Goal: Task Accomplishment & Management: Manage account settings

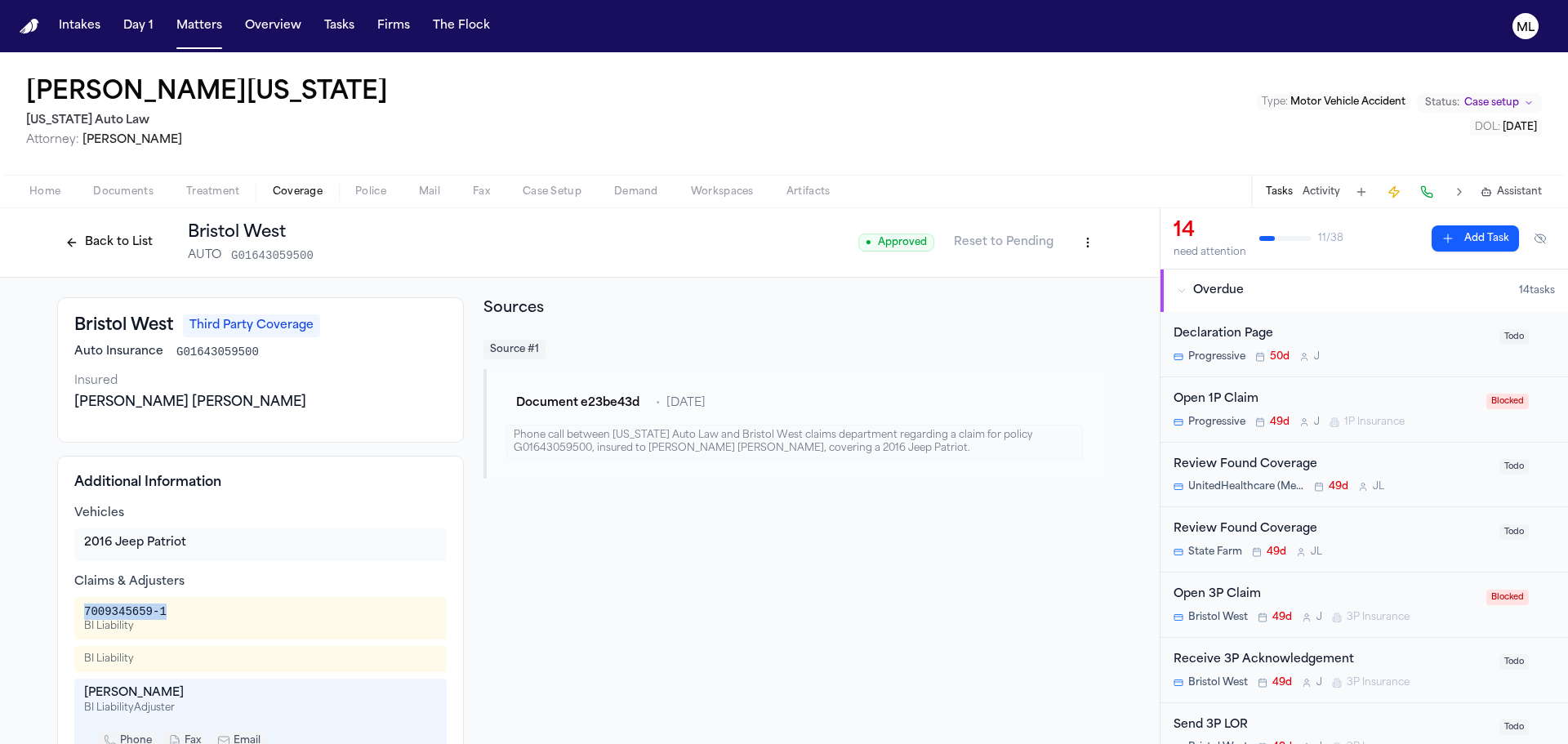
scroll to position [457, 0]
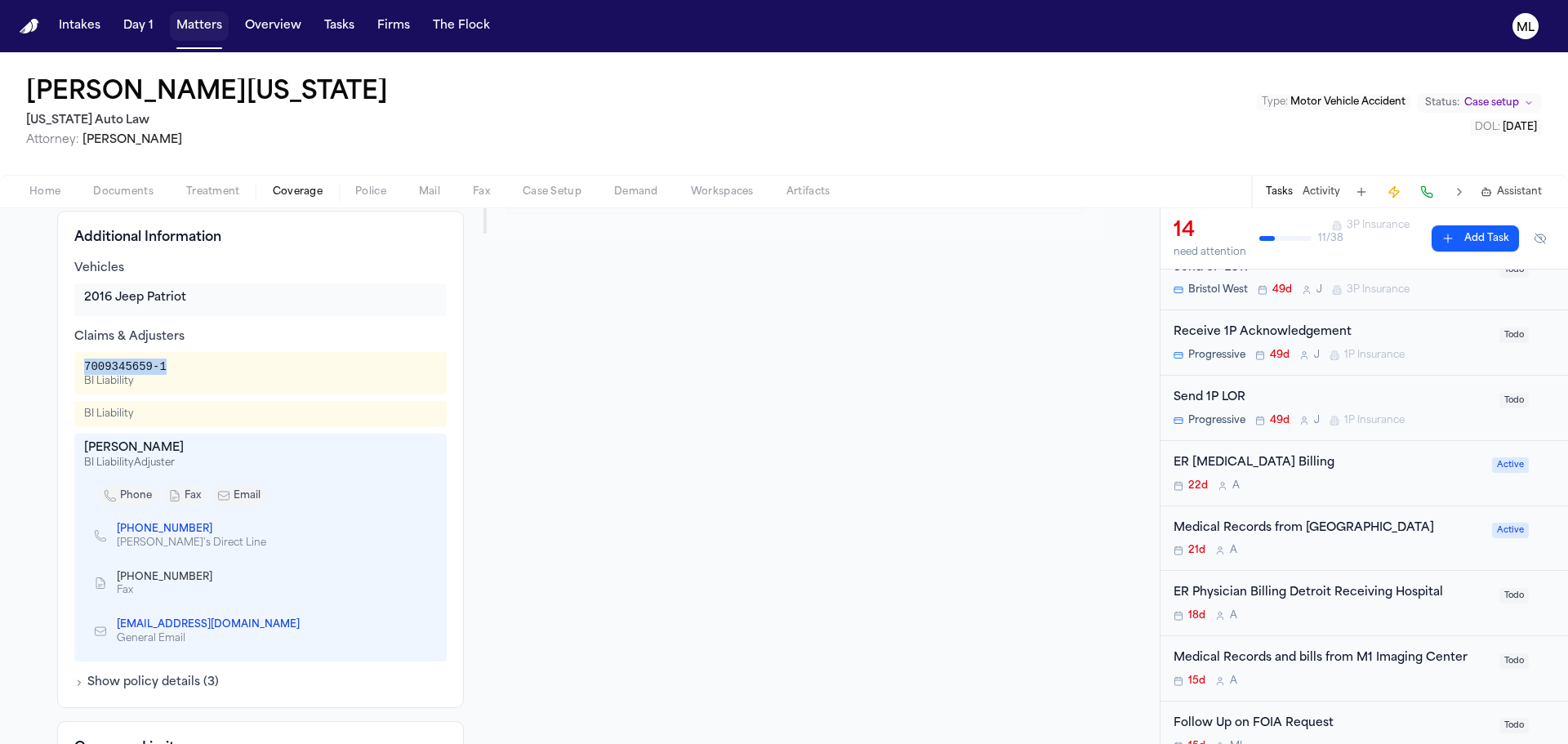
click at [204, 38] on button "Matters" at bounding box center [199, 27] width 59 height 30
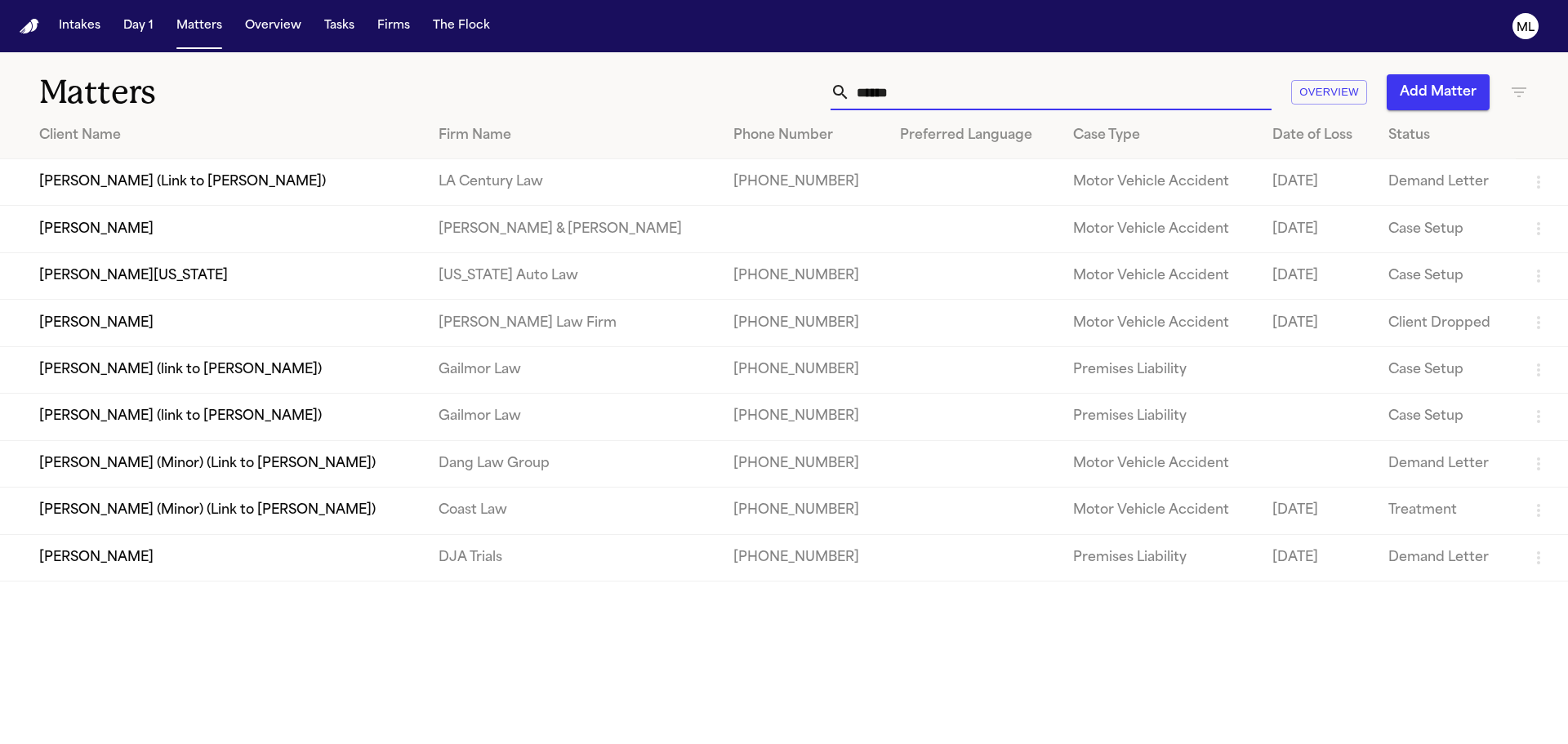
drag, startPoint x: 960, startPoint y: 100, endPoint x: 822, endPoint y: 99, distance: 138.0
click at [823, 100] on div "****** Overview Add Matter" at bounding box center [1001, 92] width 1056 height 36
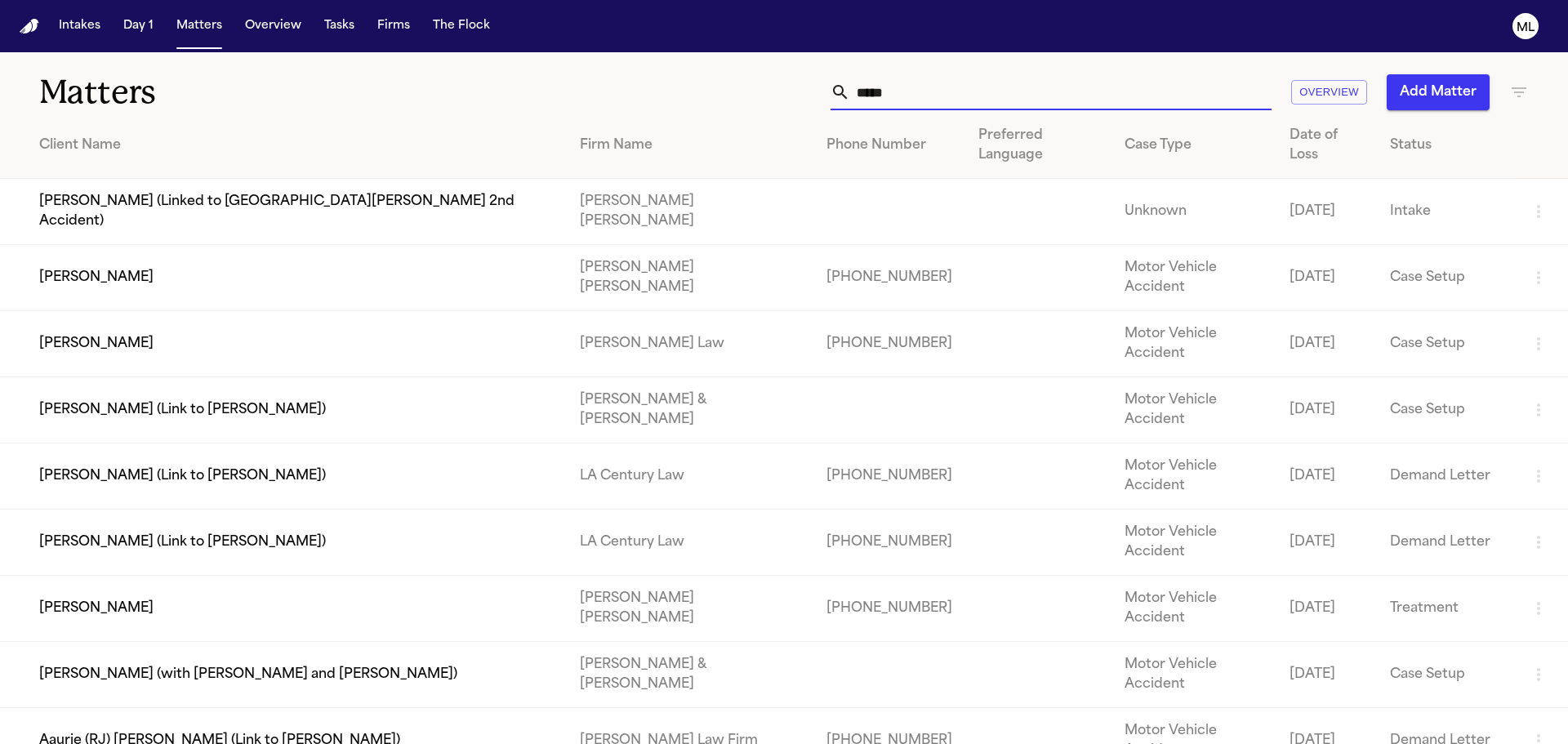
type input "*****"
click at [392, 311] on td "[PERSON_NAME]" at bounding box center [283, 344] width 566 height 67
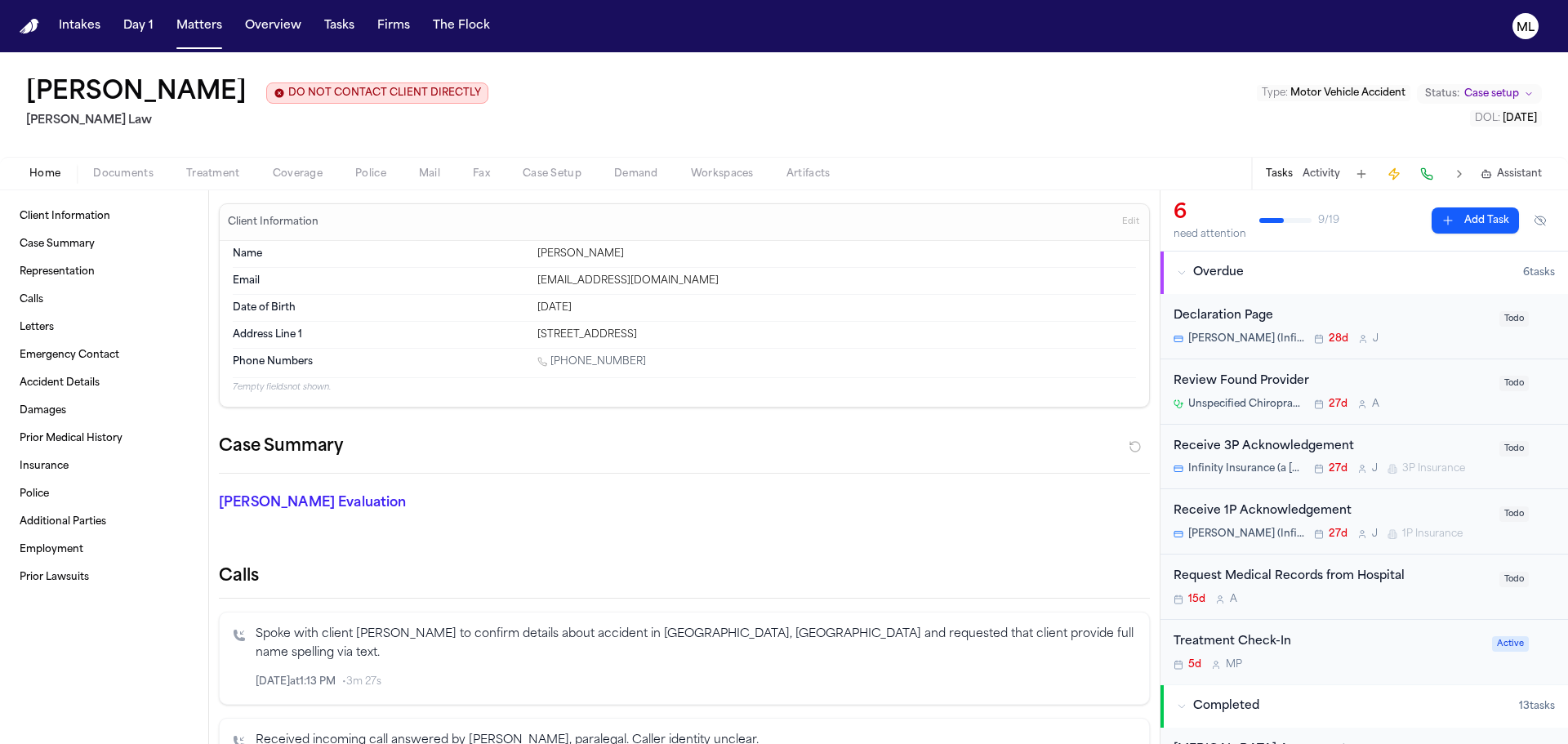
click at [1346, 660] on div "5d M P" at bounding box center [1328, 664] width 309 height 13
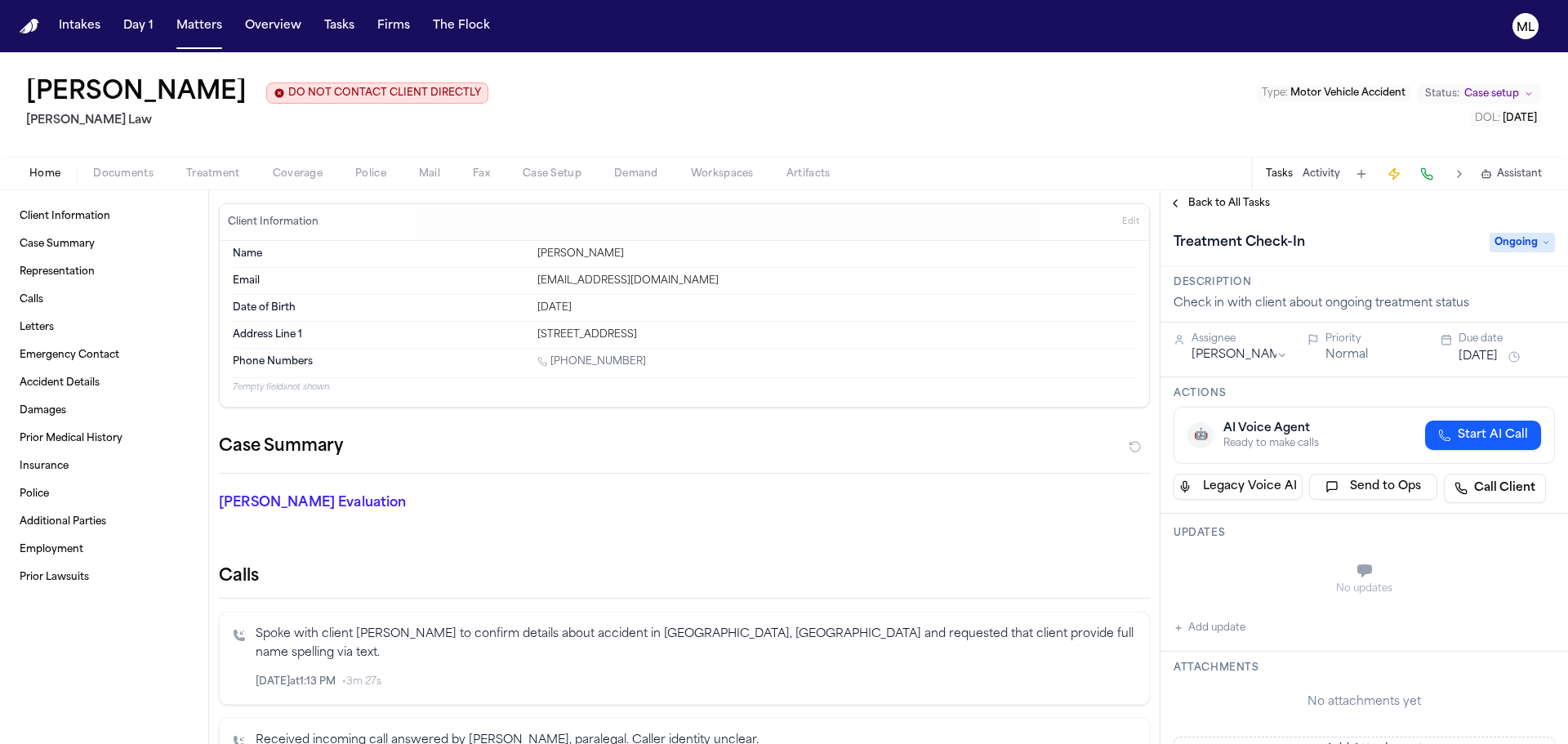
click at [1195, 199] on span "Back to All Tasks" at bounding box center [1229, 203] width 81 height 13
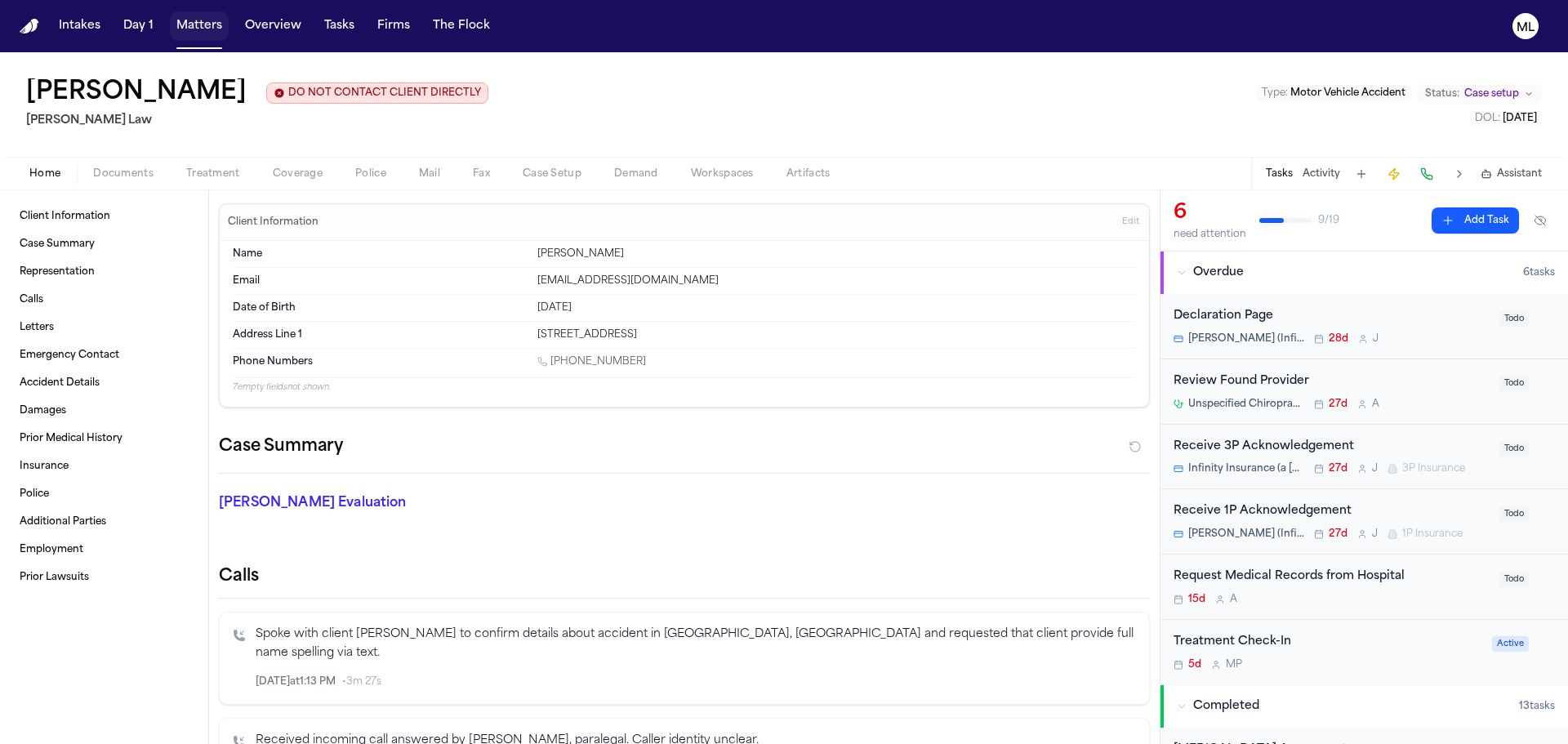
click at [199, 27] on button "Matters" at bounding box center [199, 27] width 59 height 30
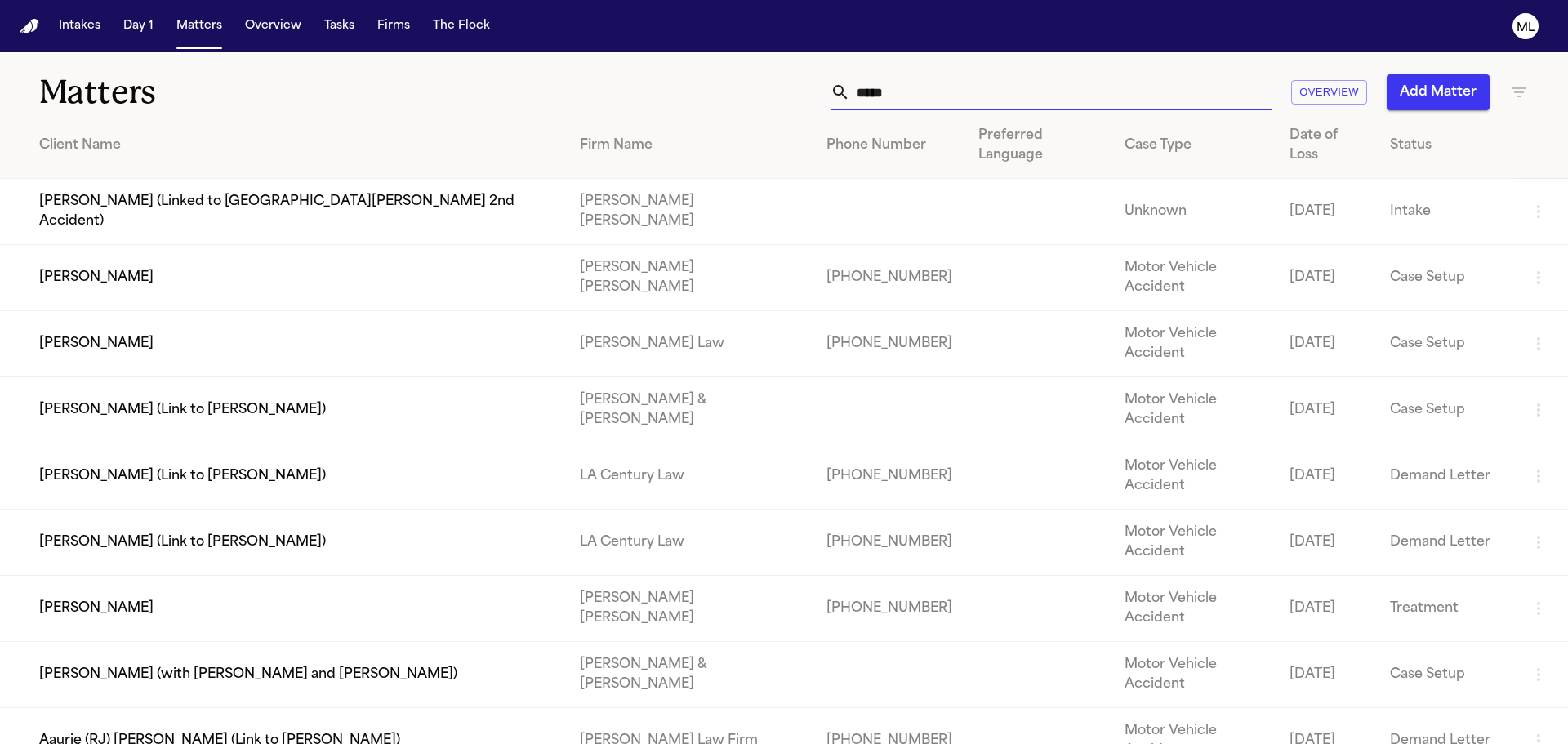
drag, startPoint x: 801, startPoint y: 85, endPoint x: 788, endPoint y: 84, distance: 13.0
click at [794, 85] on div "***** Overview Add Matter" at bounding box center [1001, 92] width 1056 height 36
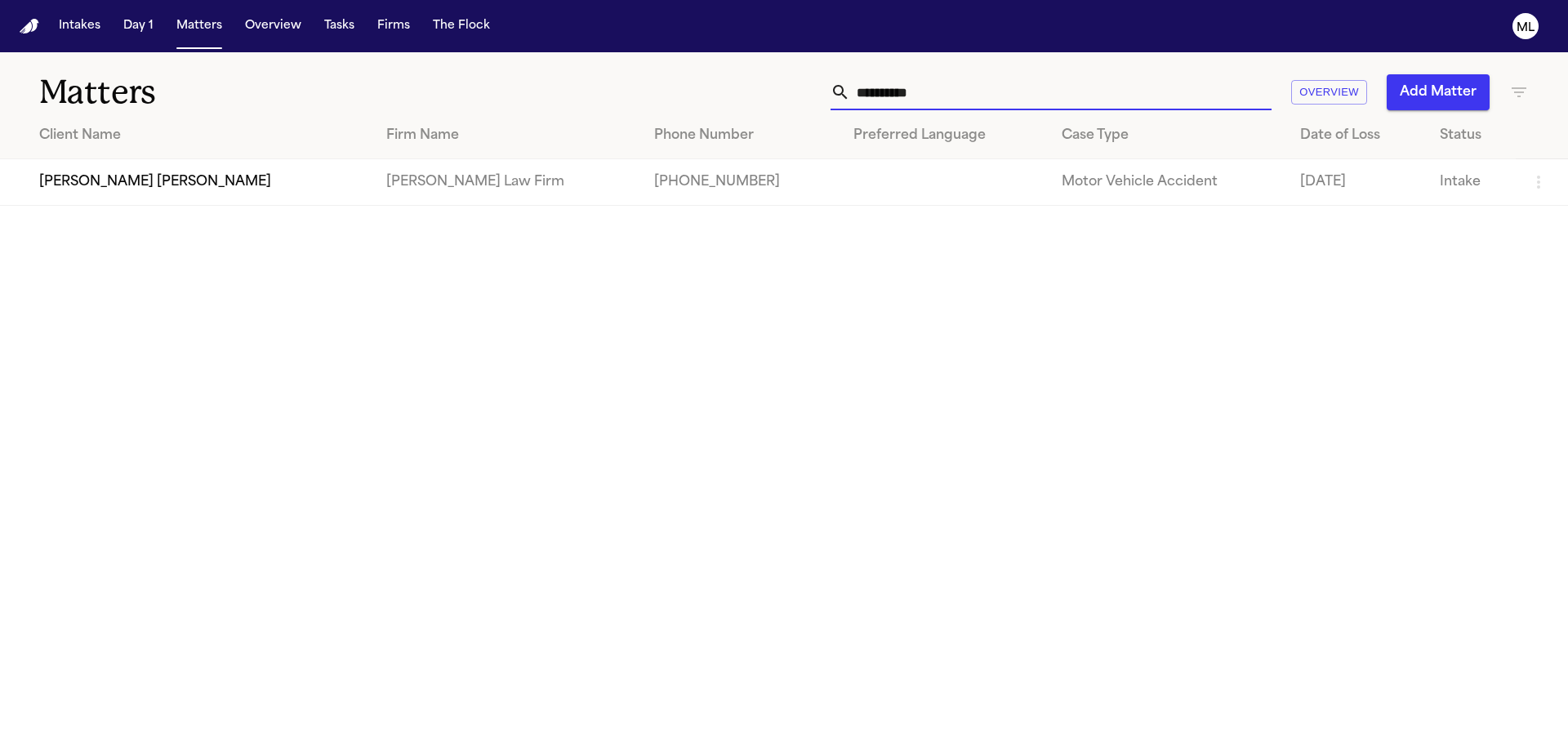
type input "**********"
click at [207, 184] on td "[PERSON_NAME] [PERSON_NAME]" at bounding box center [187, 182] width 374 height 47
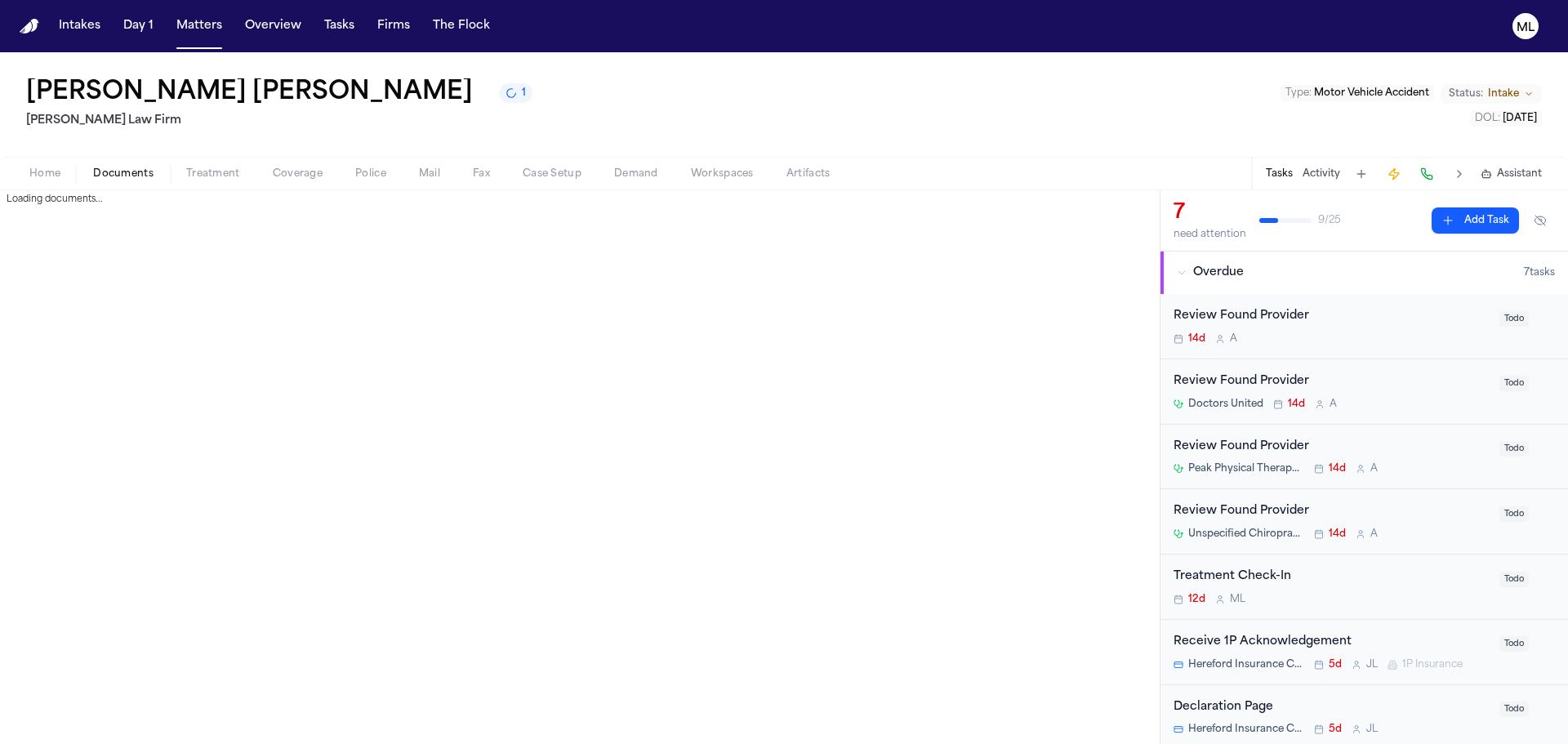
click at [163, 178] on button "Documents" at bounding box center [123, 174] width 93 height 20
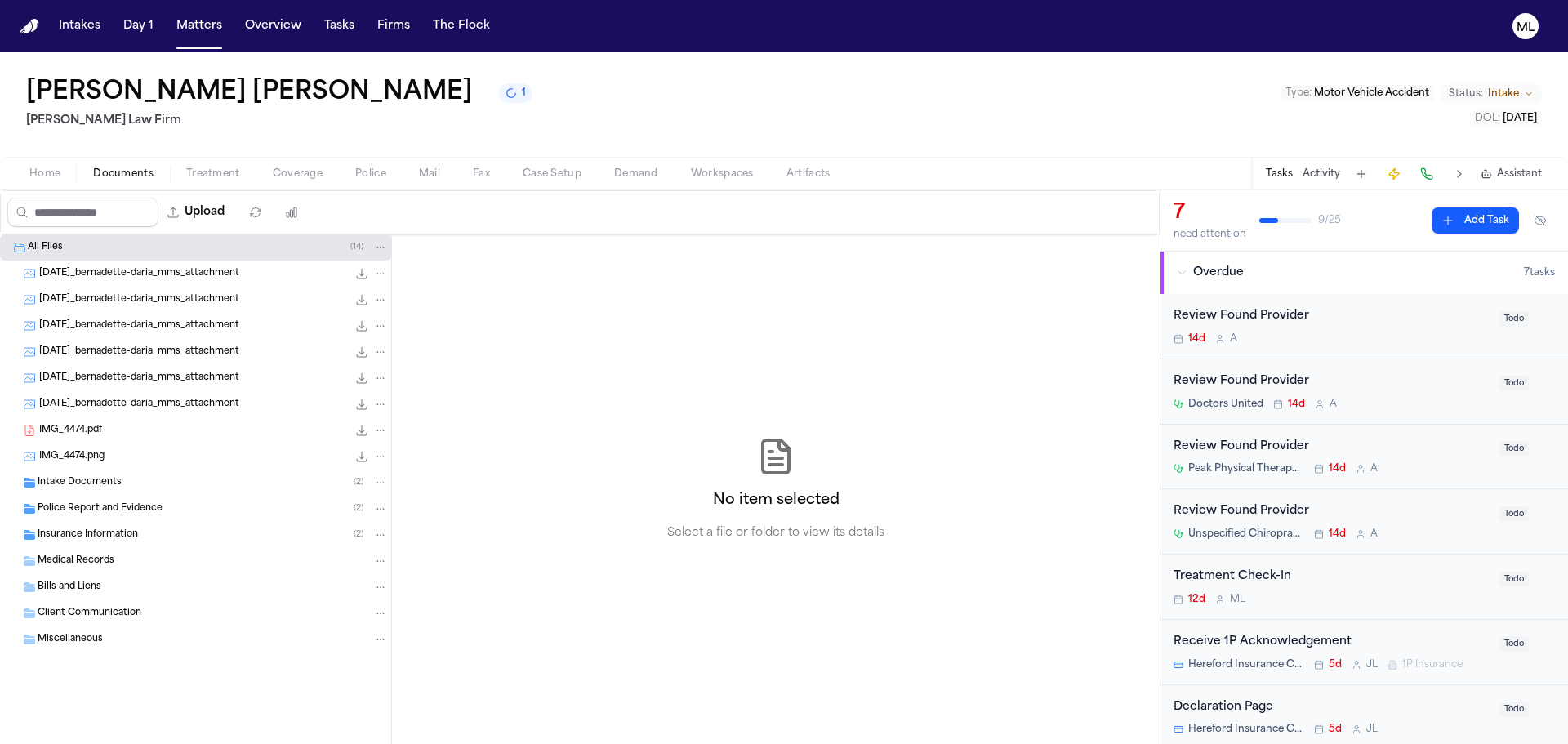
click at [101, 488] on span "Intake Documents" at bounding box center [79, 483] width 84 height 14
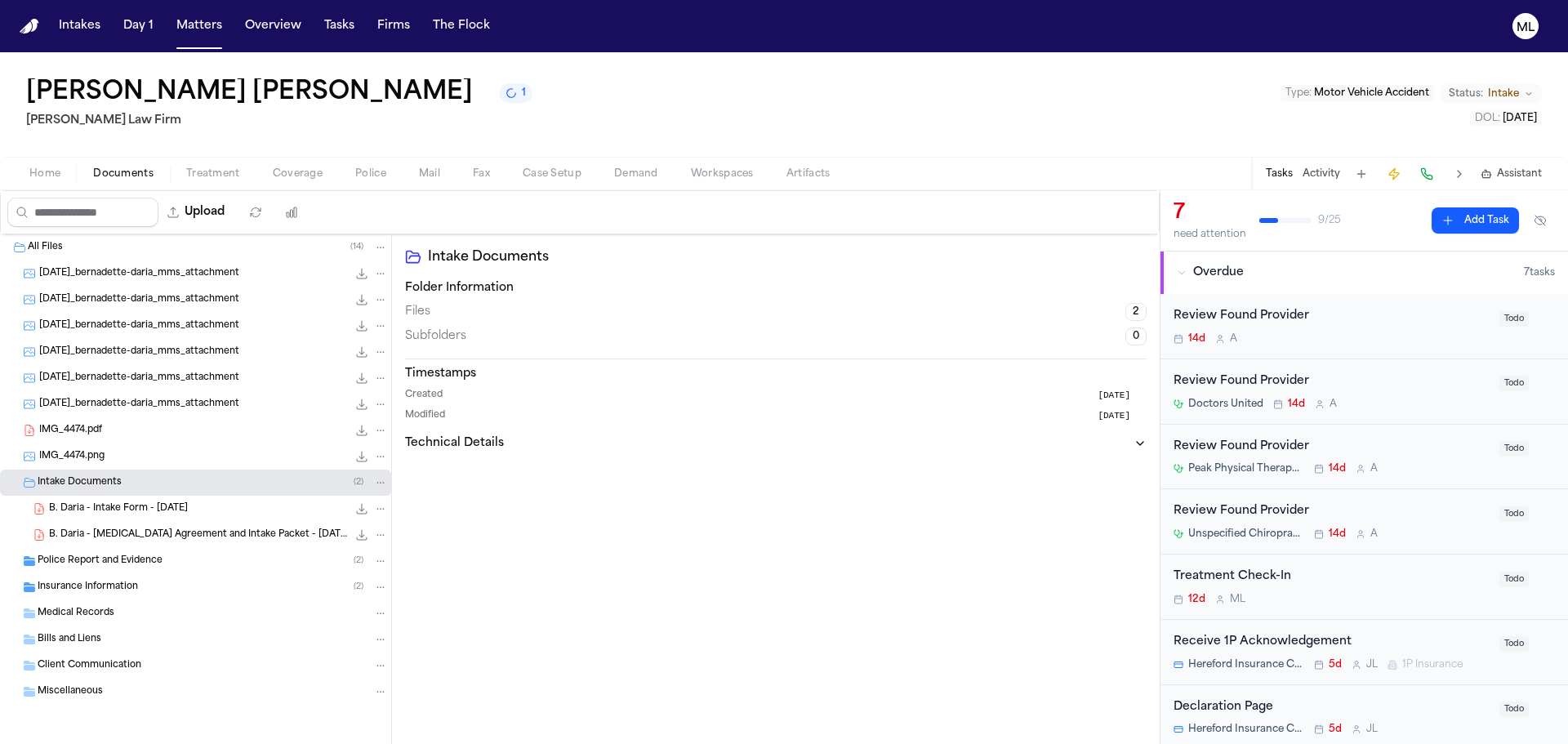
click at [110, 506] on span "B. Daria - Intake Form - [DATE]" at bounding box center [118, 509] width 139 height 14
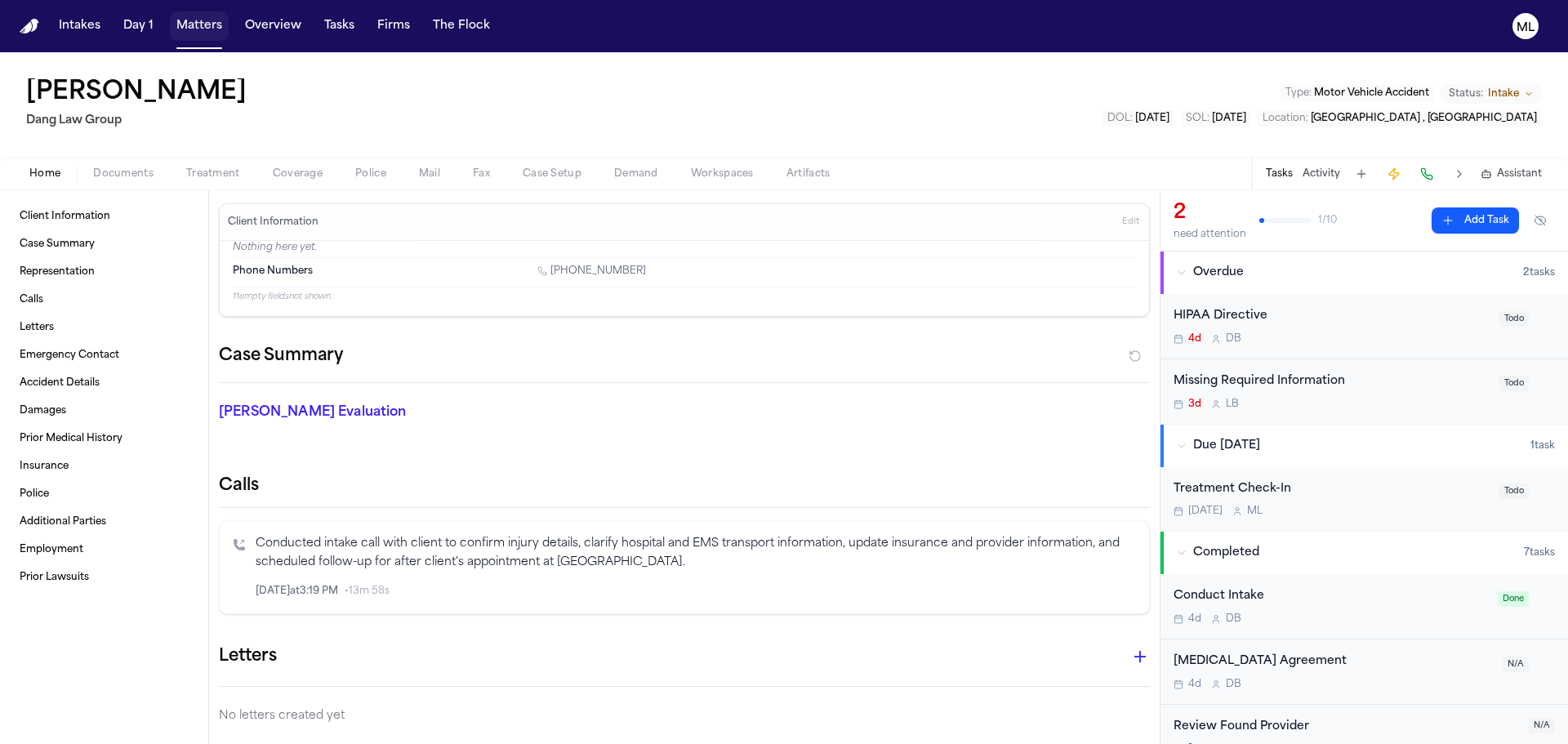
click at [186, 28] on button "Matters" at bounding box center [199, 27] width 59 height 30
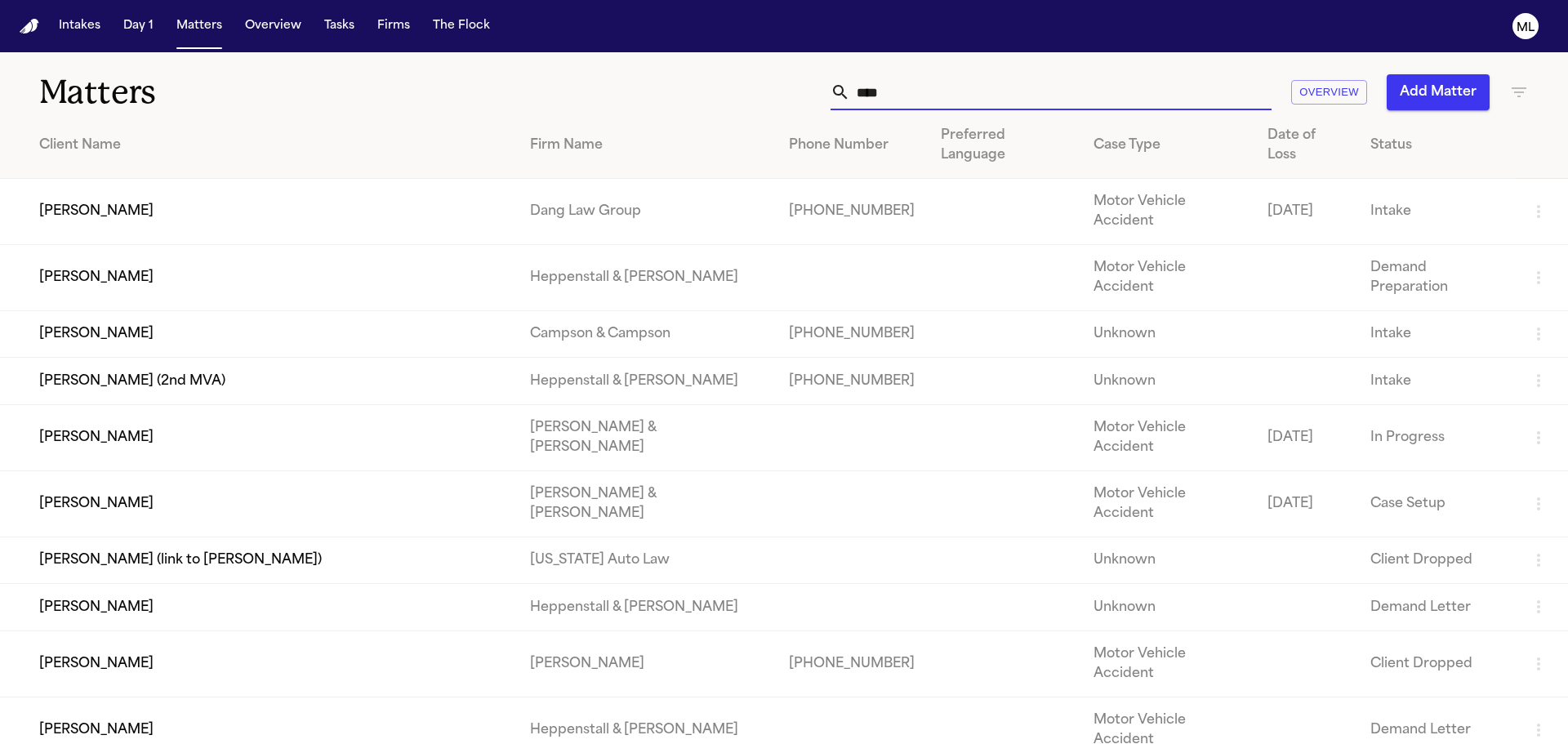
drag, startPoint x: 1019, startPoint y: 101, endPoint x: 765, endPoint y: 86, distance: 254.4
click at [766, 86] on div "**** Overview Add Matter" at bounding box center [1001, 92] width 1056 height 36
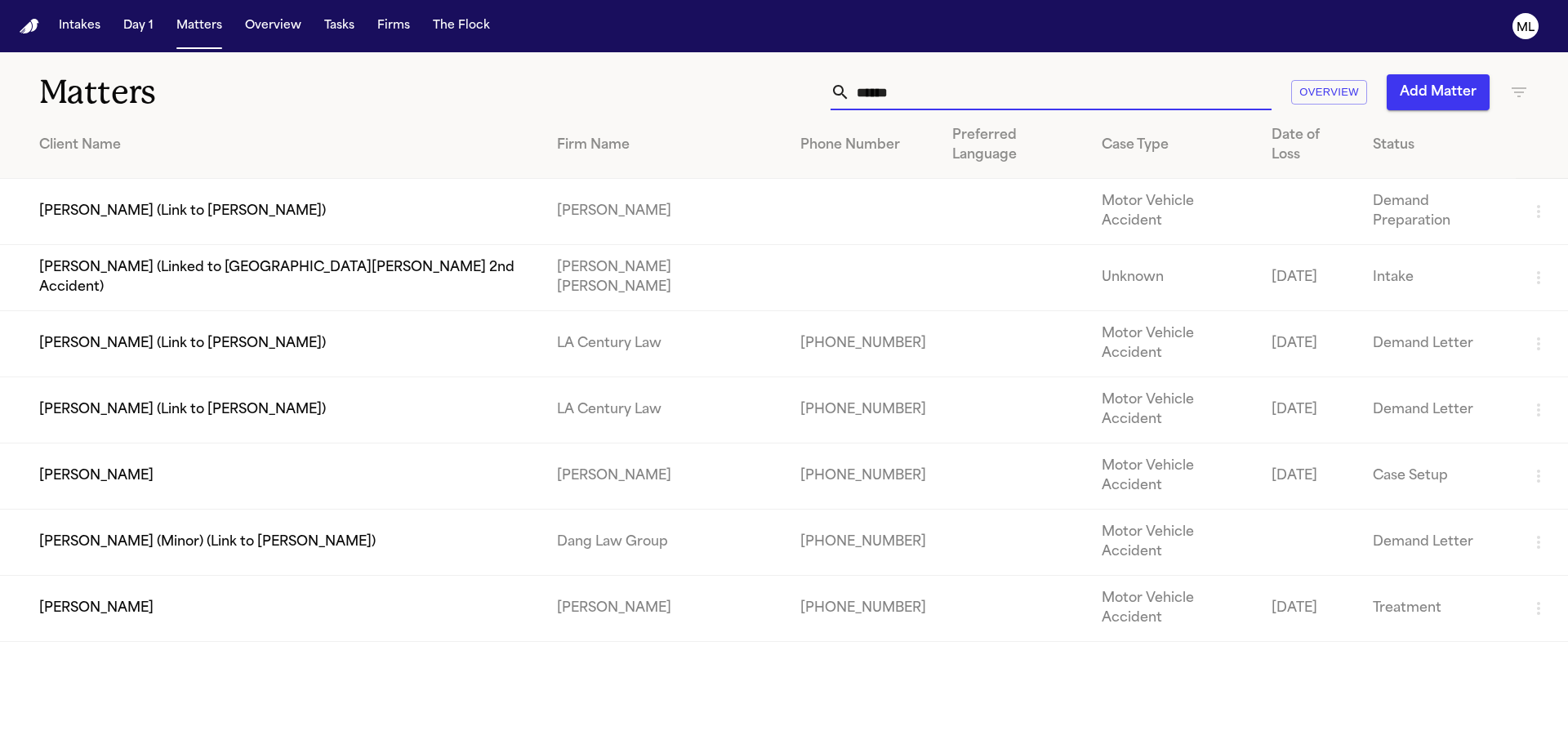
type input "******"
click at [359, 443] on td "[PERSON_NAME]" at bounding box center [271, 476] width 544 height 67
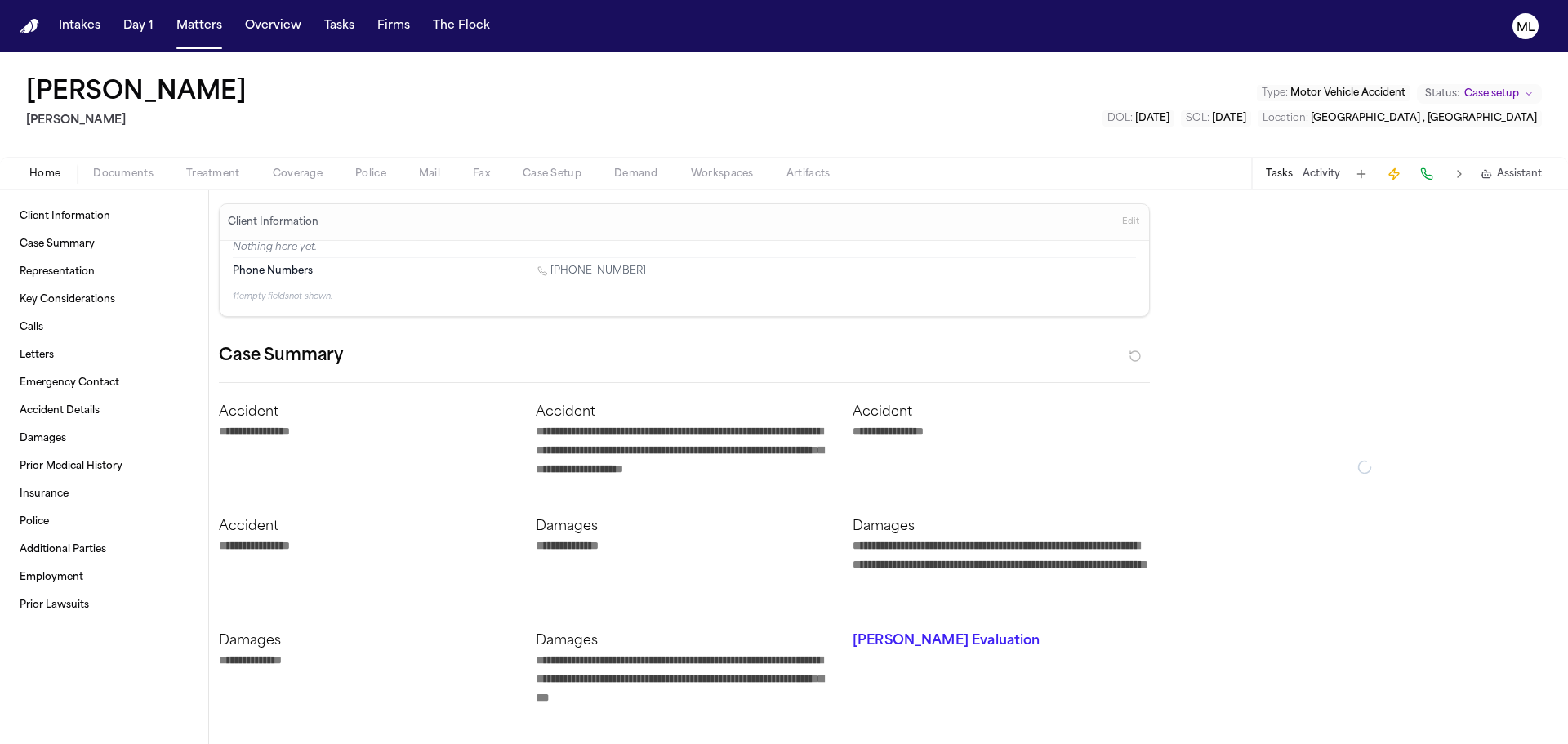
type textarea "*"
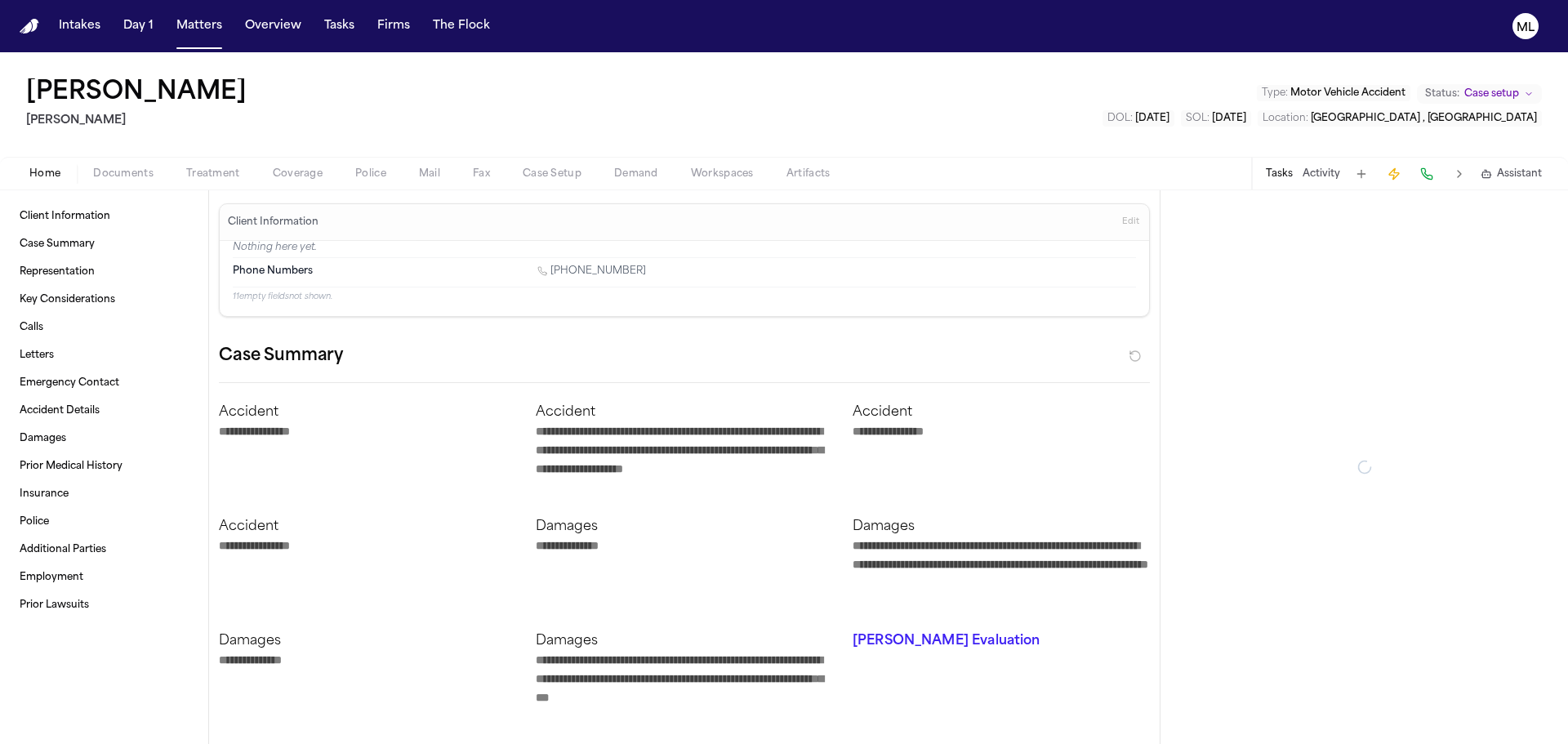
type textarea "*"
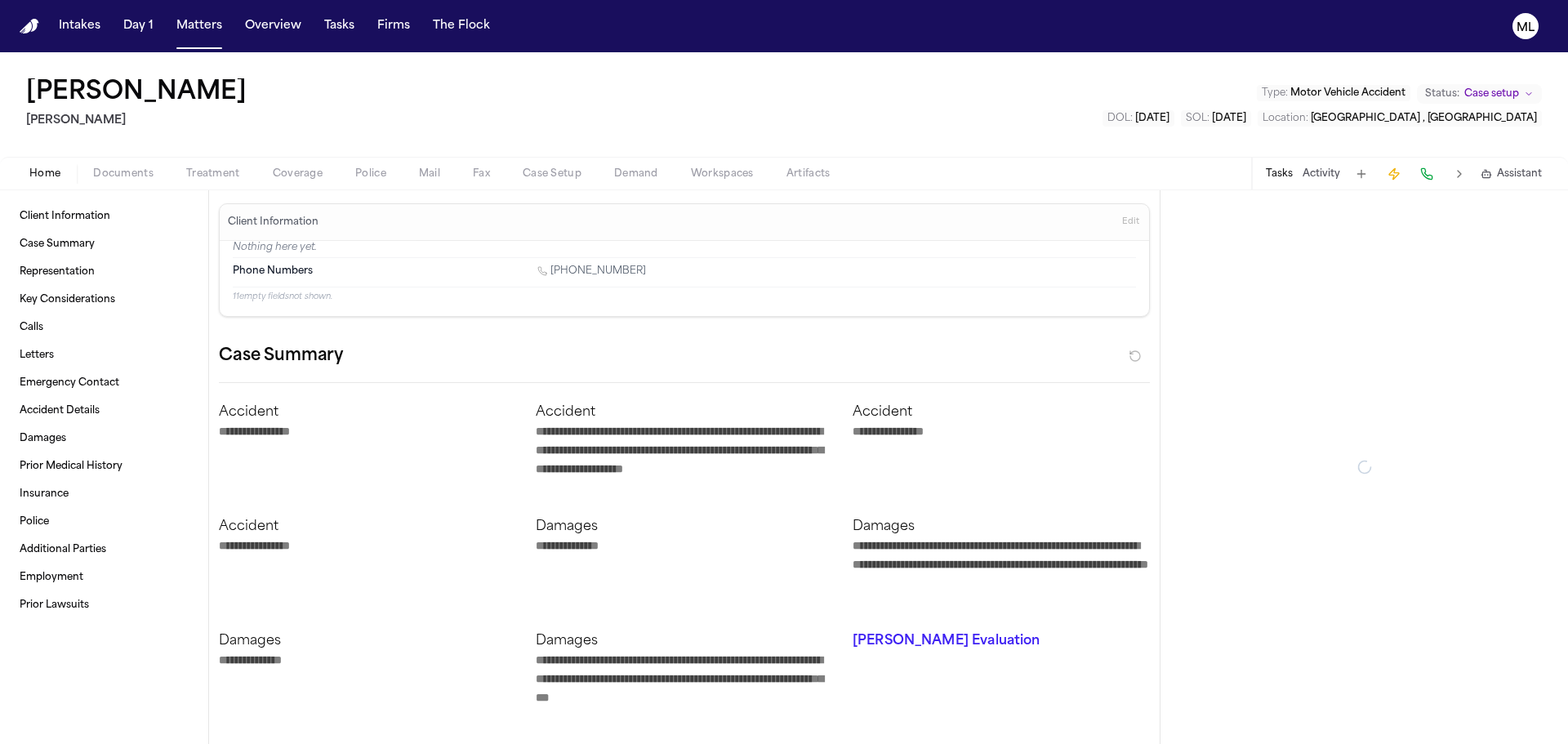
type textarea "*"
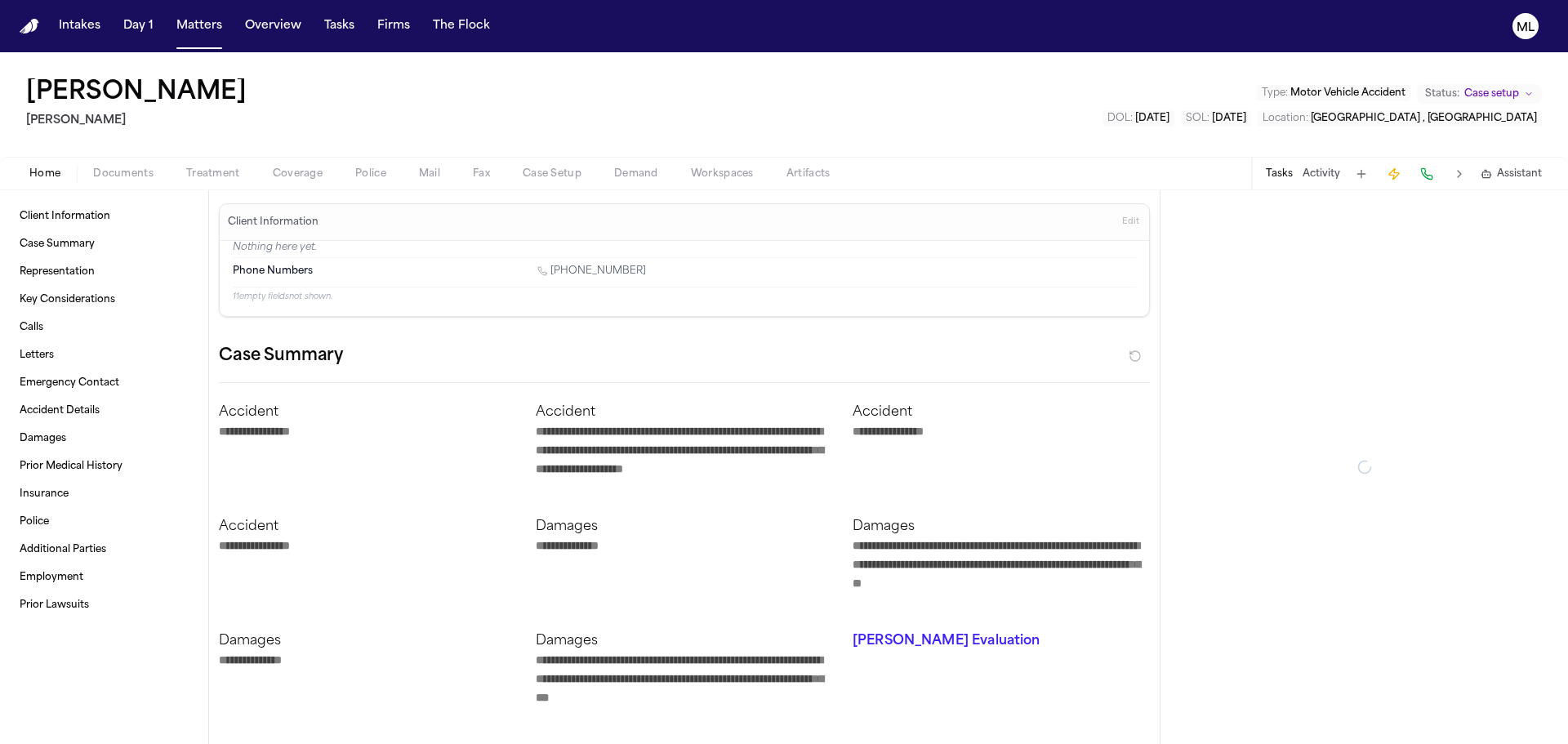
type textarea "*"
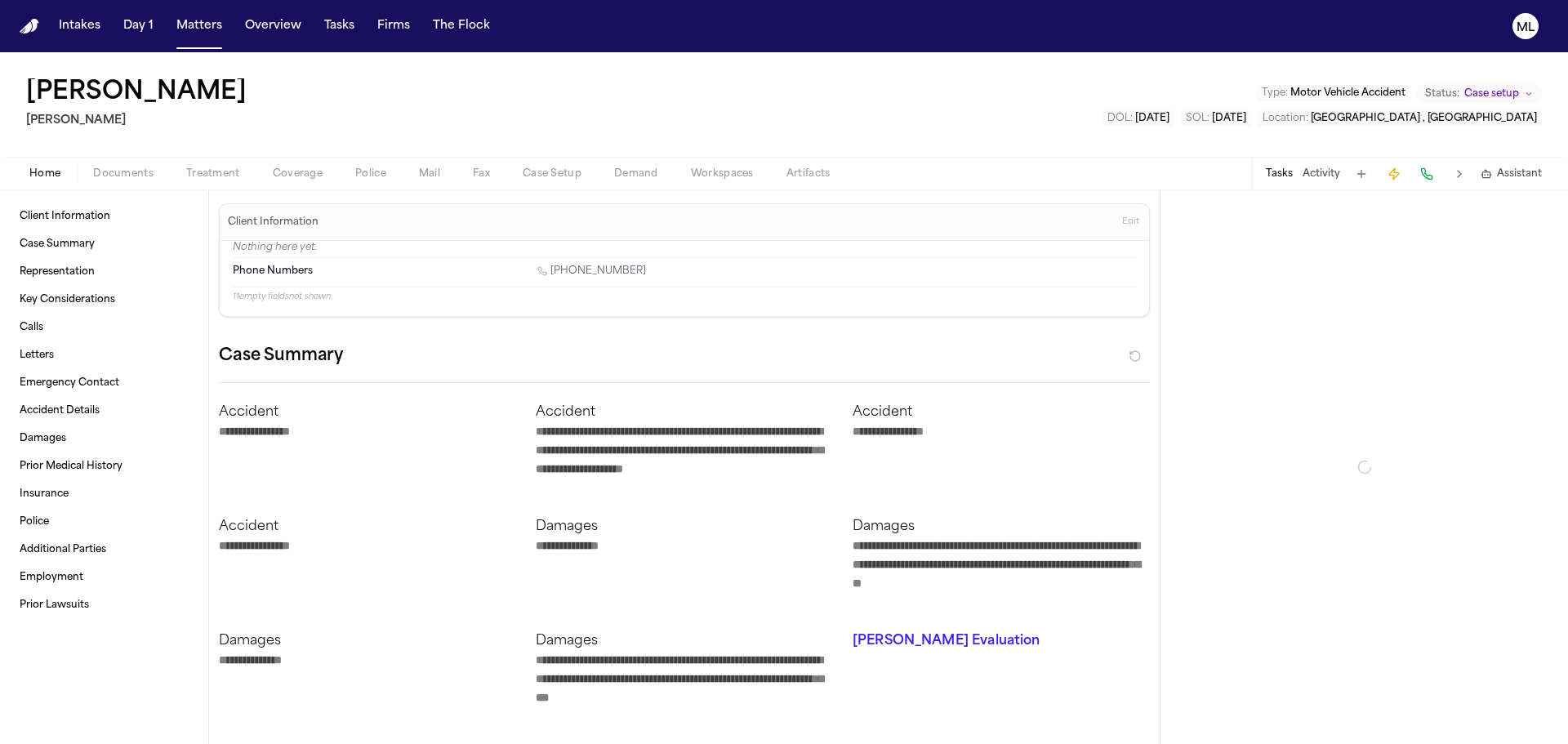
type textarea "*"
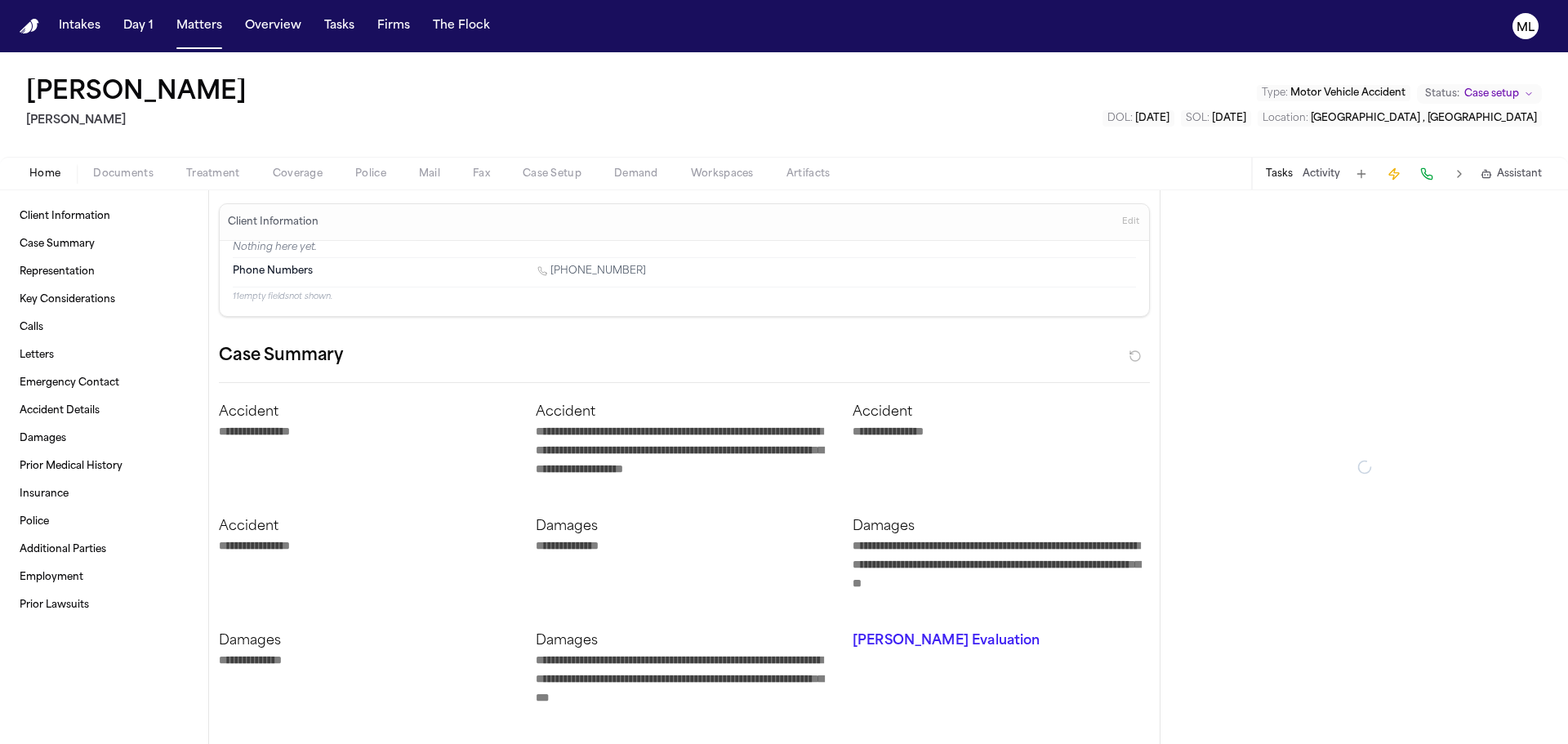
type textarea "*"
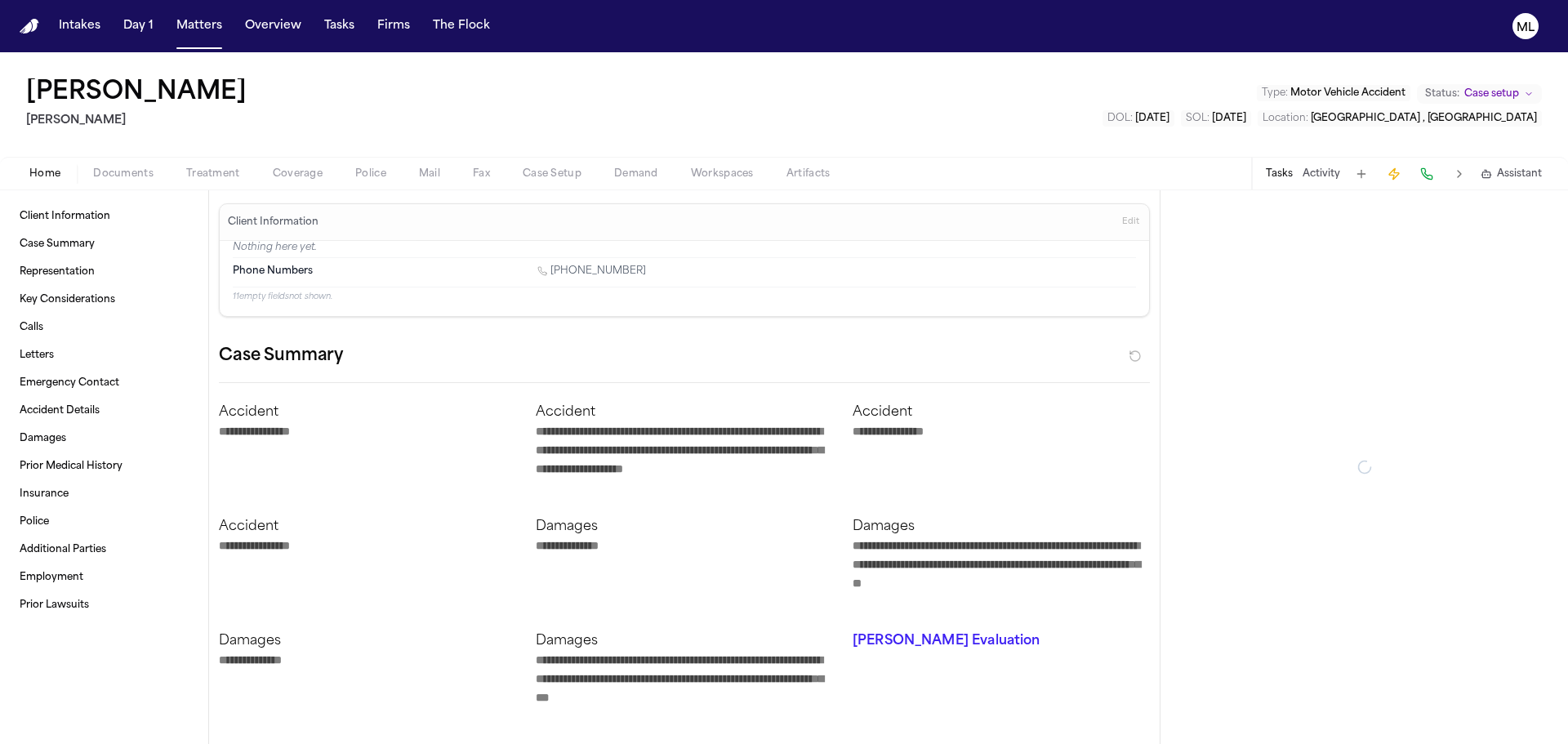
type textarea "*"
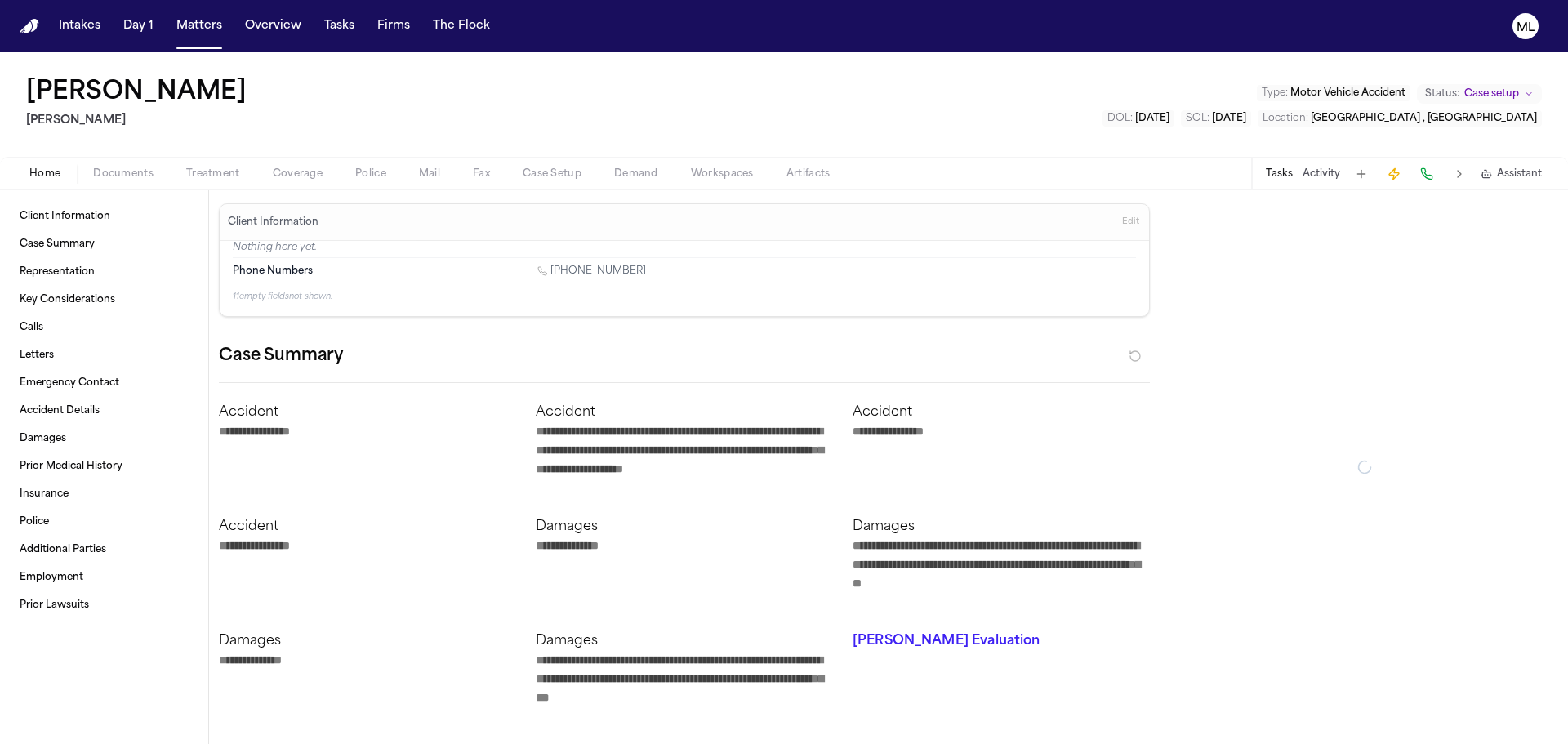
type textarea "*"
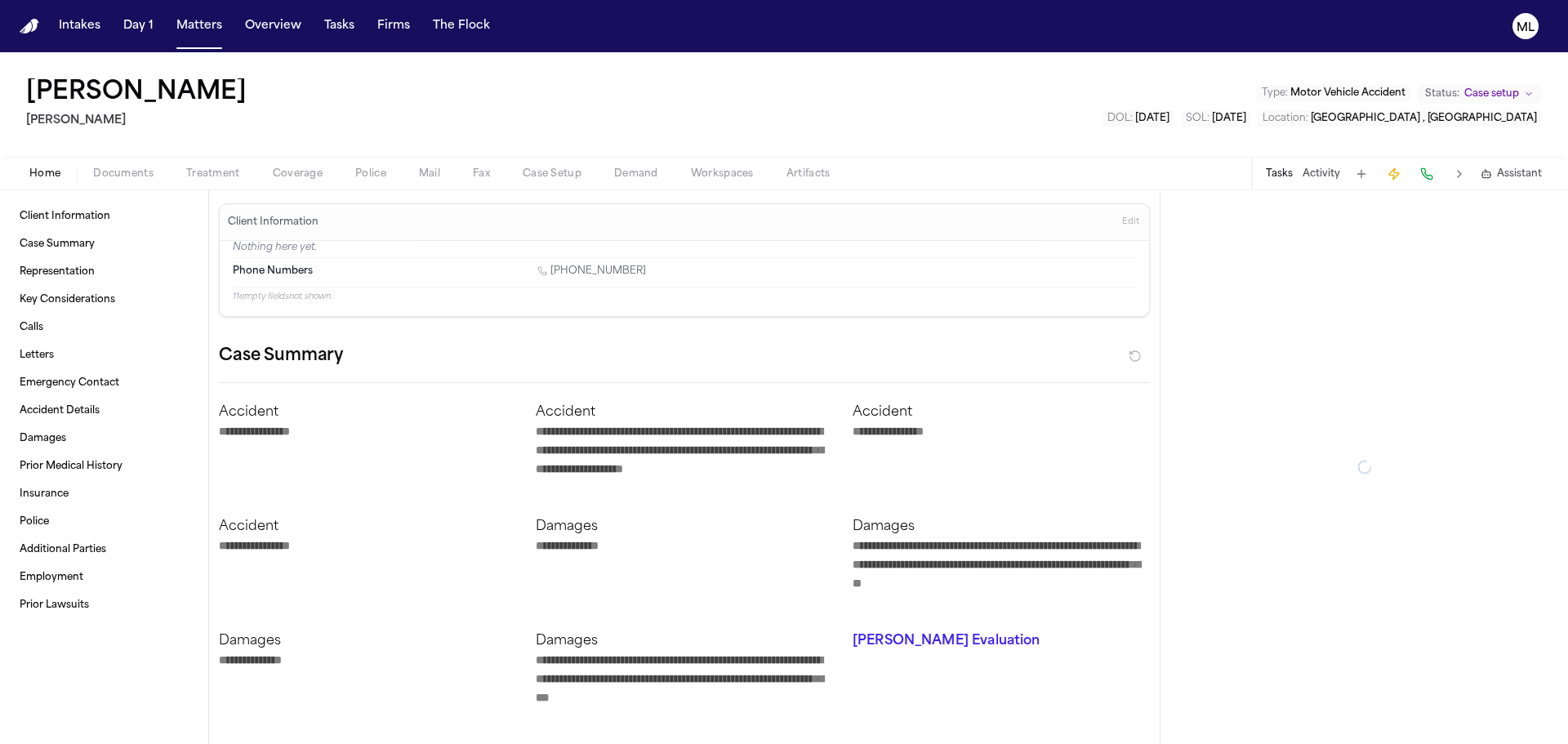
type textarea "*"
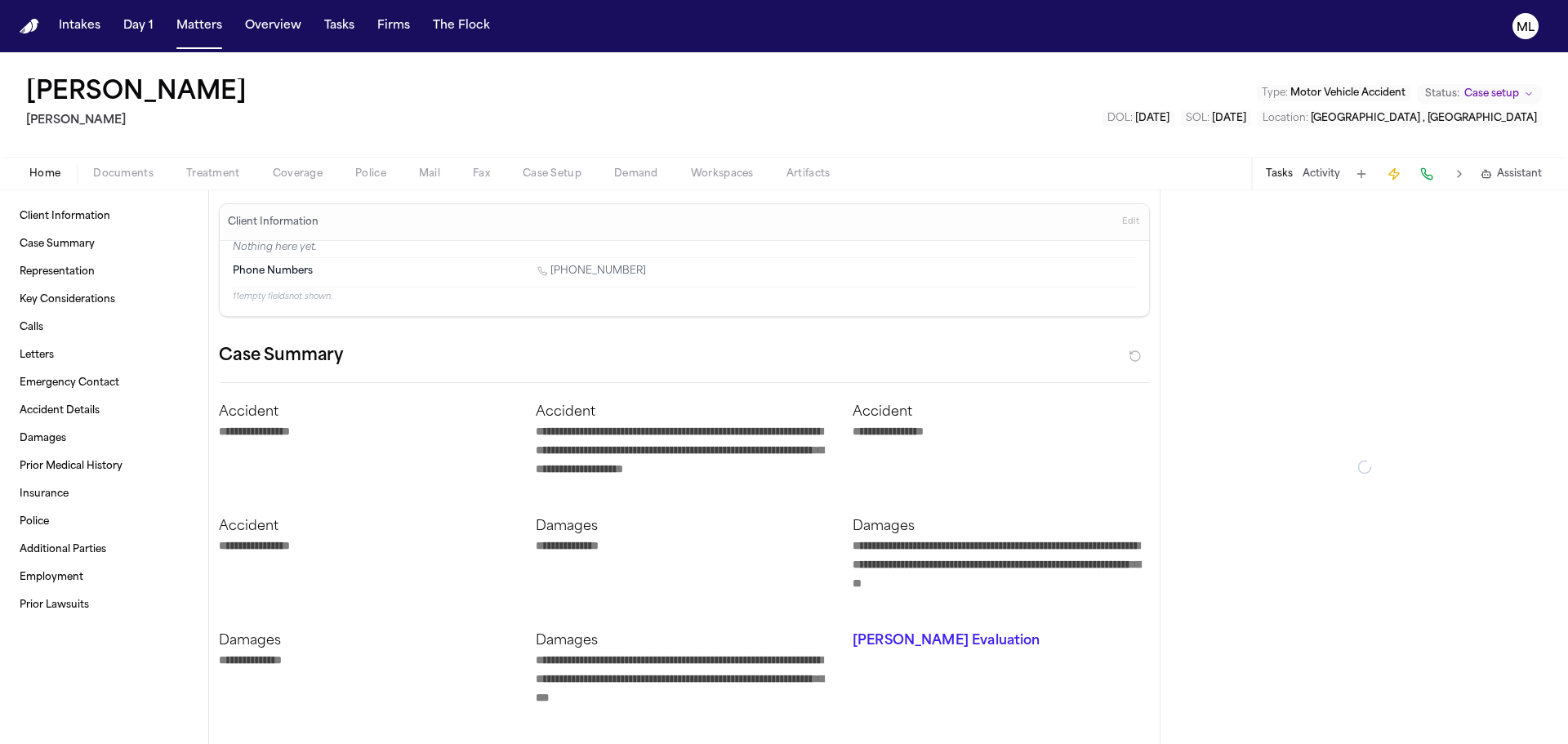
type textarea "*"
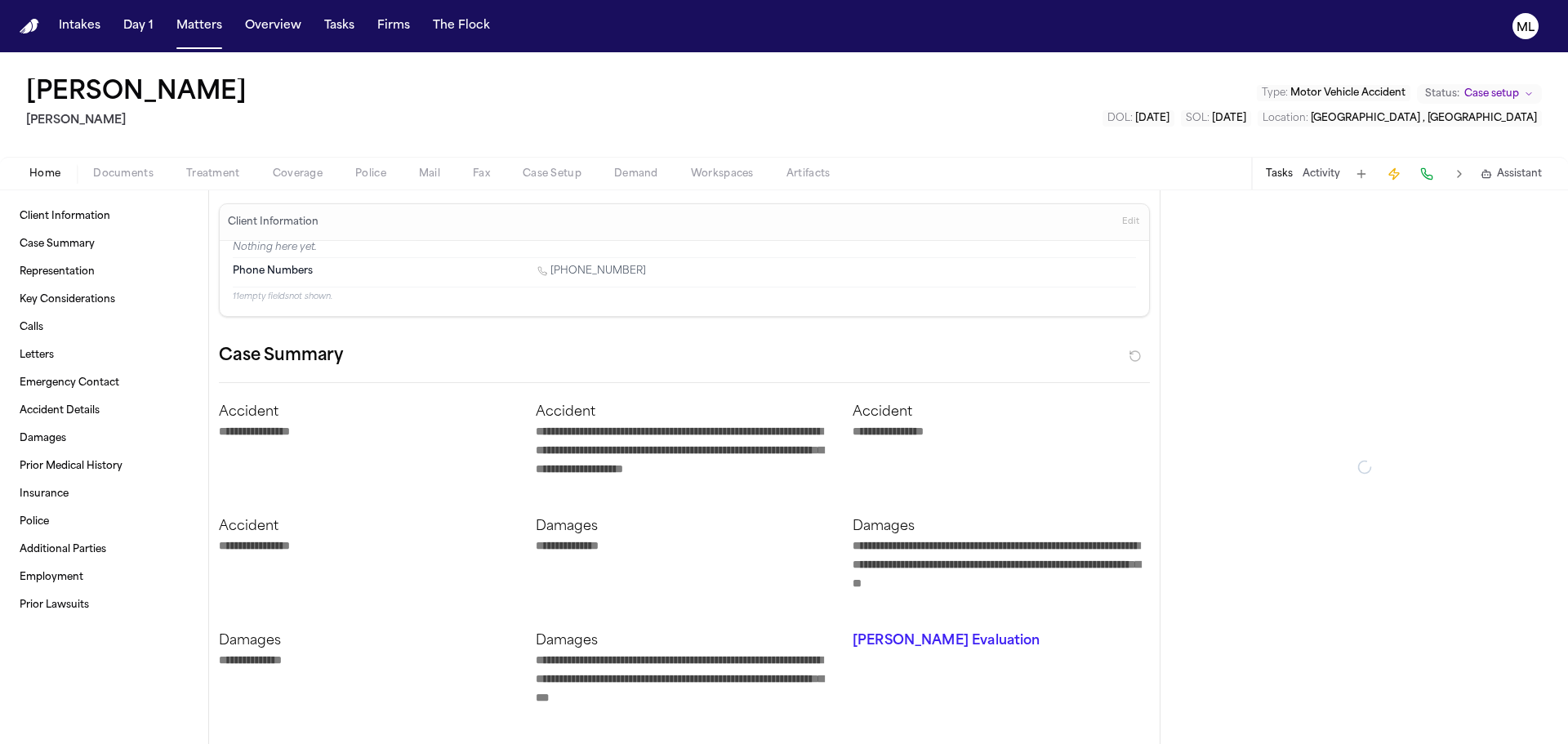
type textarea "*"
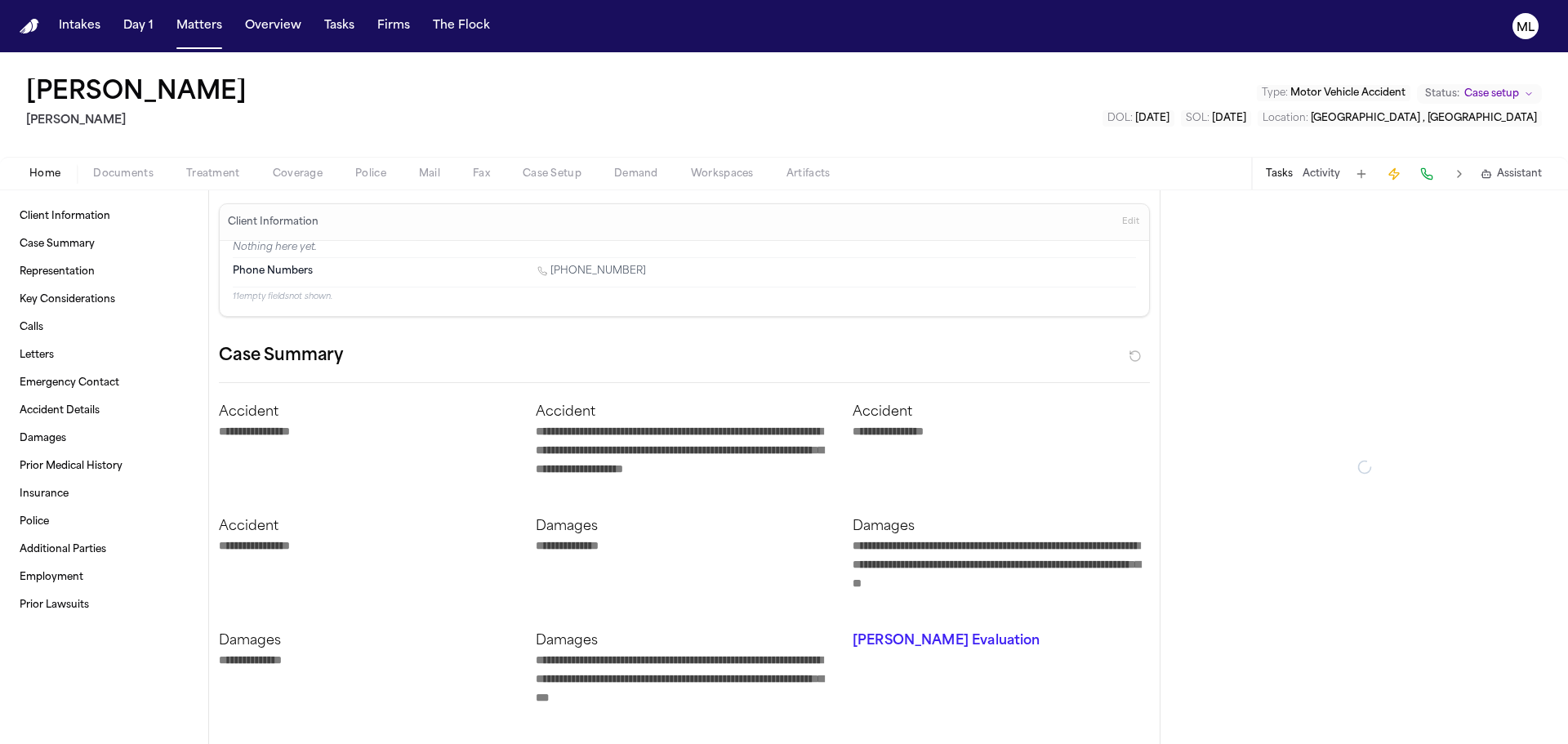
type textarea "*"
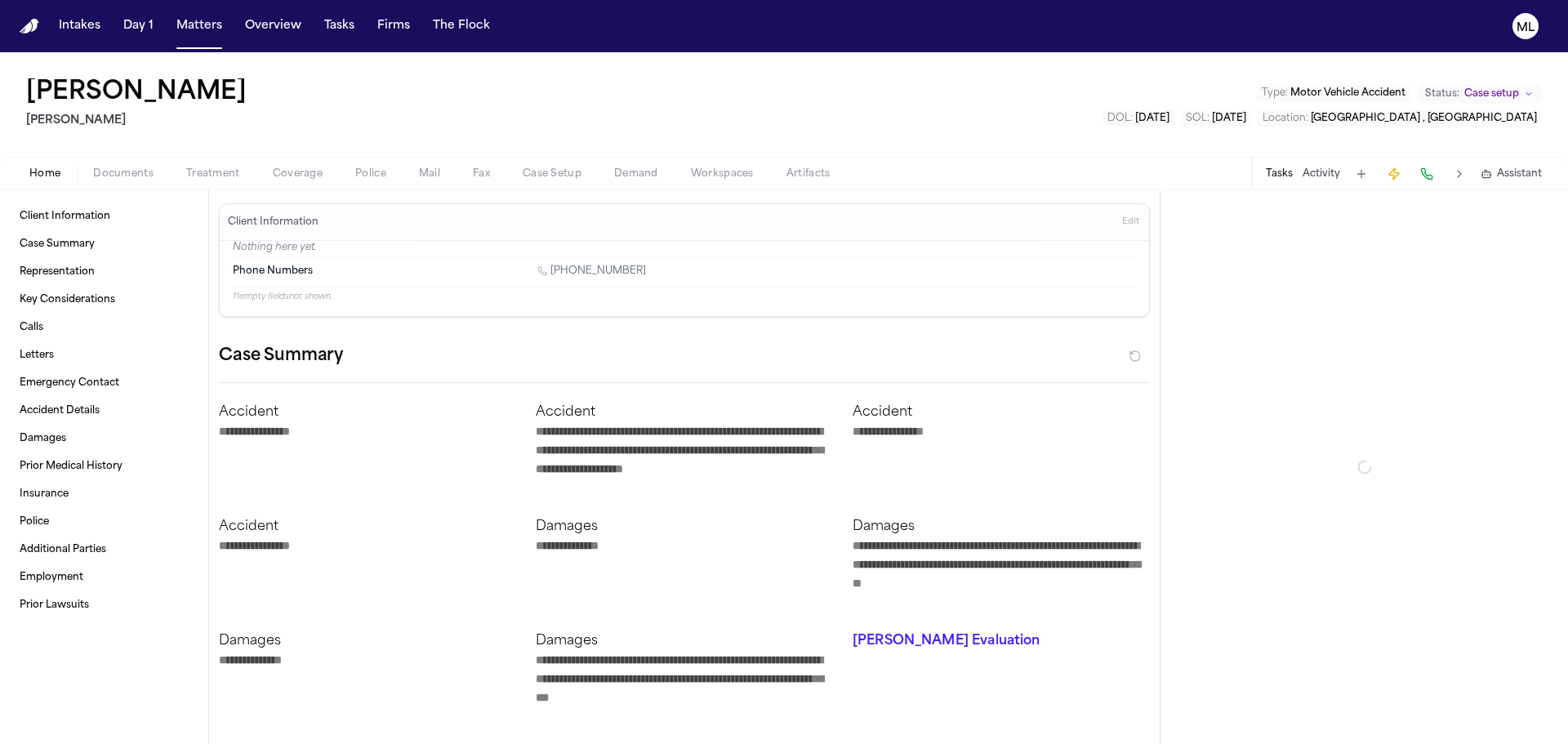
type textarea "*"
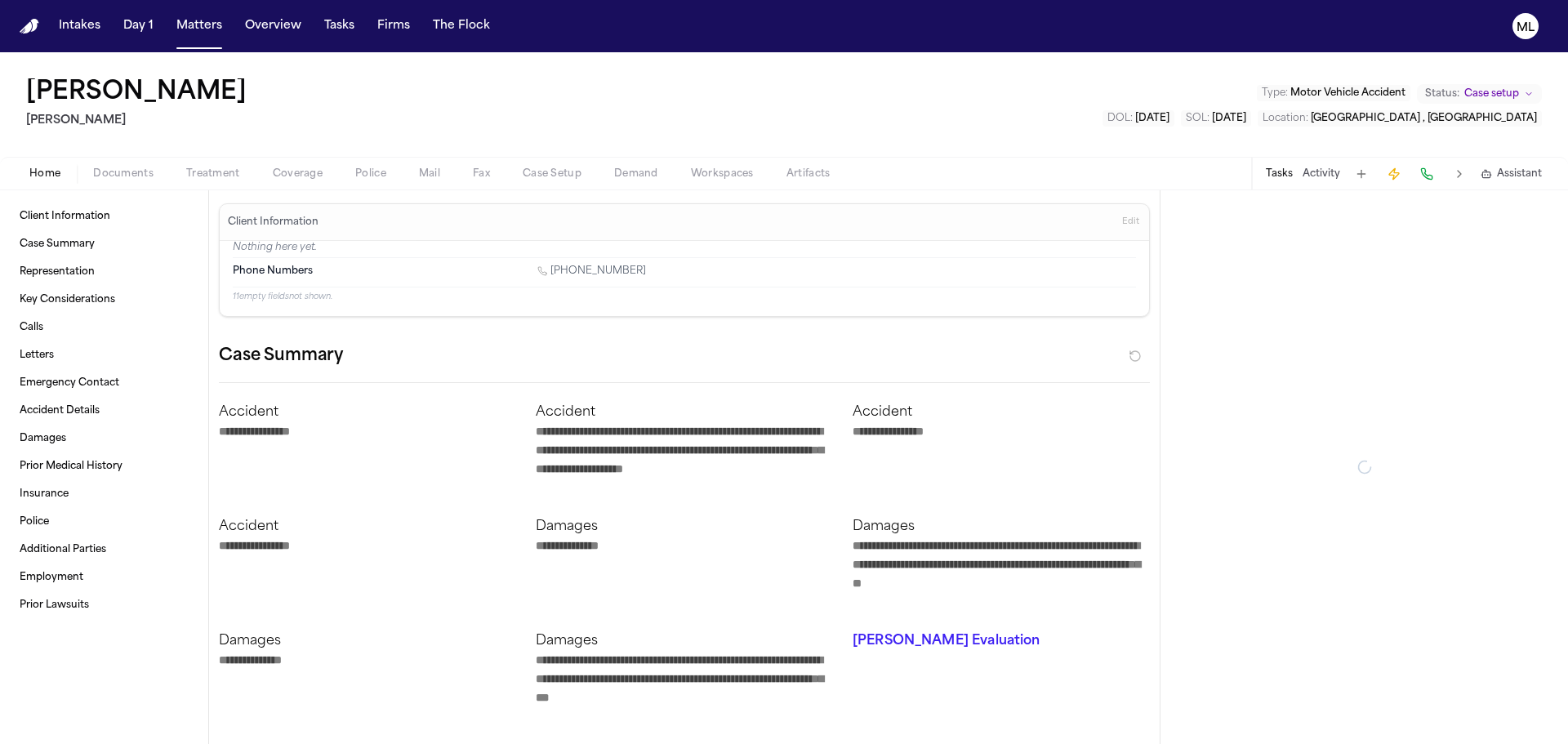
type textarea "*"
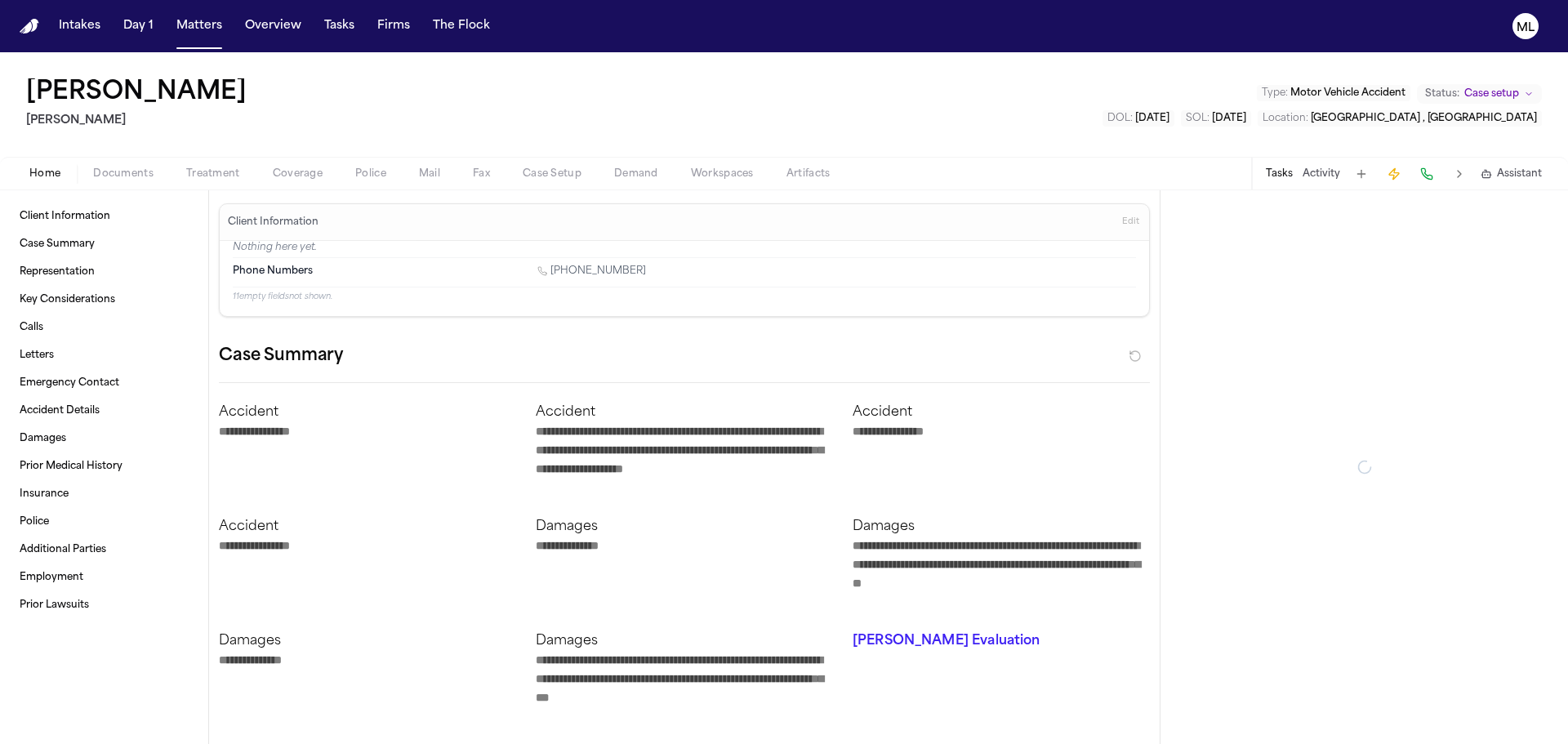
type textarea "*"
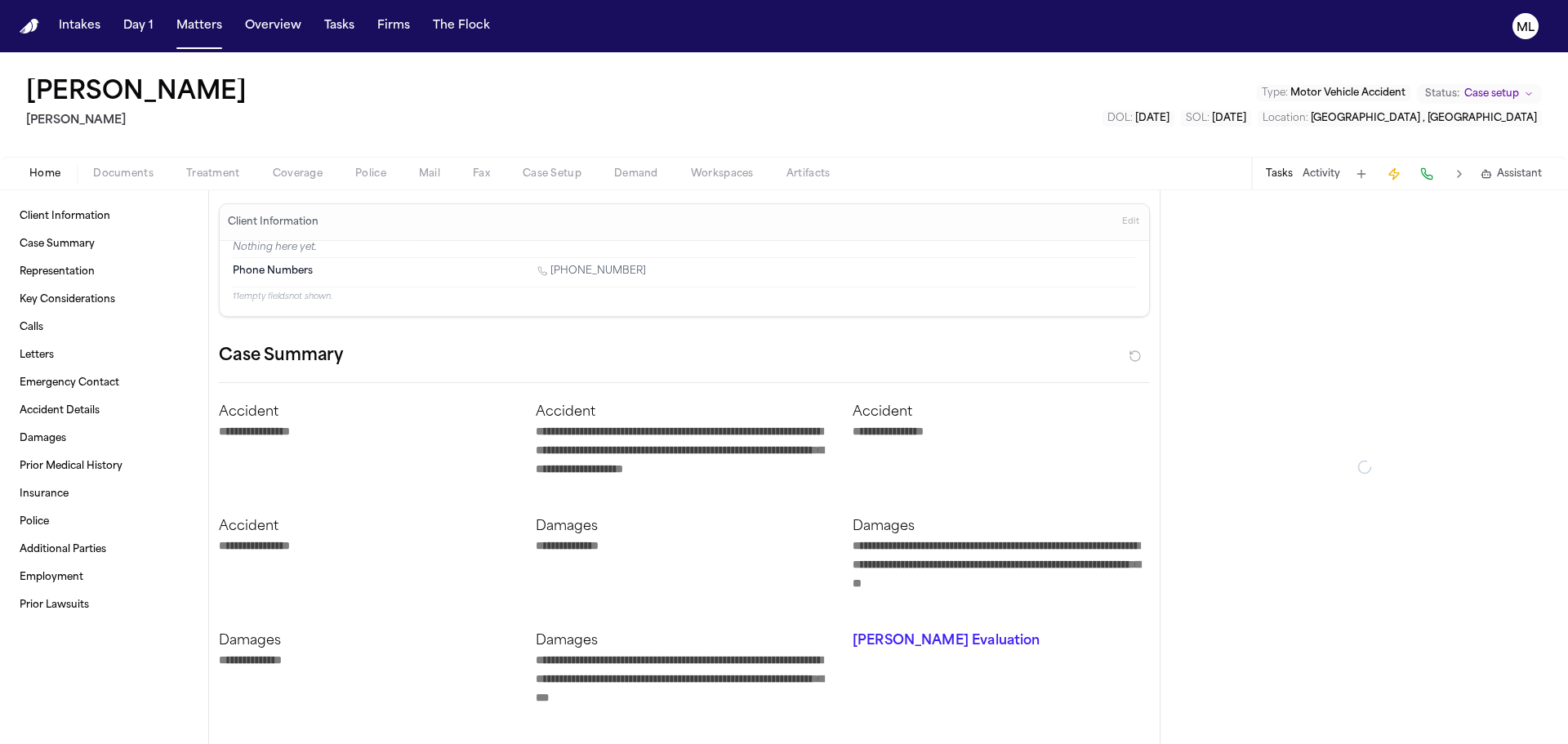
type textarea "*"
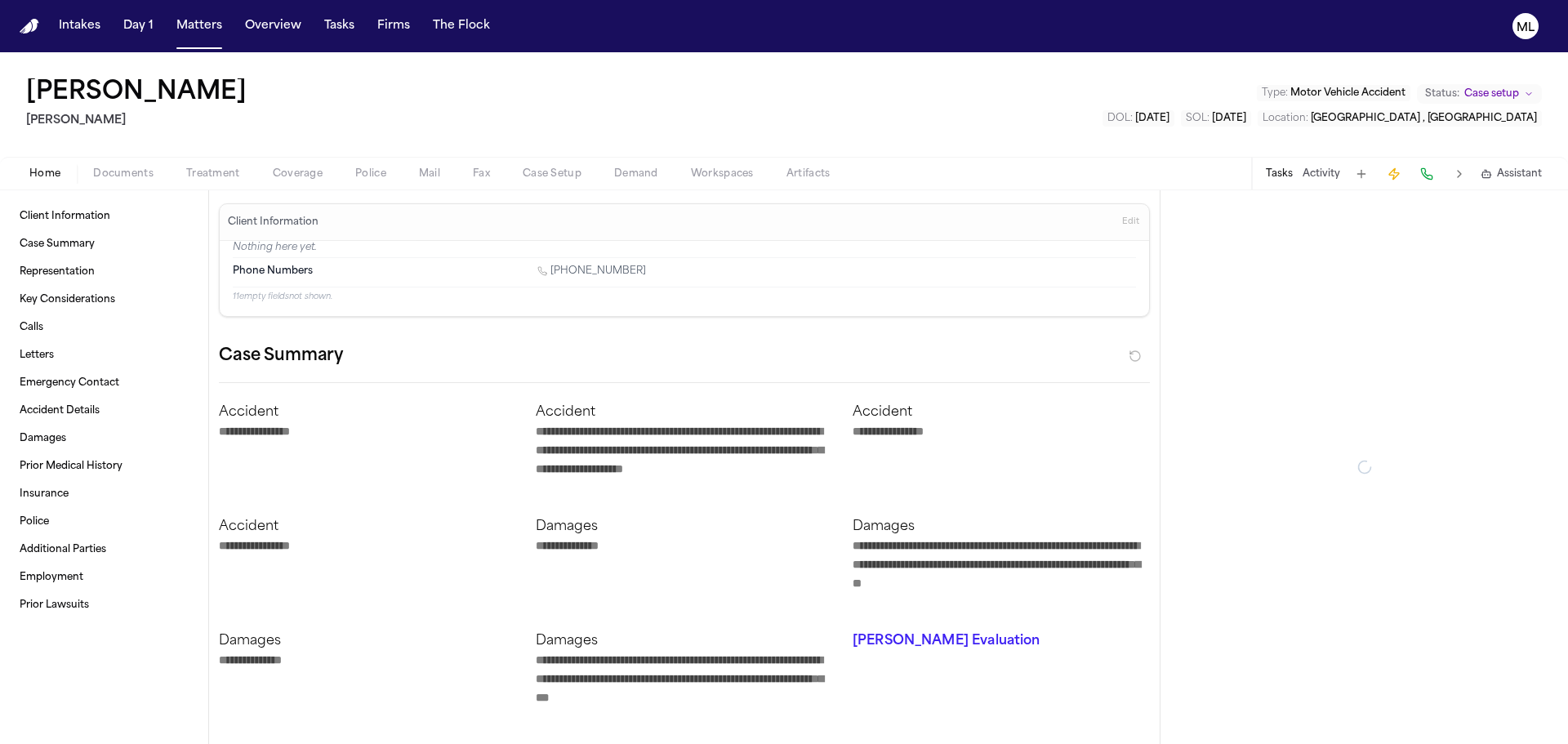
type textarea "*"
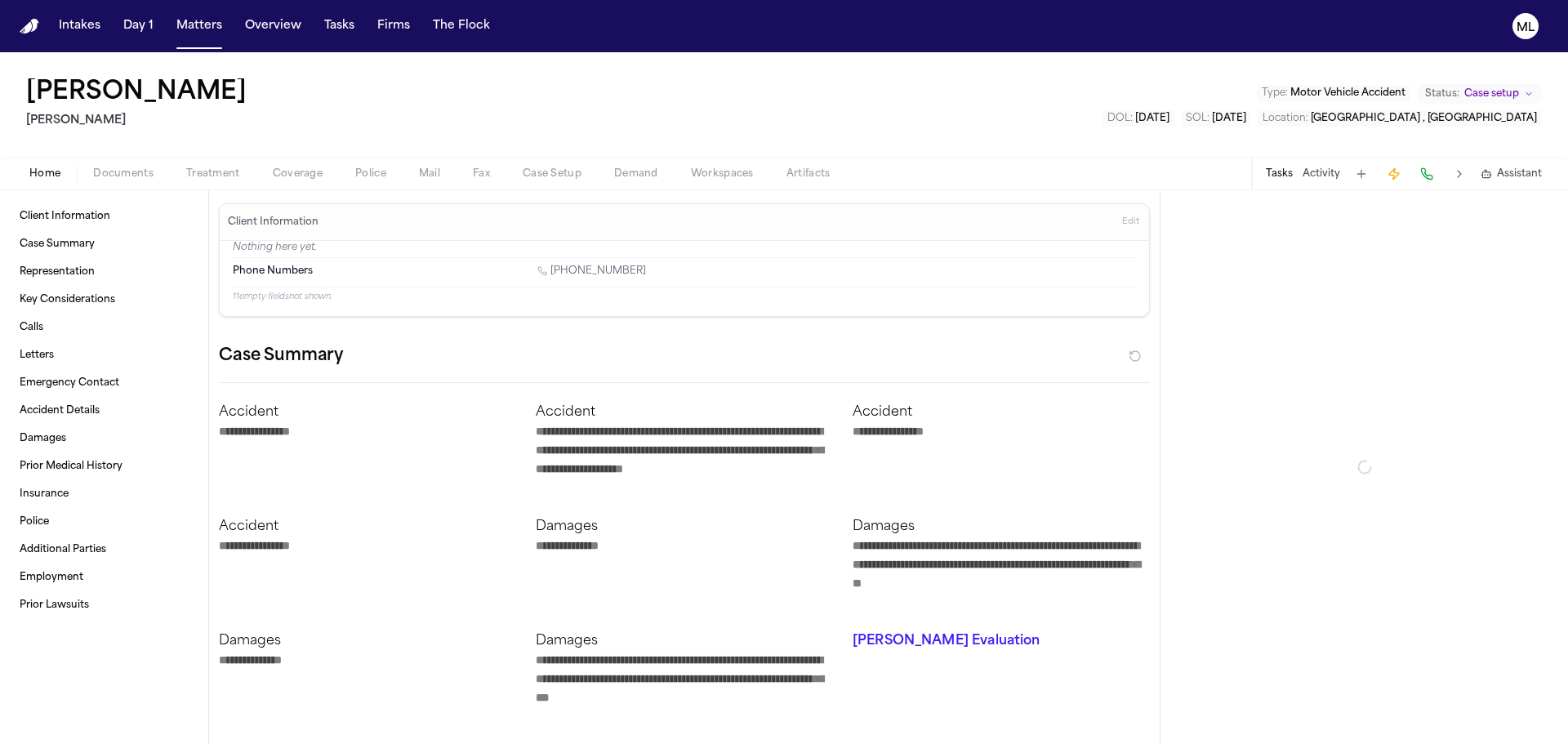
type textarea "*"
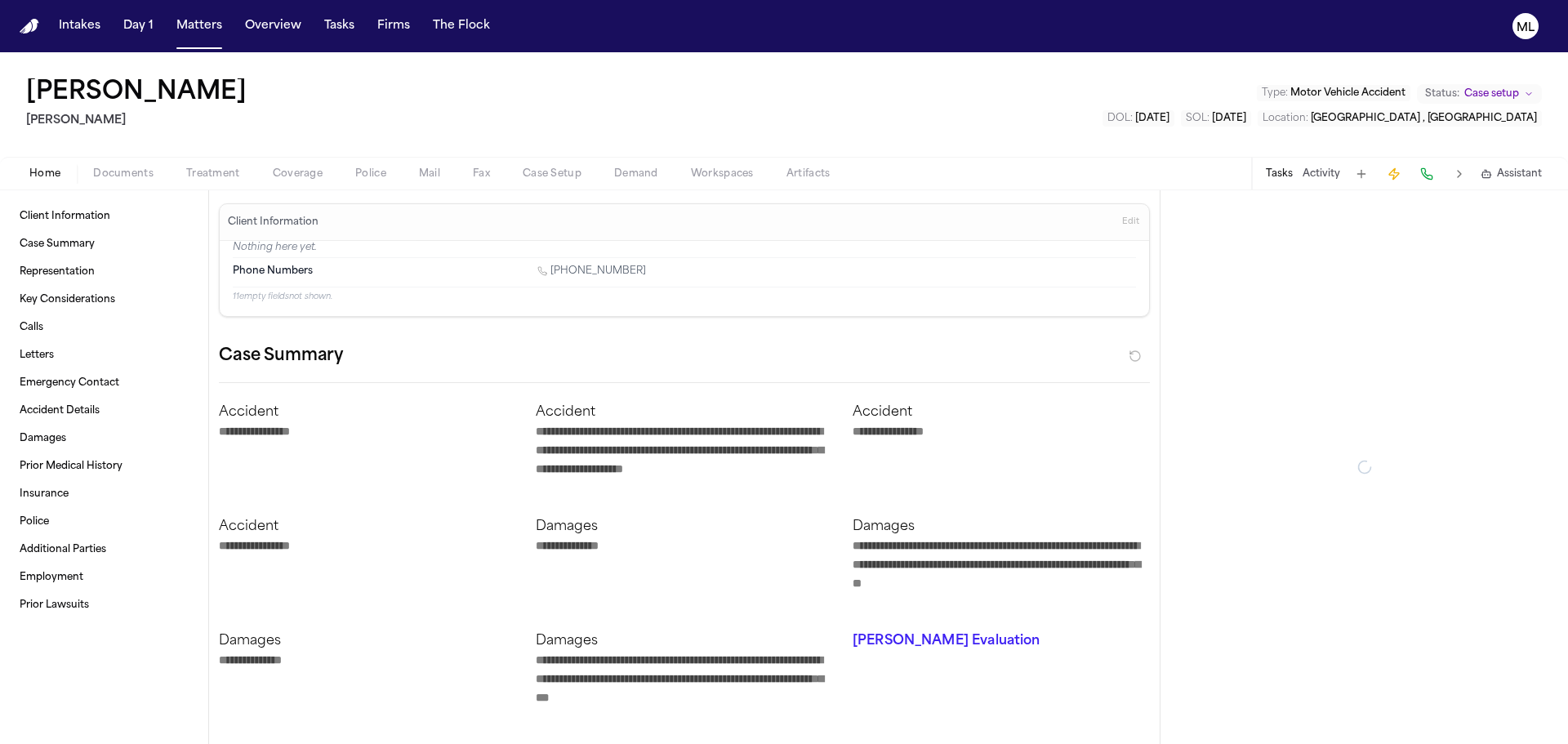
type textarea "*"
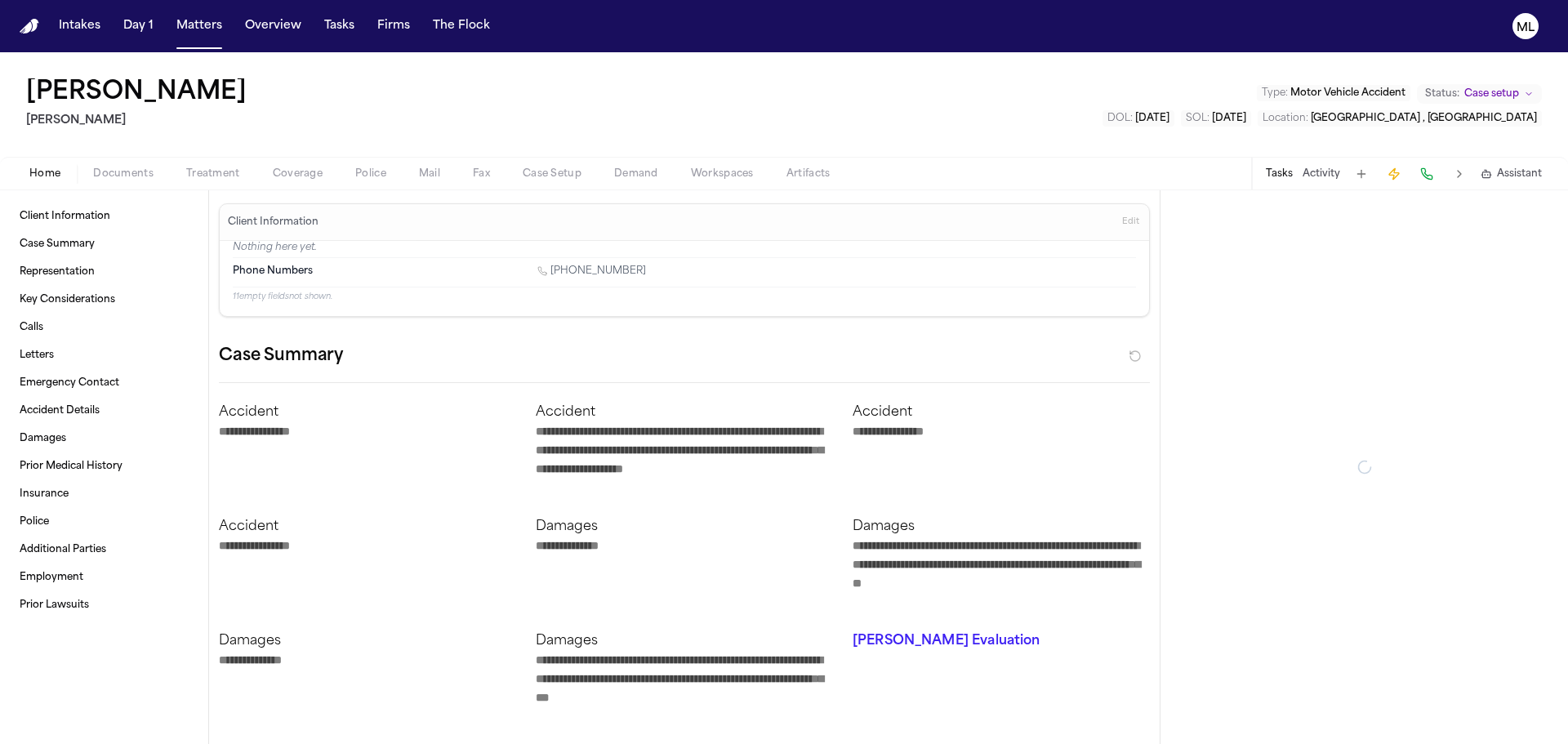
type textarea "*"
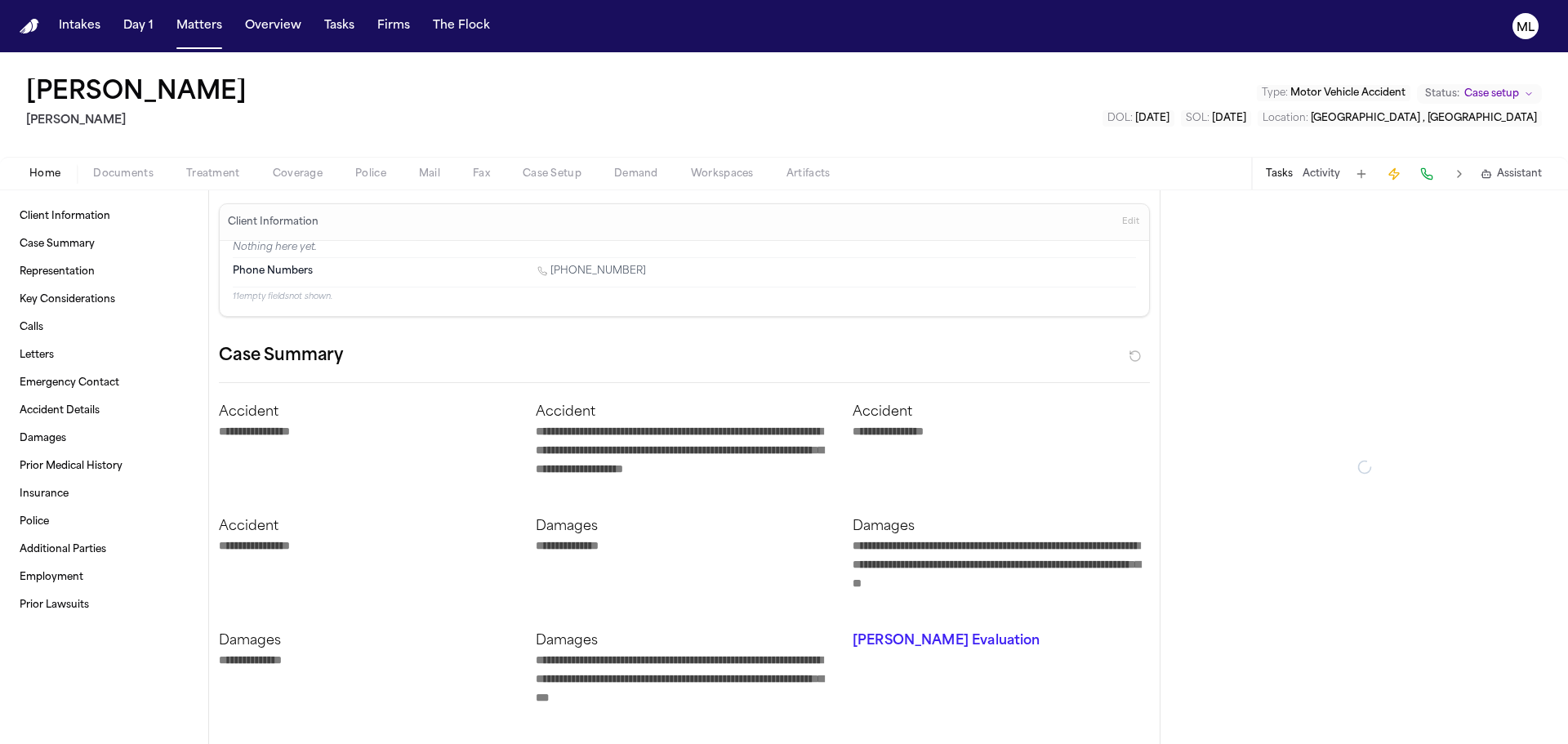
type textarea "*"
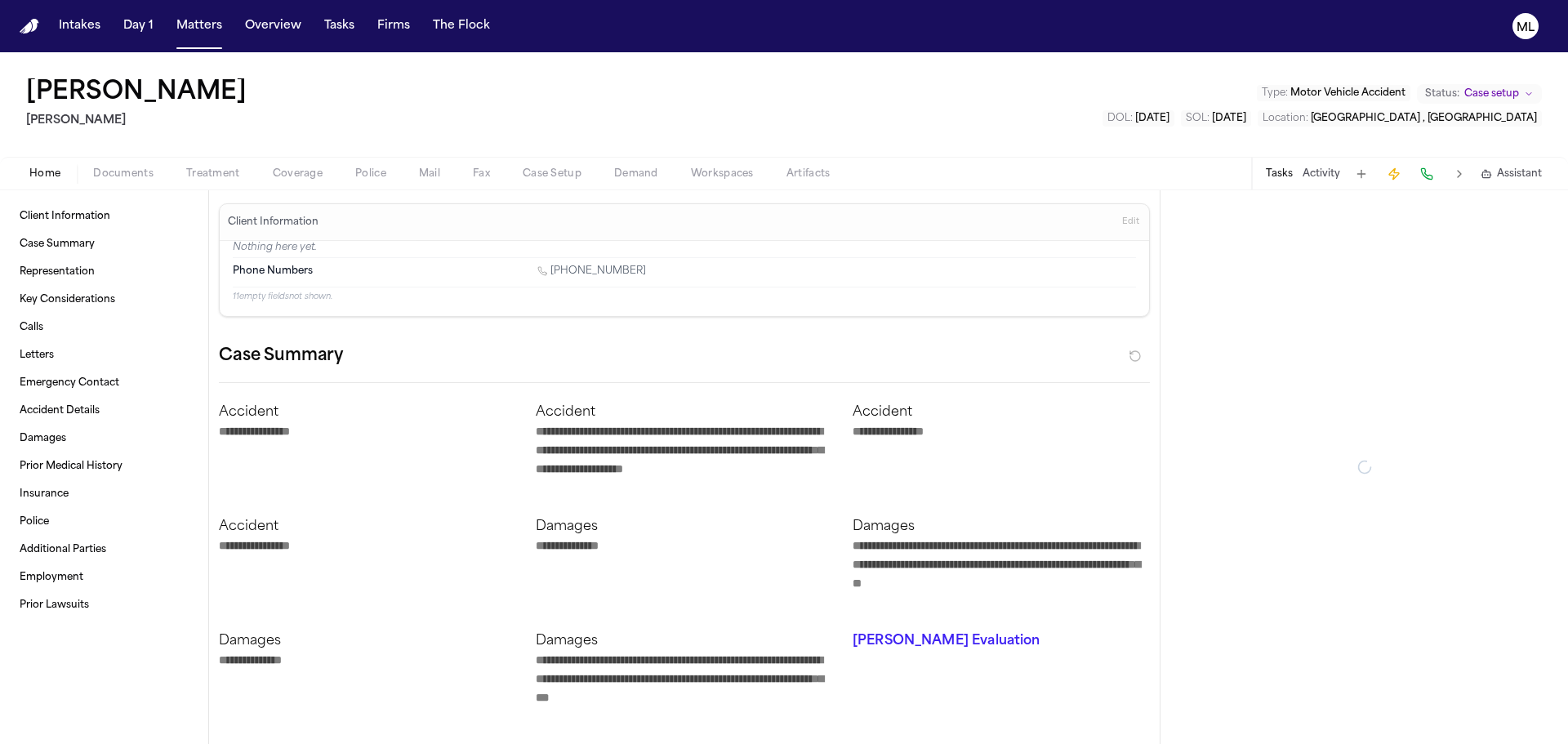
type textarea "*"
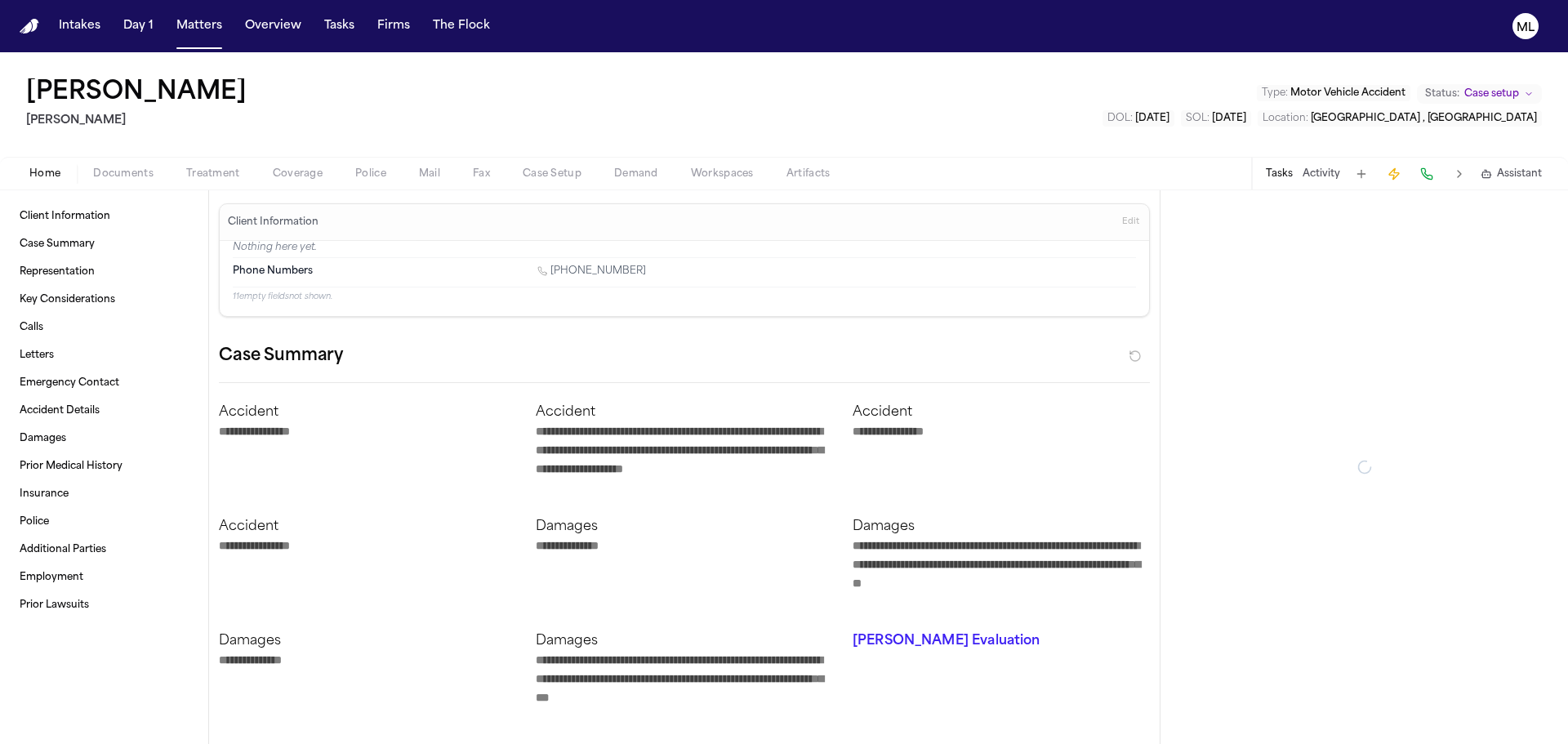
type textarea "*"
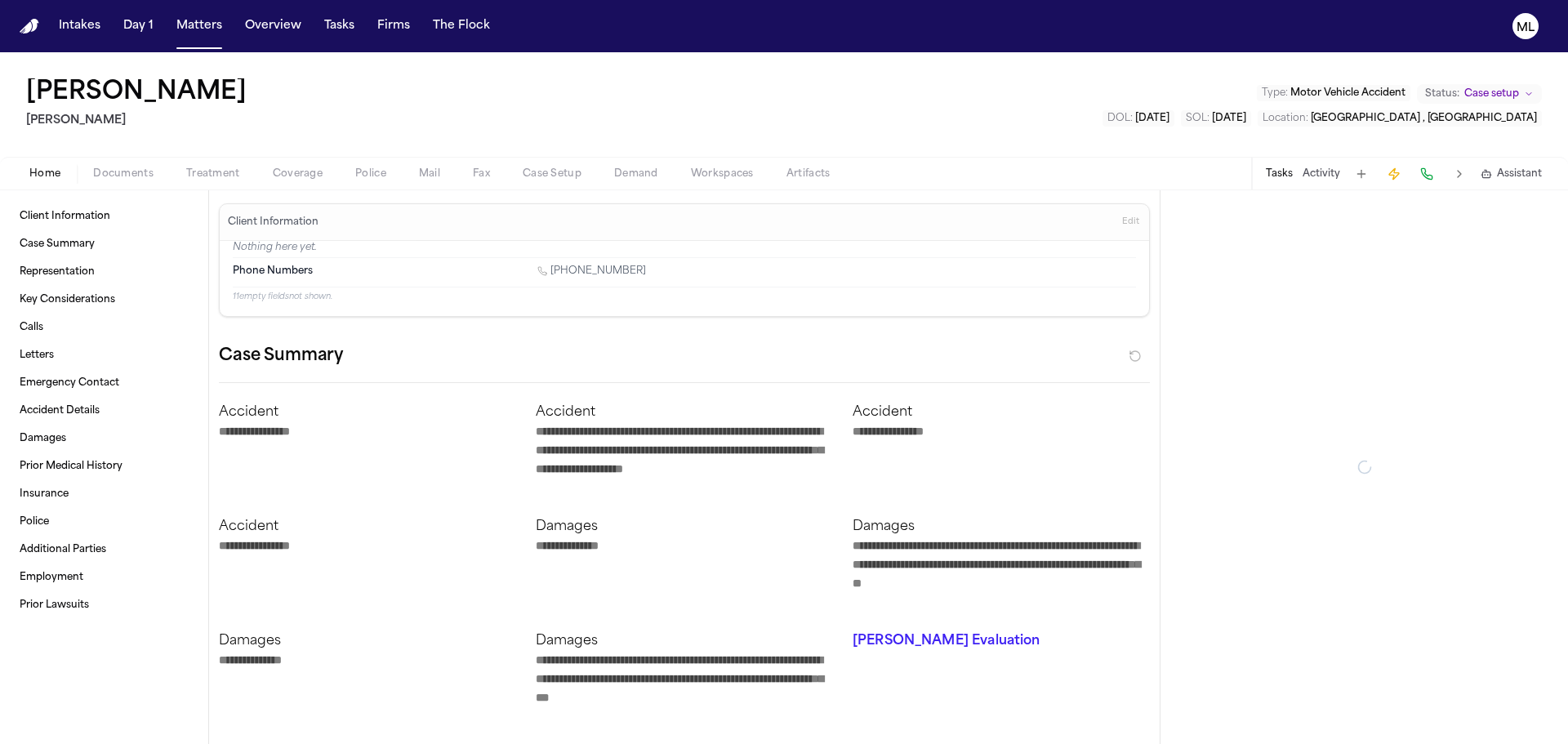
type textarea "*"
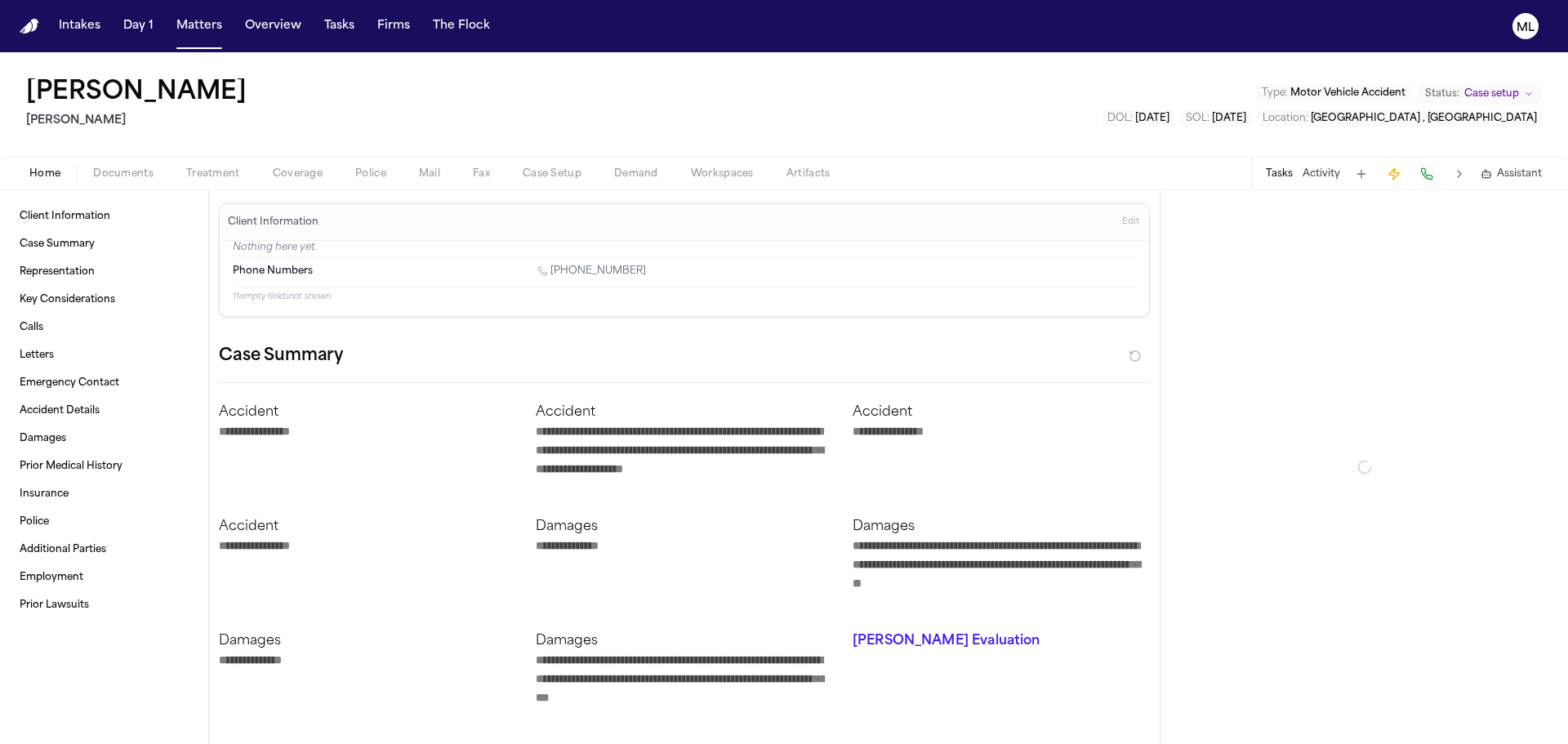
type textarea "*"
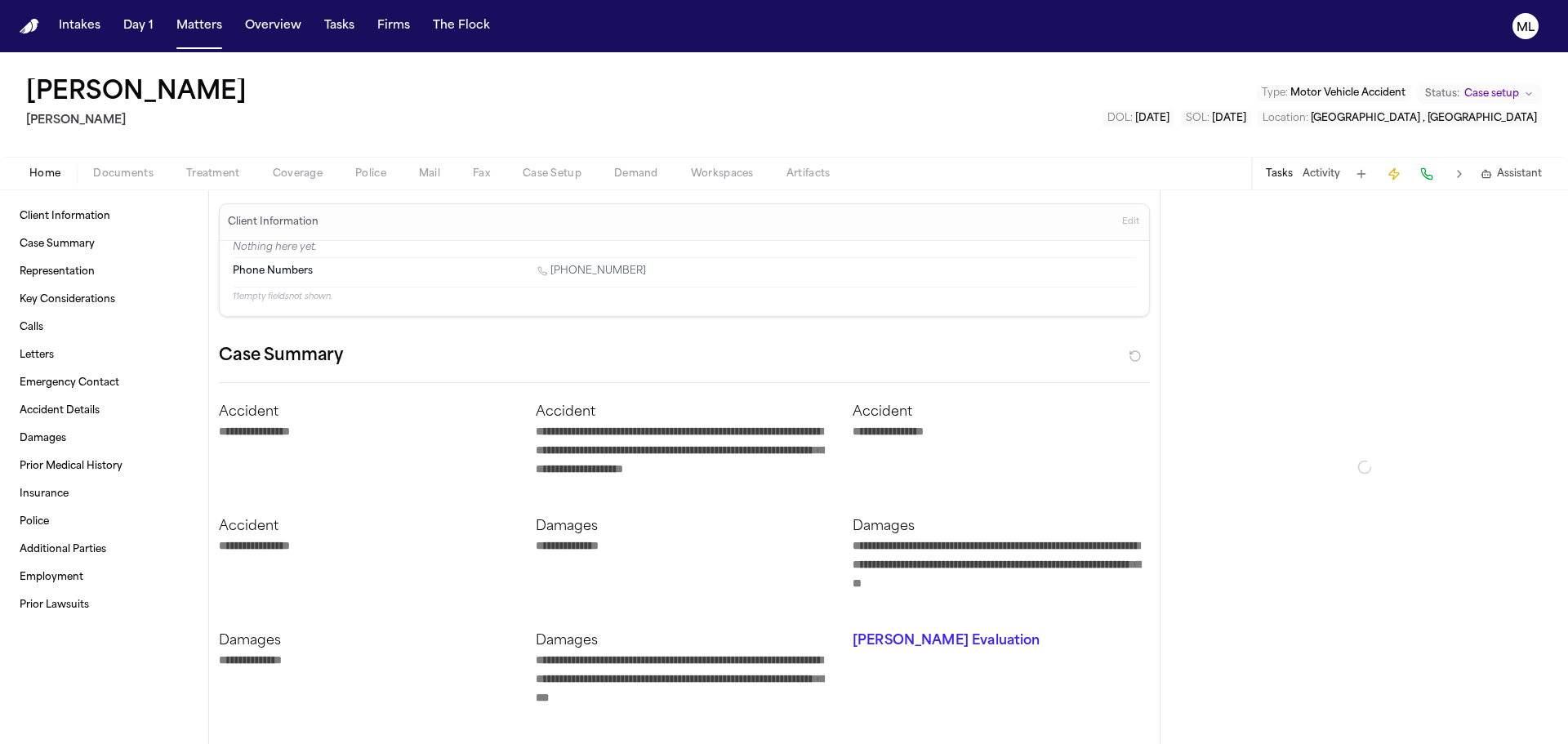
type textarea "*"
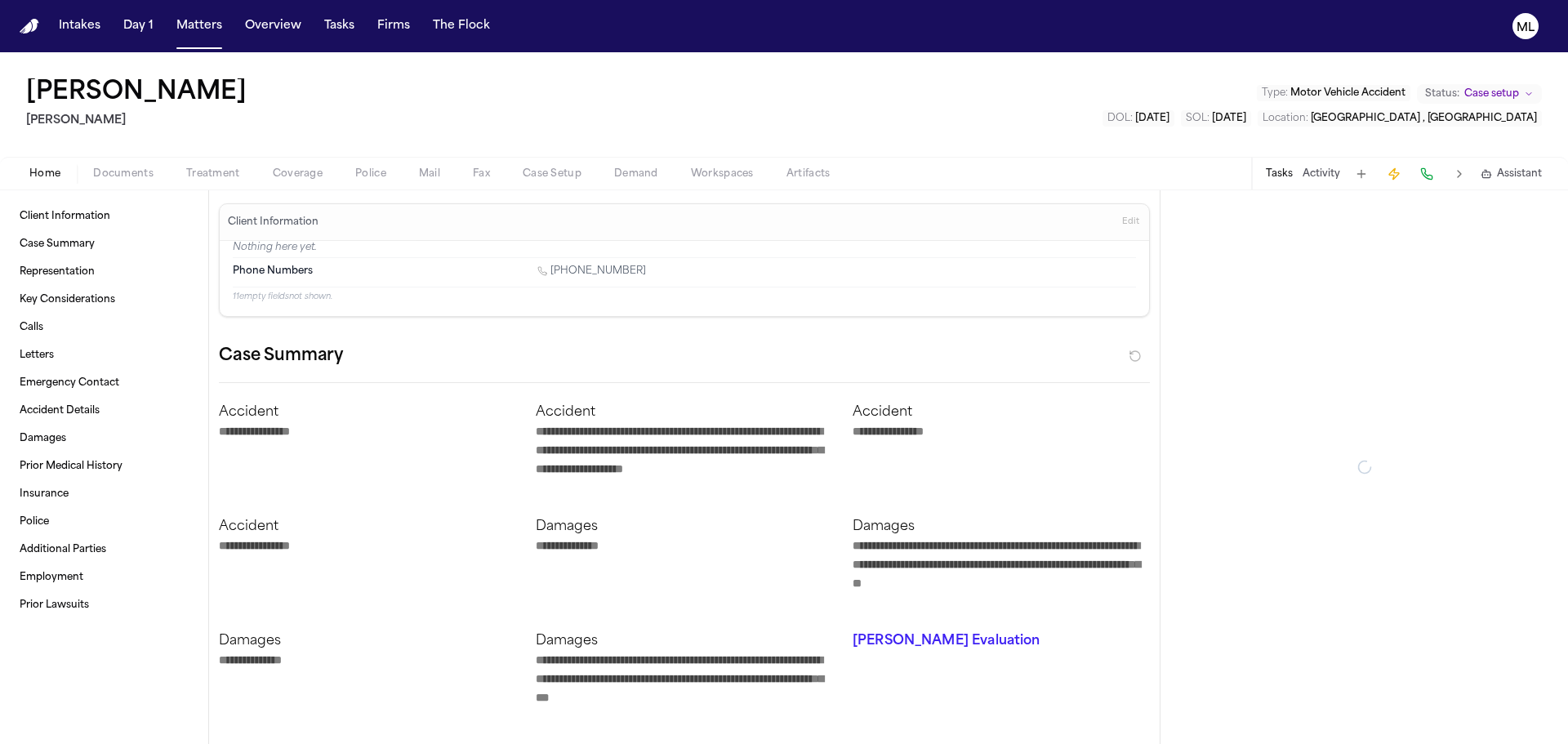
type textarea "*"
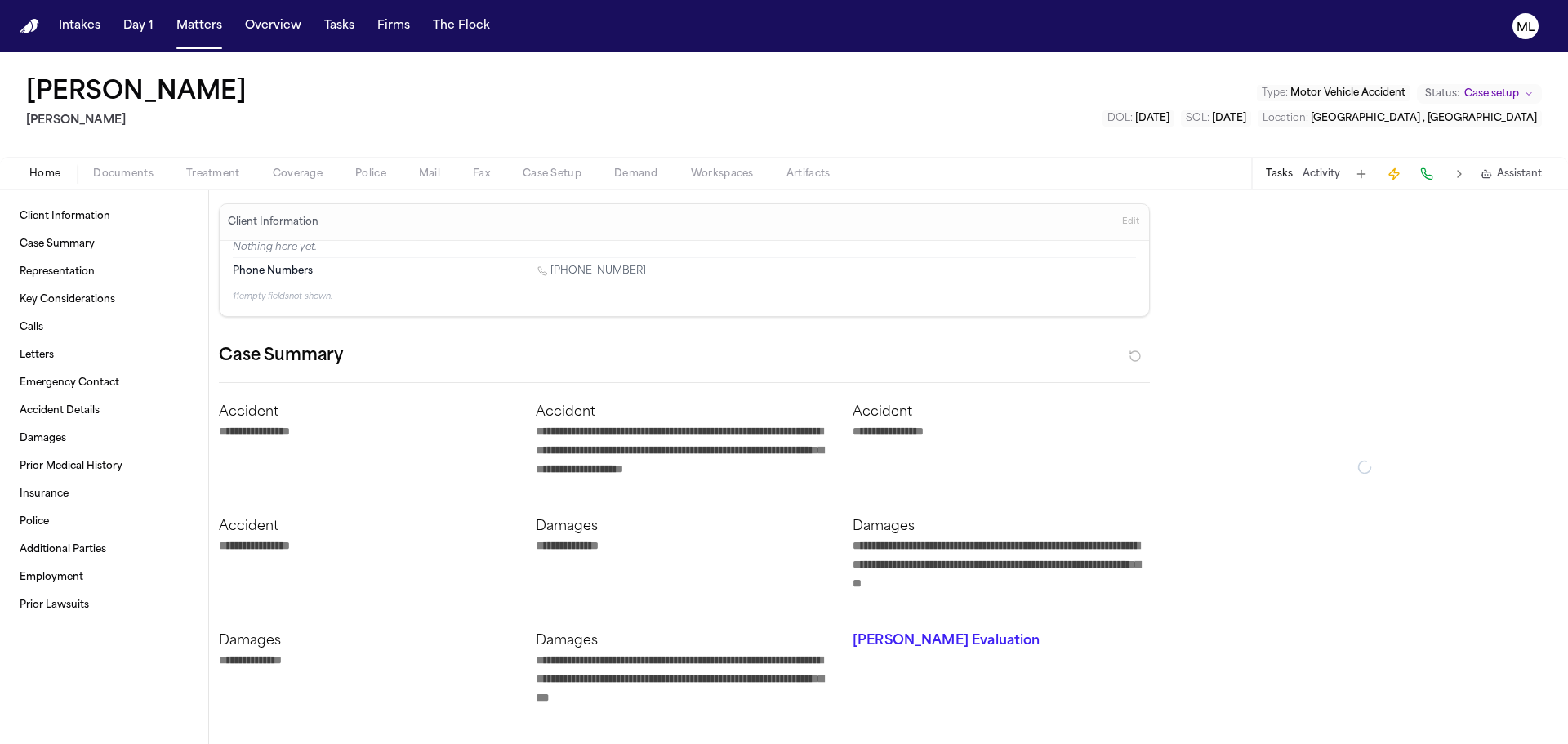
type textarea "*"
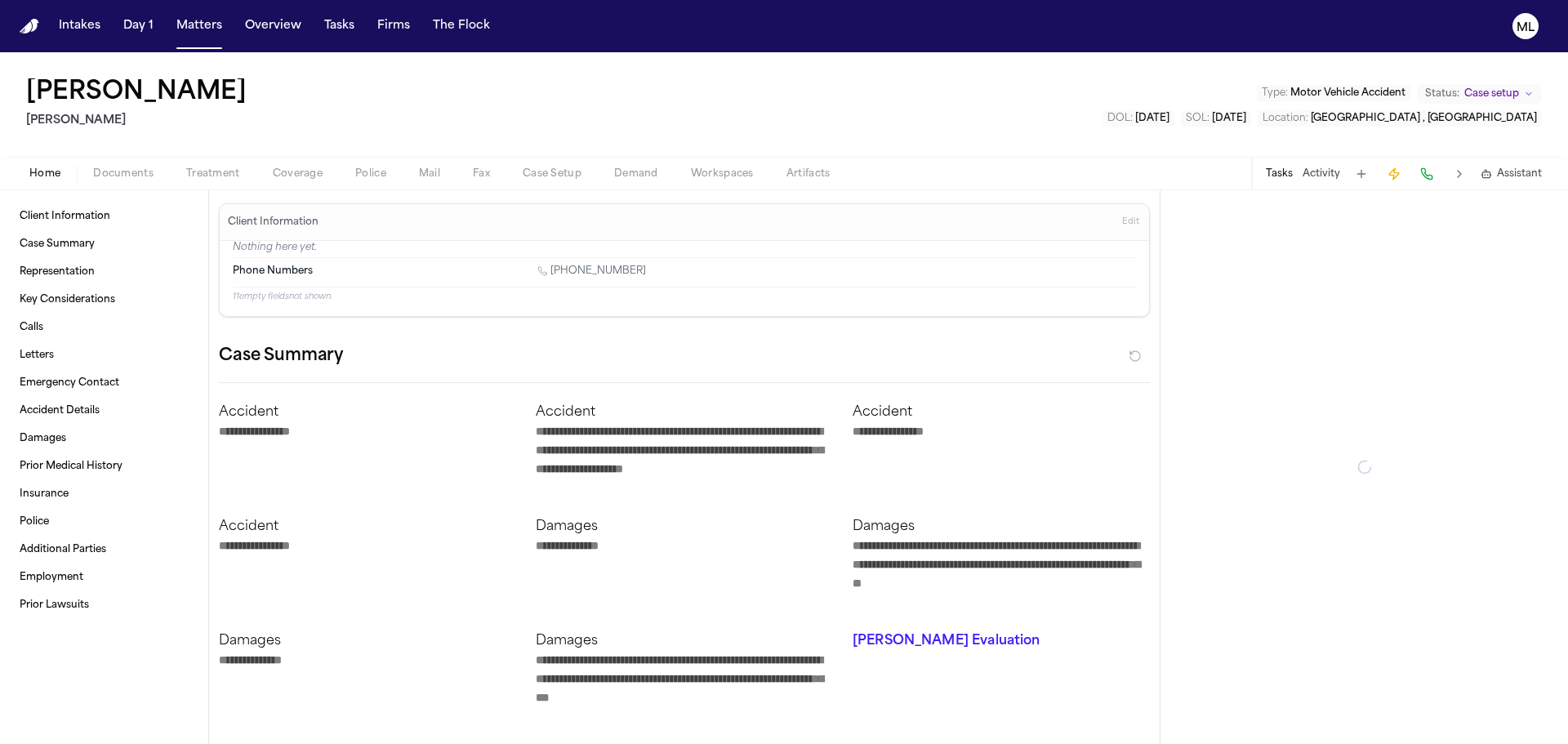
type textarea "*"
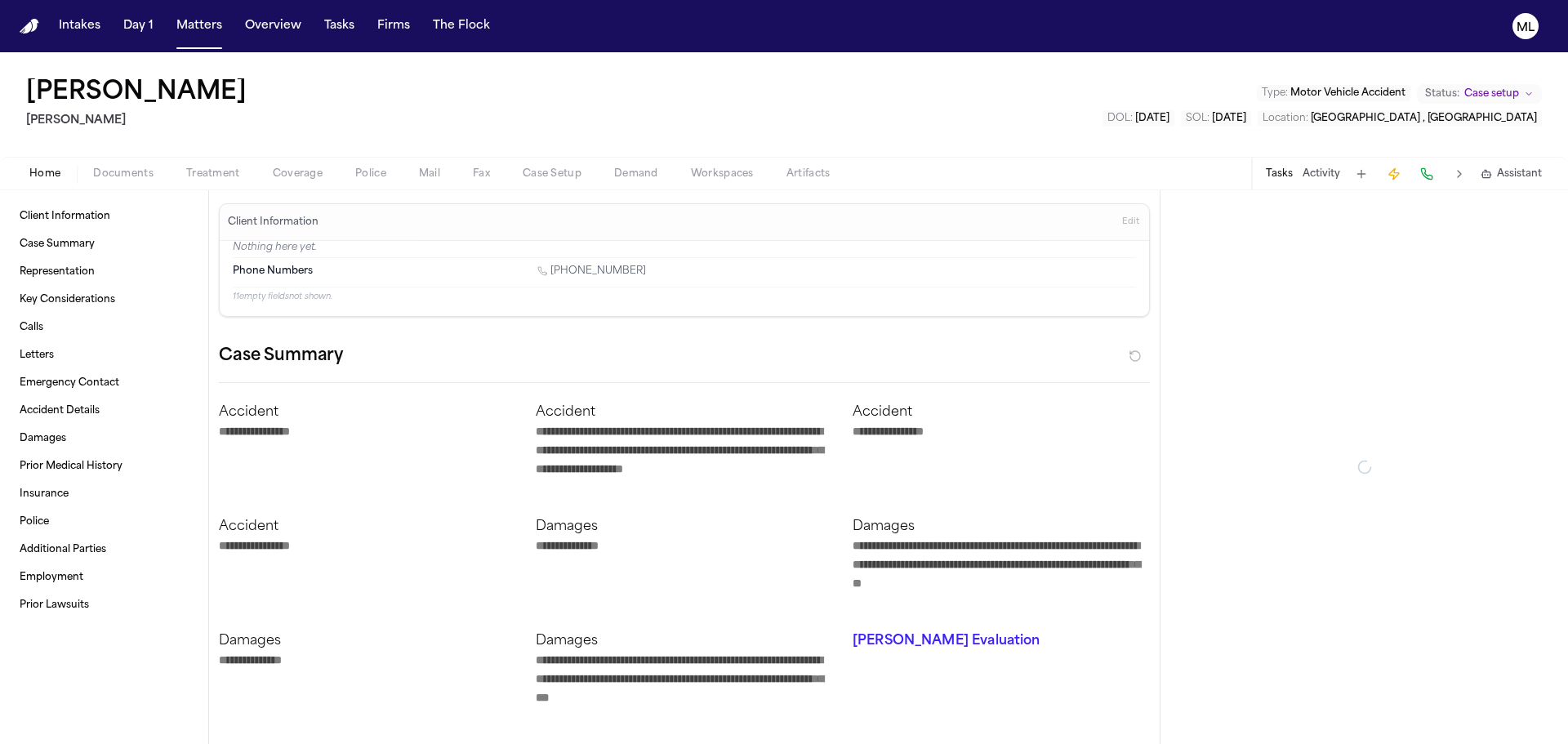
type textarea "*"
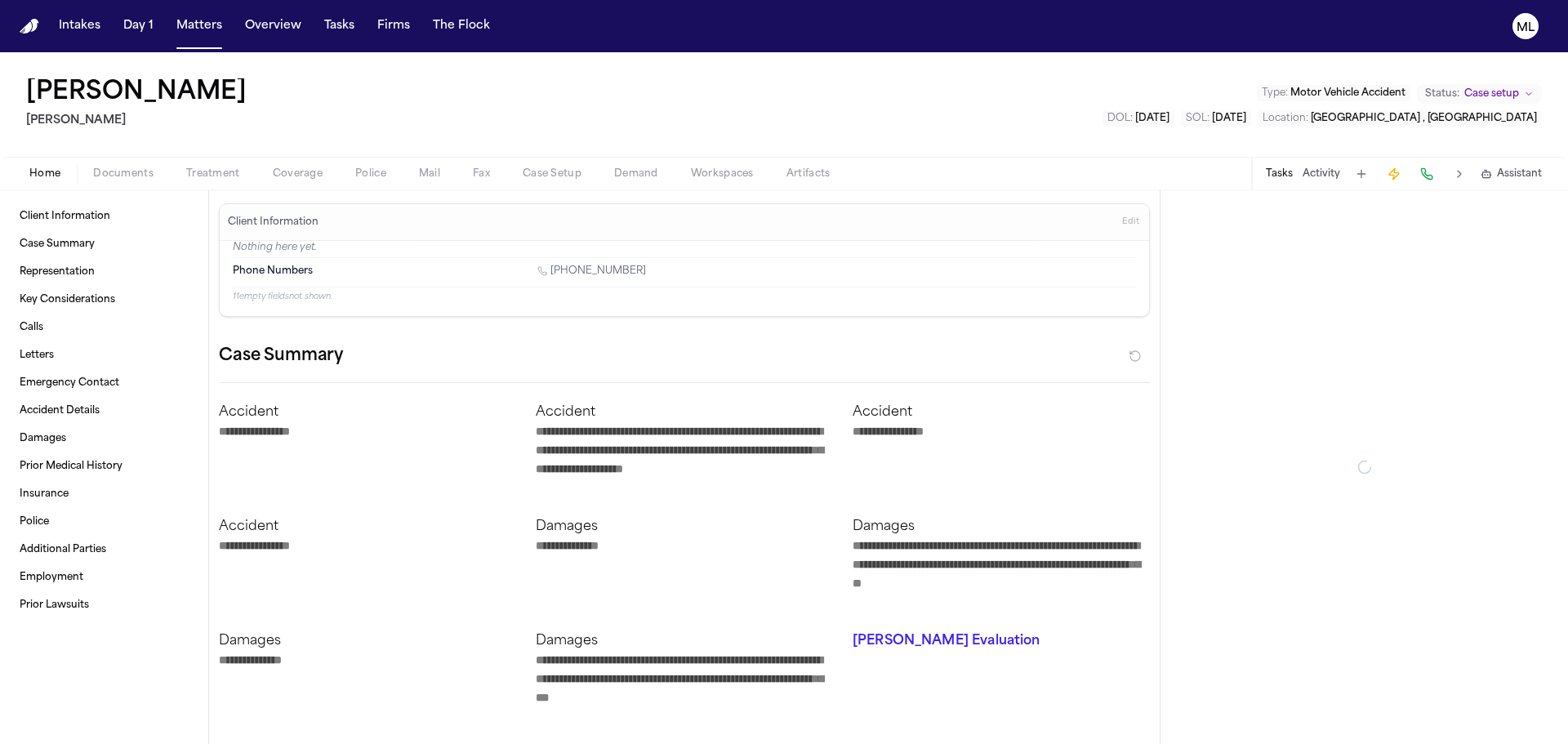
type textarea "*"
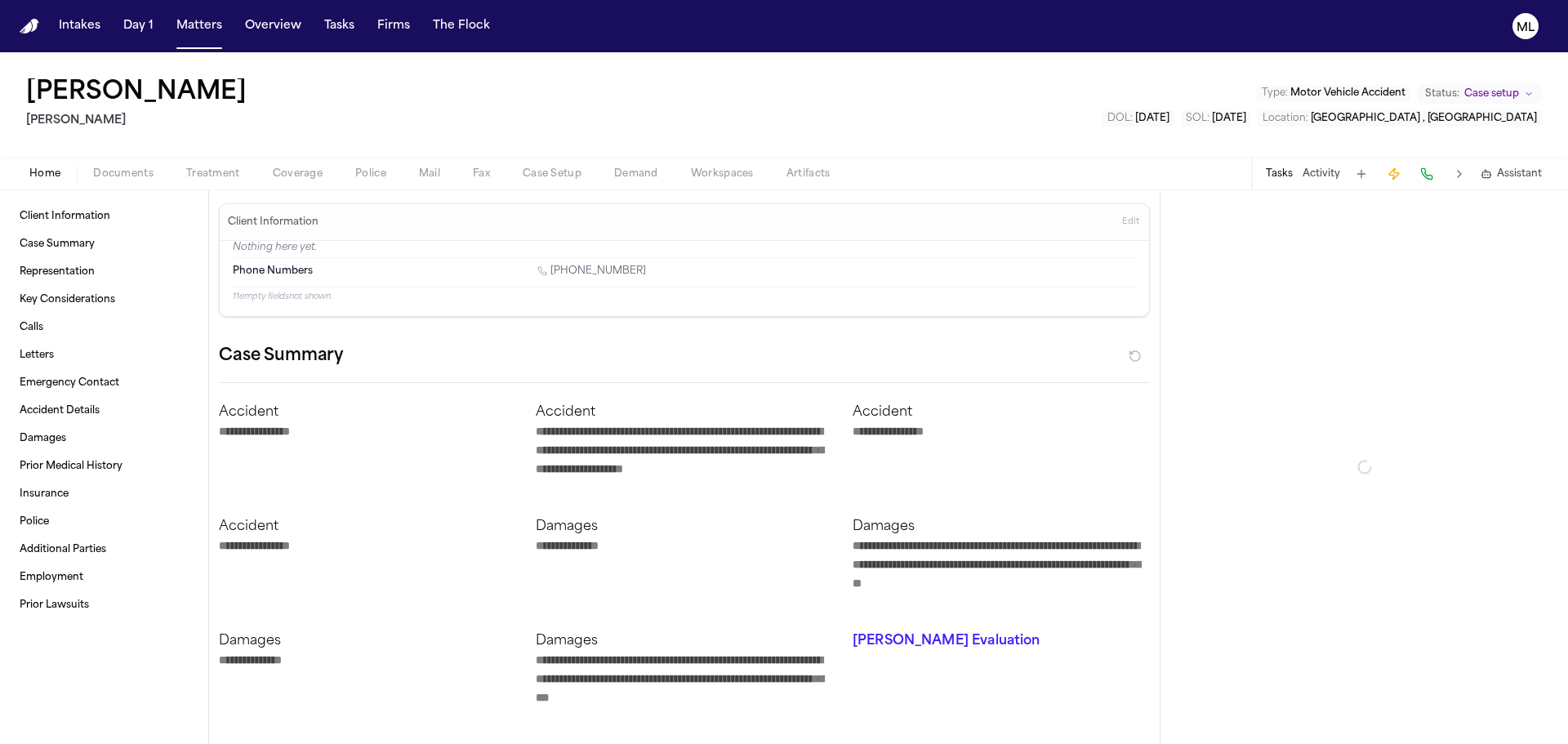
type textarea "*"
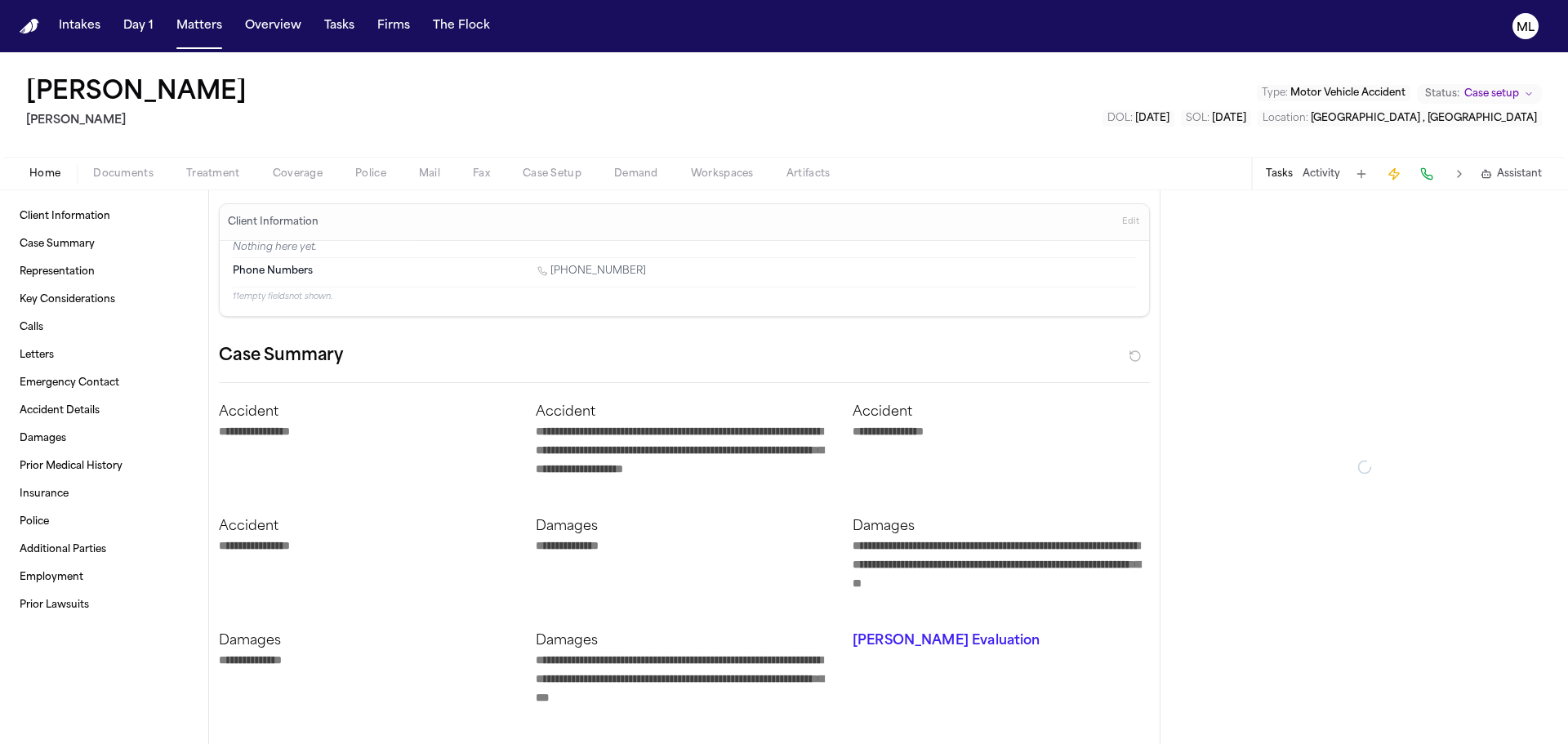
type textarea "*"
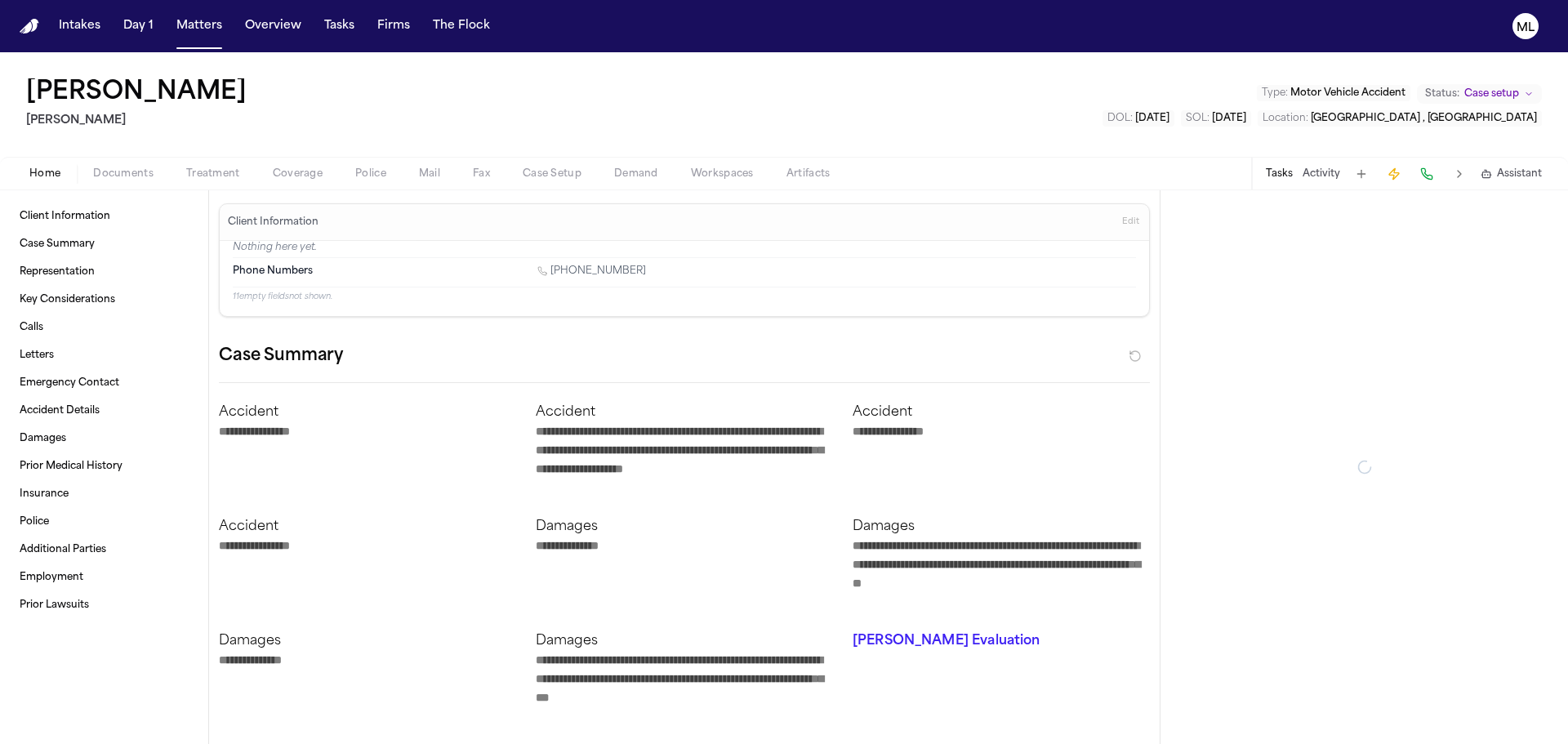
type textarea "*"
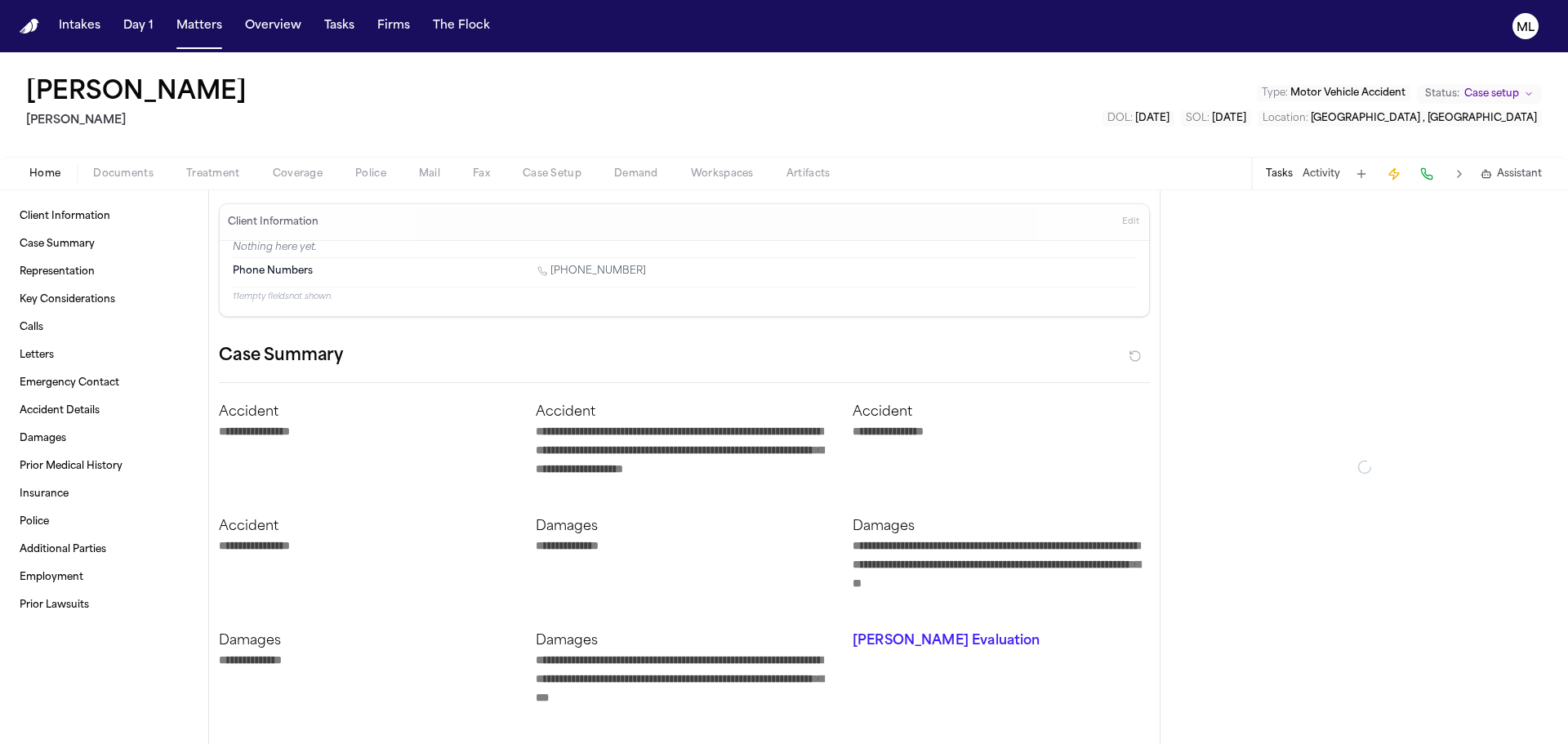
type textarea "*"
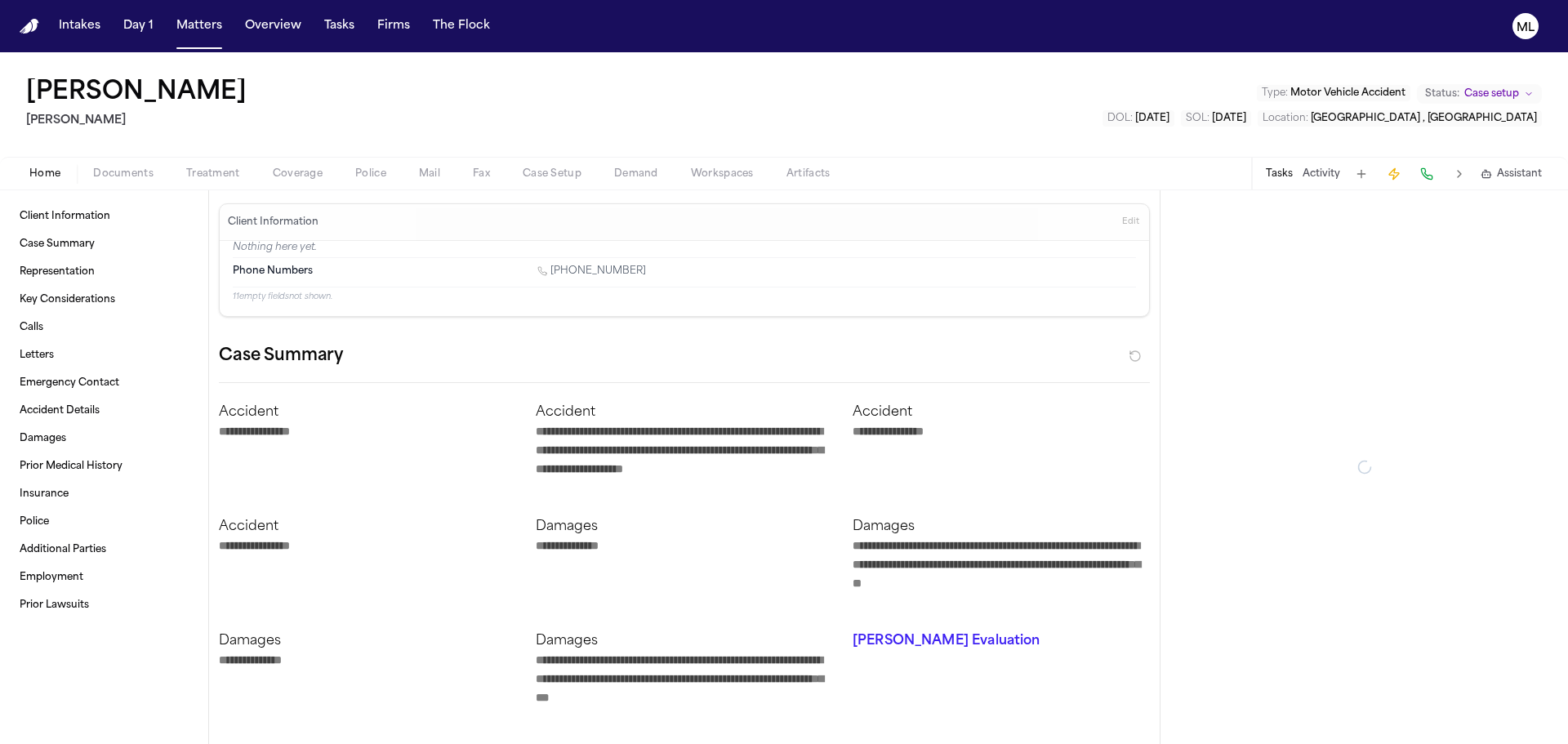
type textarea "*"
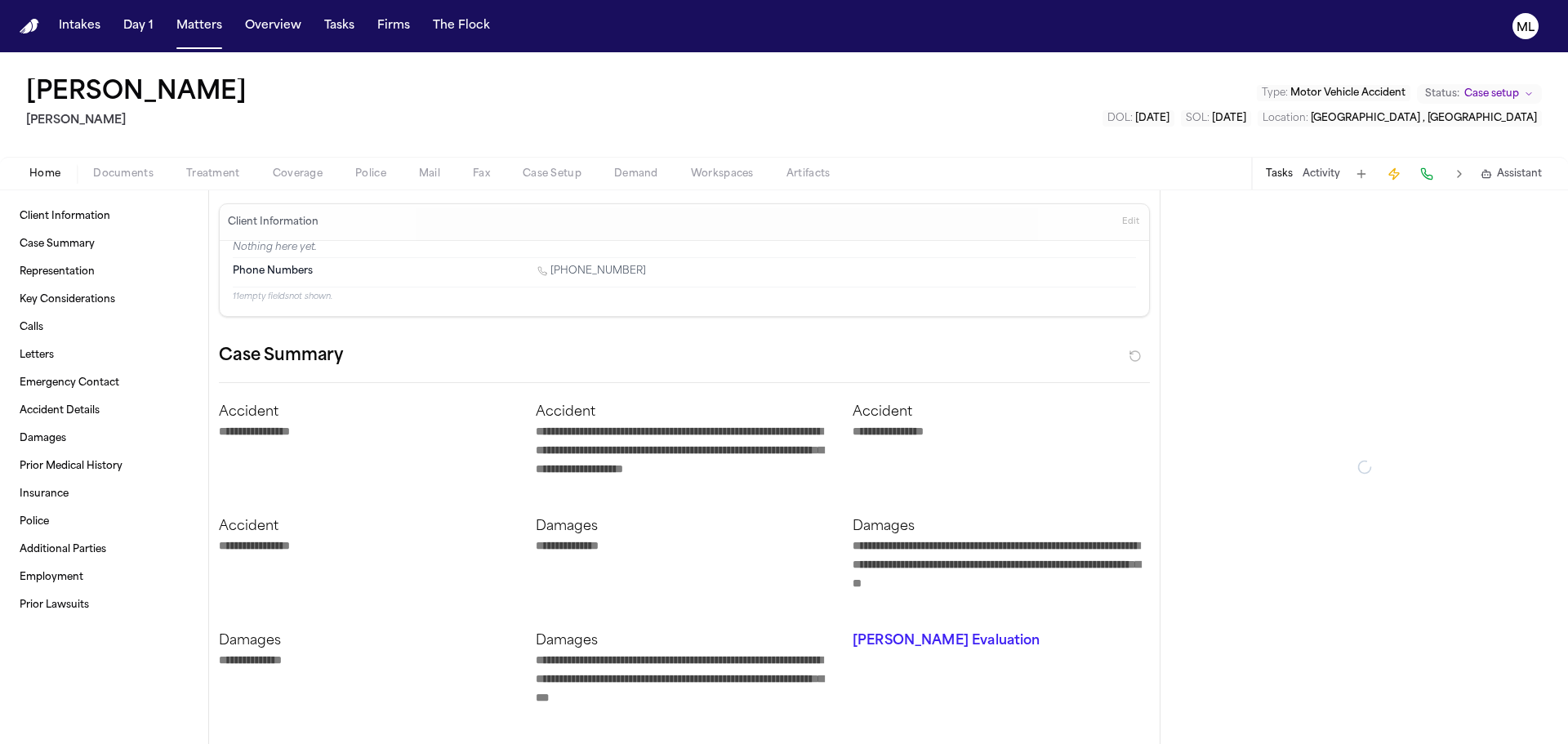
type textarea "*"
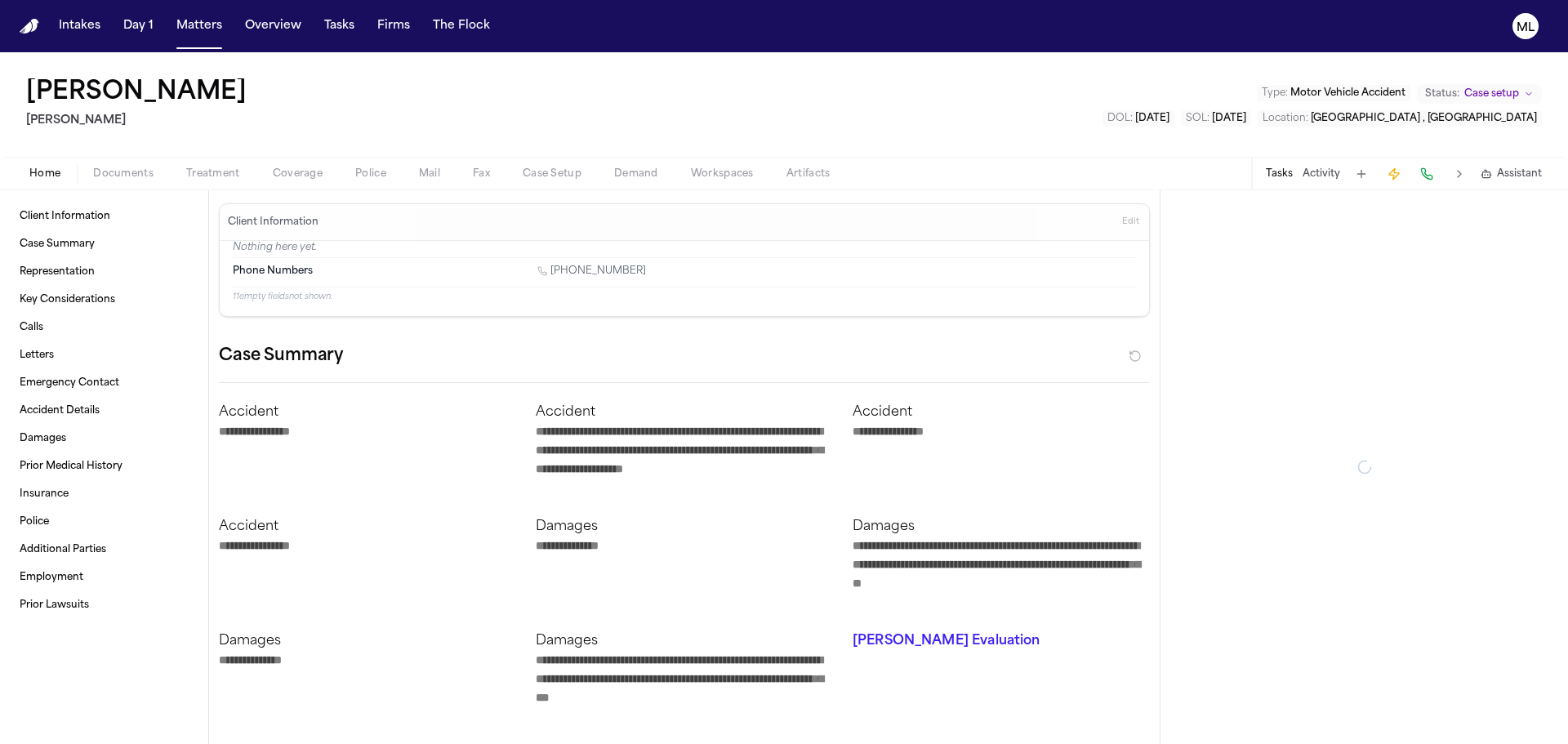
type textarea "*"
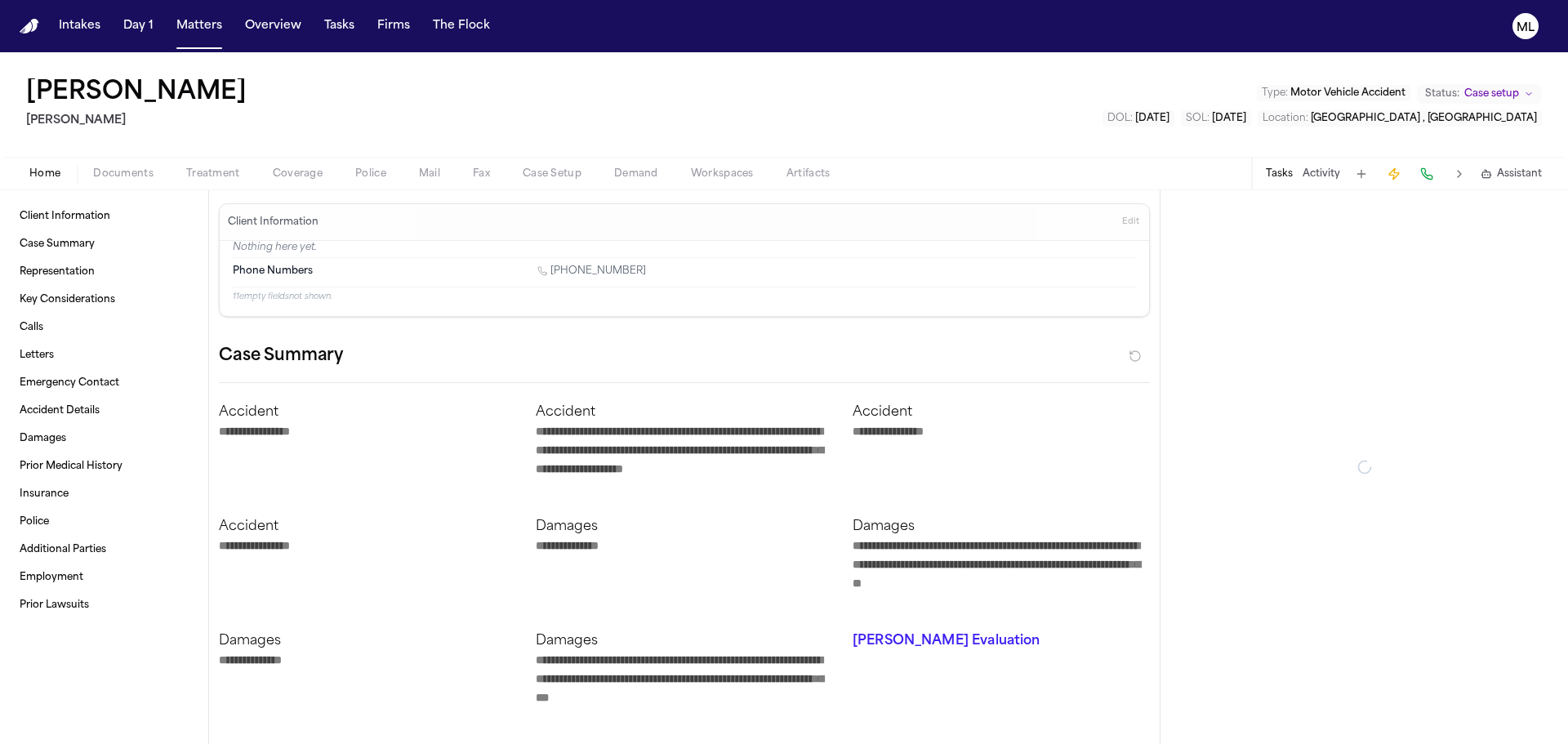
type textarea "*"
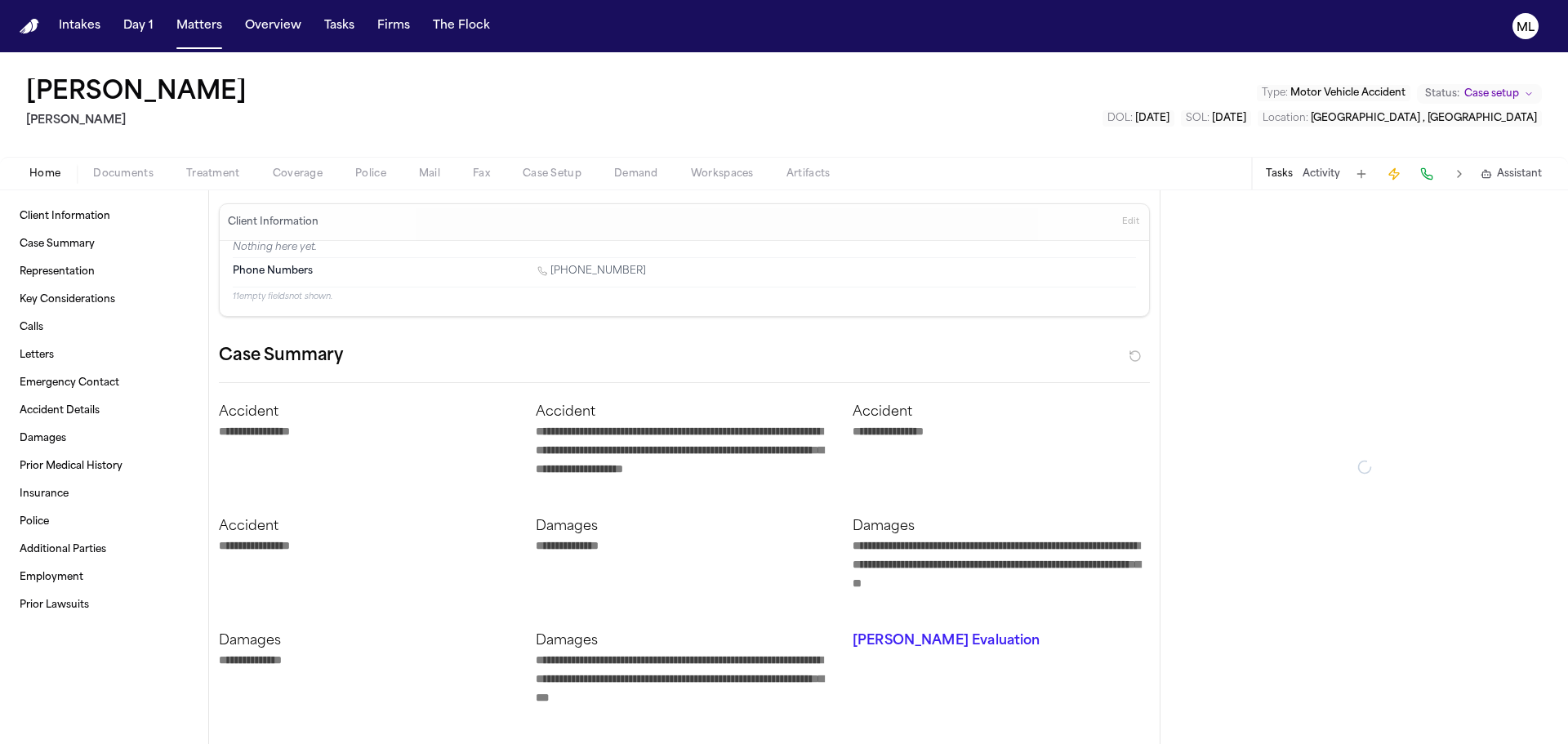
type textarea "*"
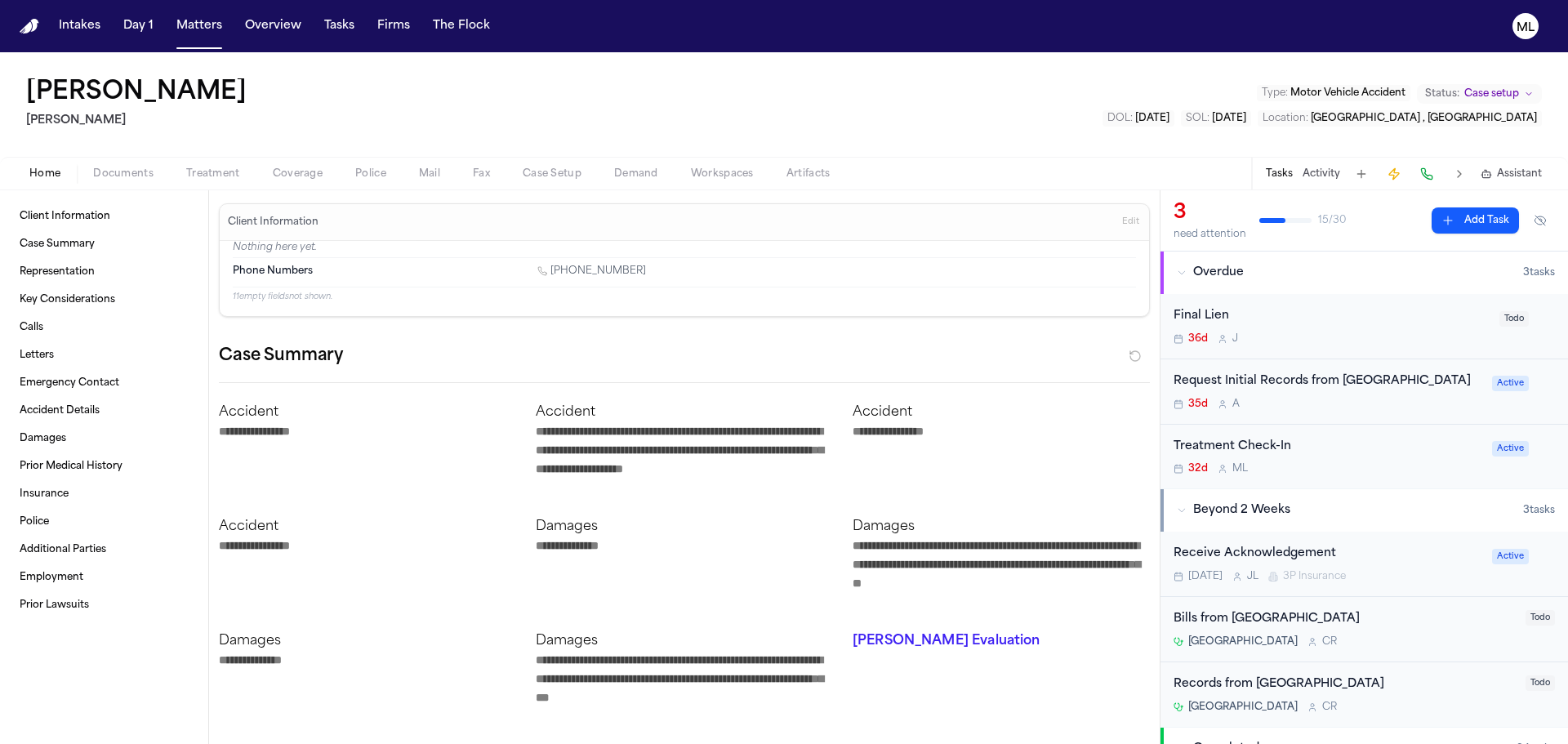
click at [139, 181] on button "Documents" at bounding box center [123, 174] width 93 height 20
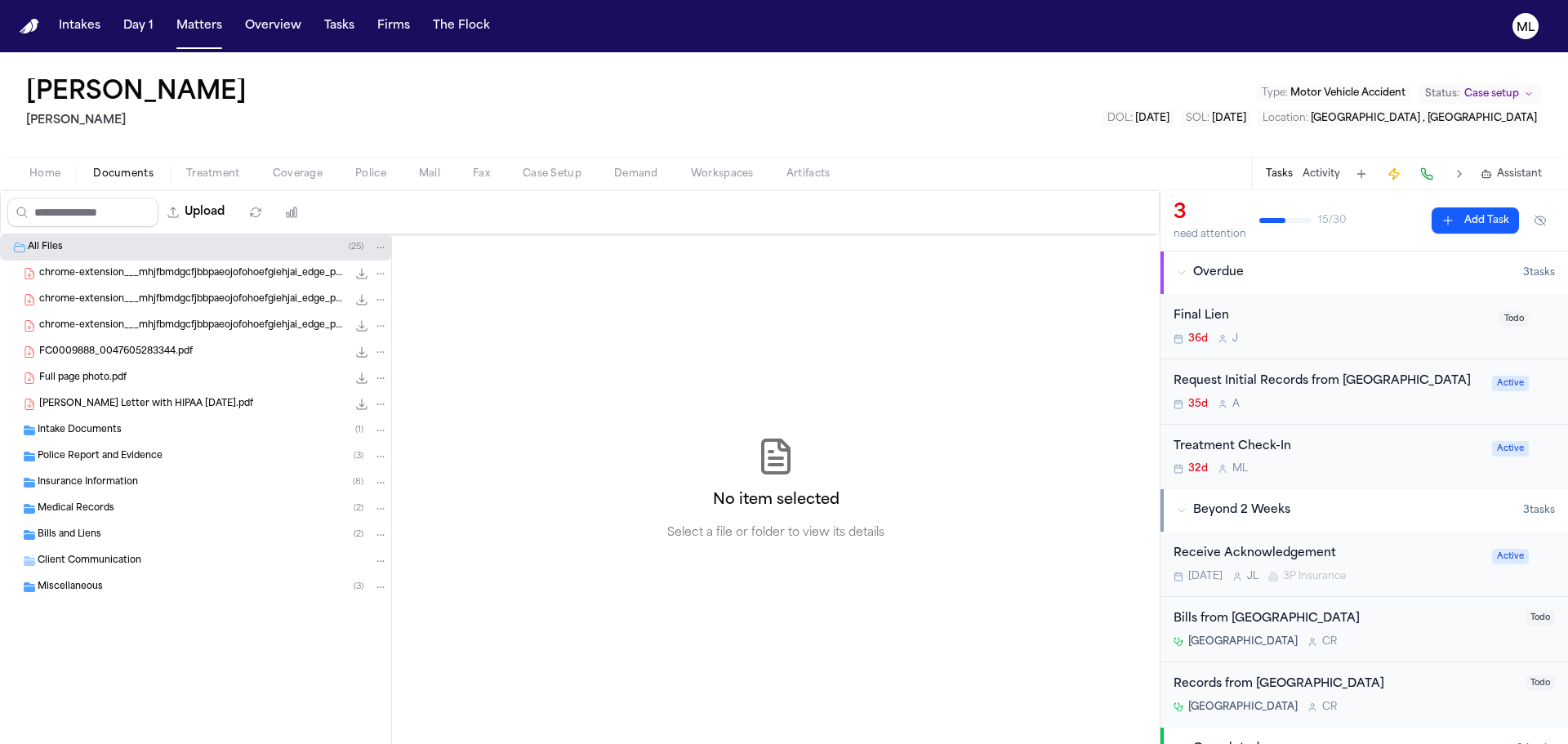
click at [84, 522] on div "Bills and Liens ( 2 )" at bounding box center [196, 534] width 392 height 26
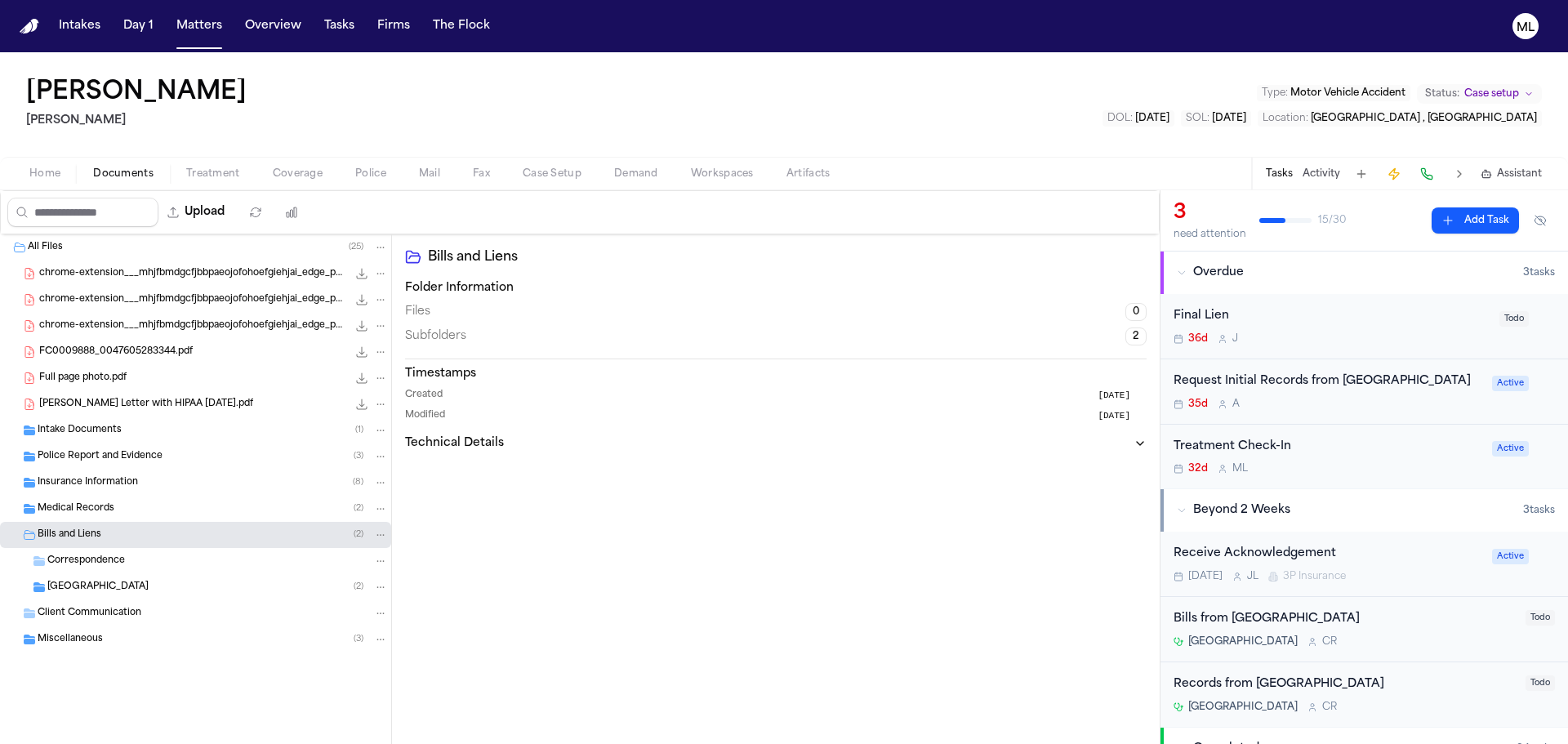
click at [102, 458] on span "Police Report and Evidence" at bounding box center [100, 457] width 125 height 14
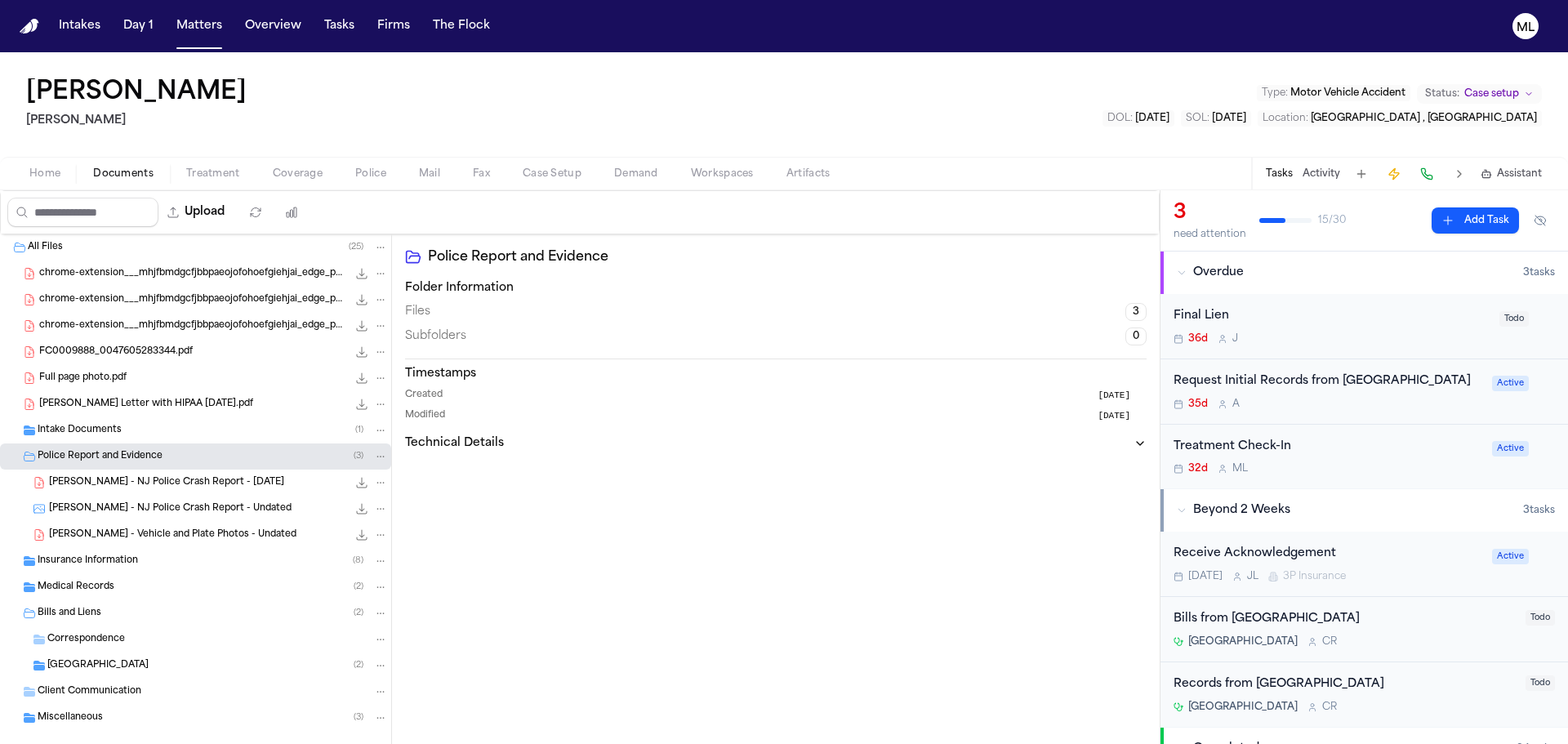
click at [87, 563] on span "Insurance Information" at bounding box center [87, 561] width 100 height 14
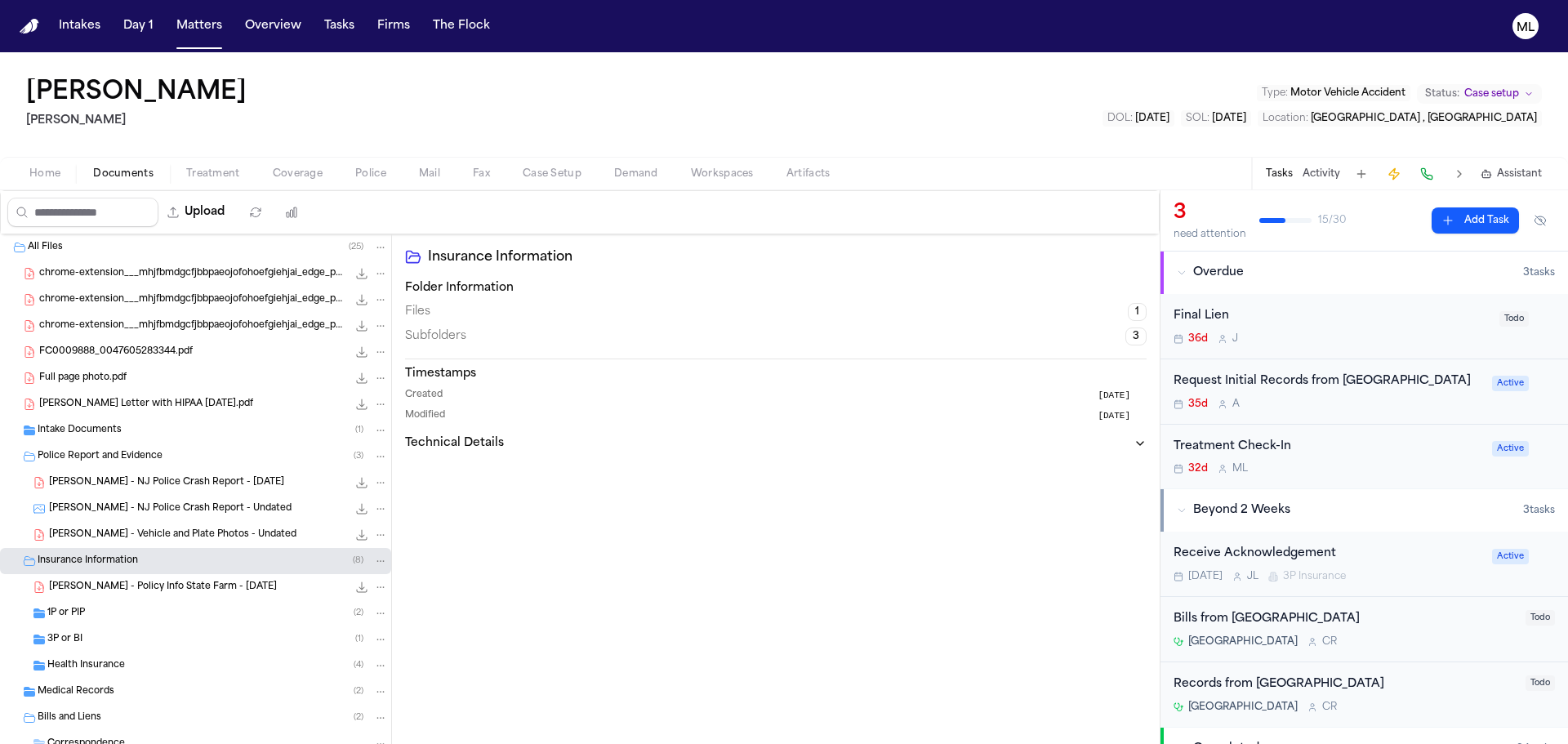
click at [72, 618] on span "1P or PIP" at bounding box center [67, 614] width 38 height 14
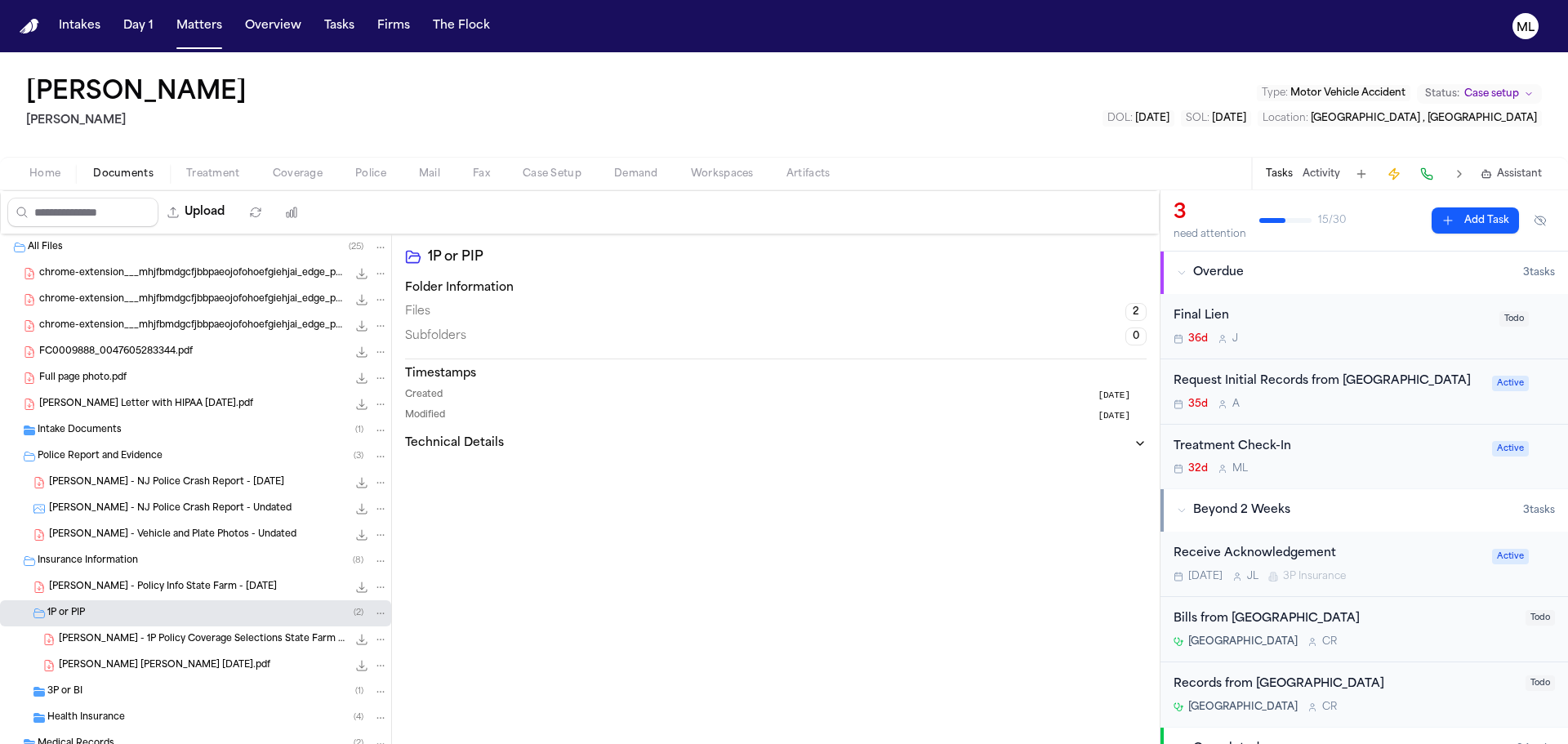
scroll to position [81, 0]
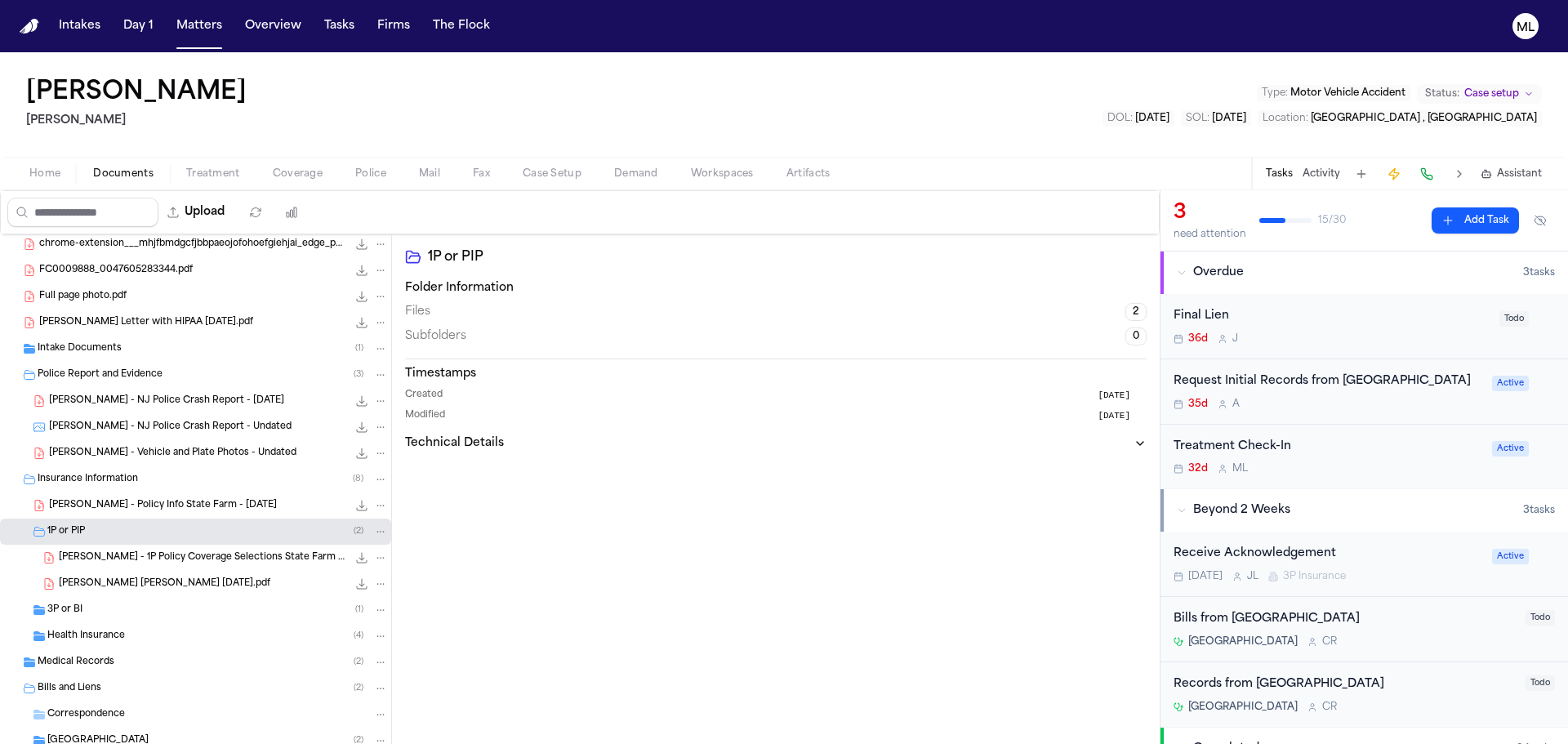
click at [98, 607] on div "3P or BI ( 1 )" at bounding box center [218, 609] width 341 height 15
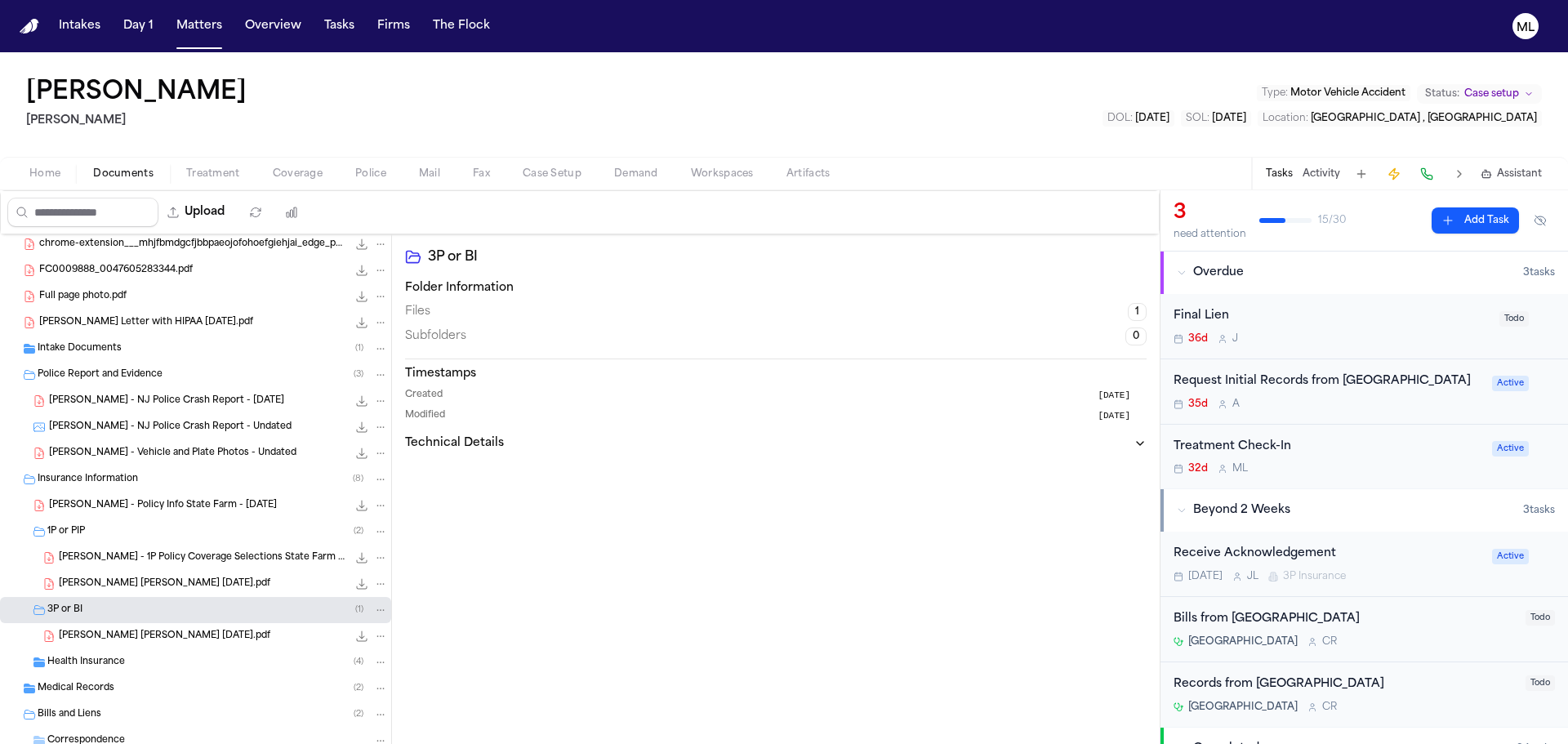
click at [135, 663] on div "Health Insurance ( 4 )" at bounding box center [218, 662] width 341 height 15
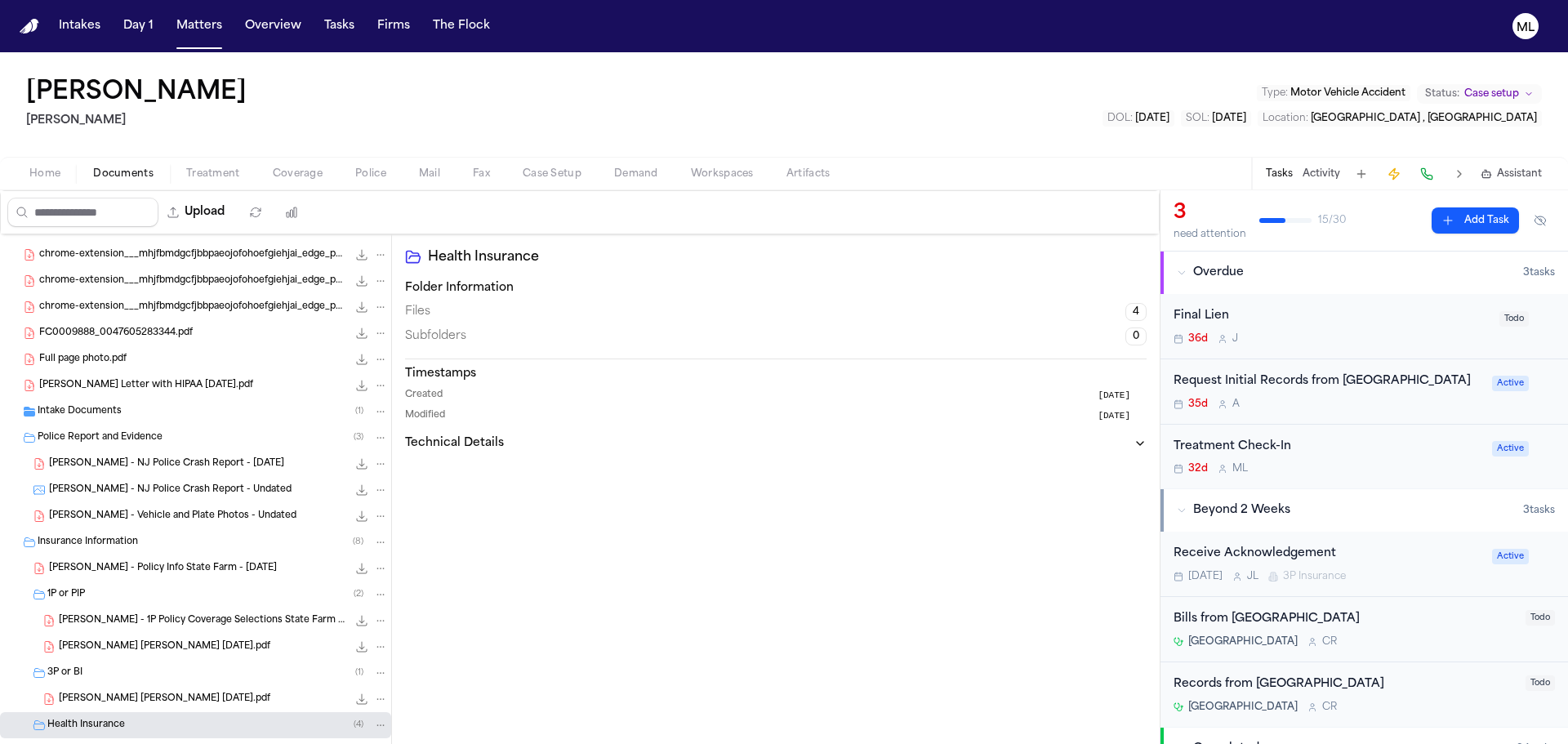
scroll to position [0, 0]
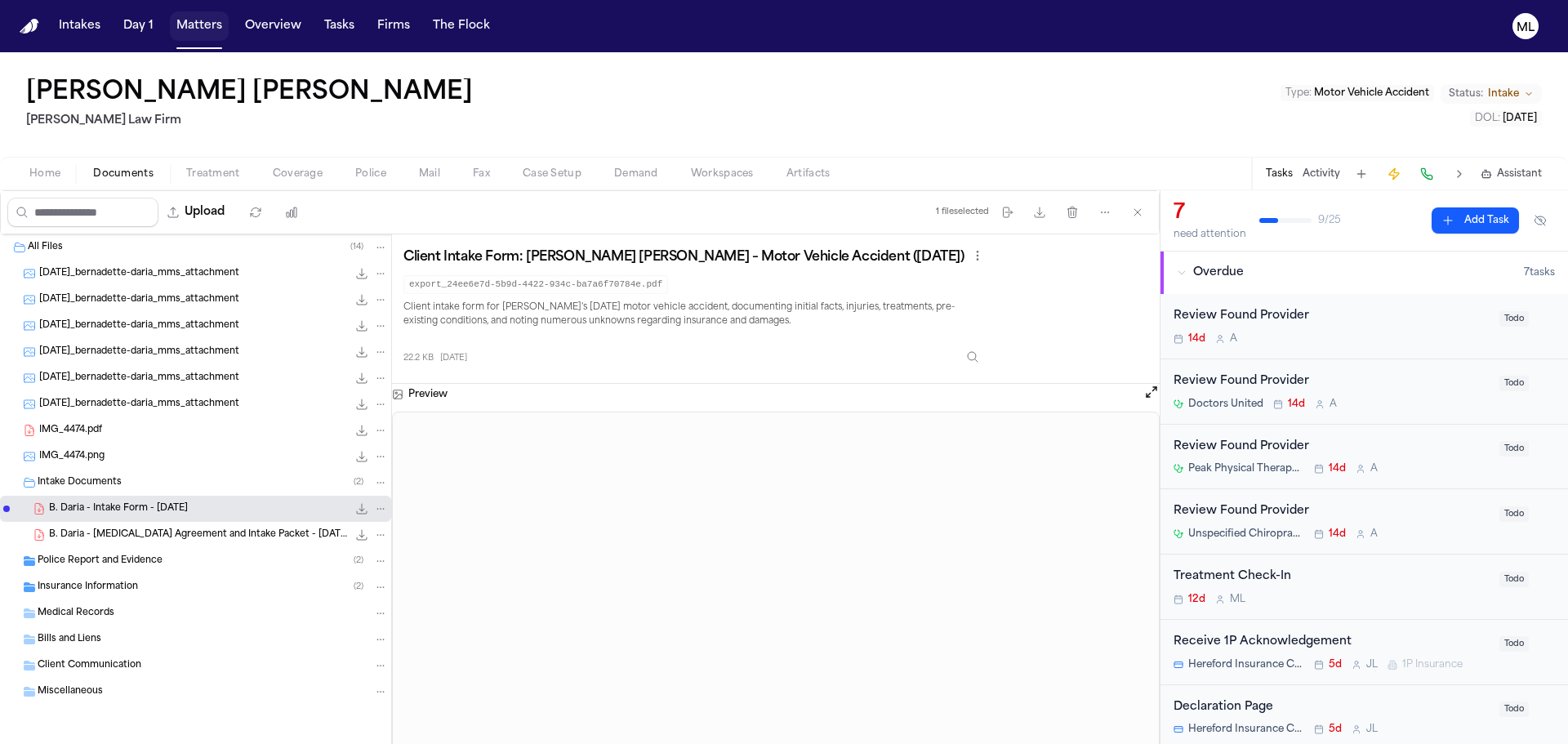
click at [186, 29] on button "Matters" at bounding box center [199, 27] width 59 height 30
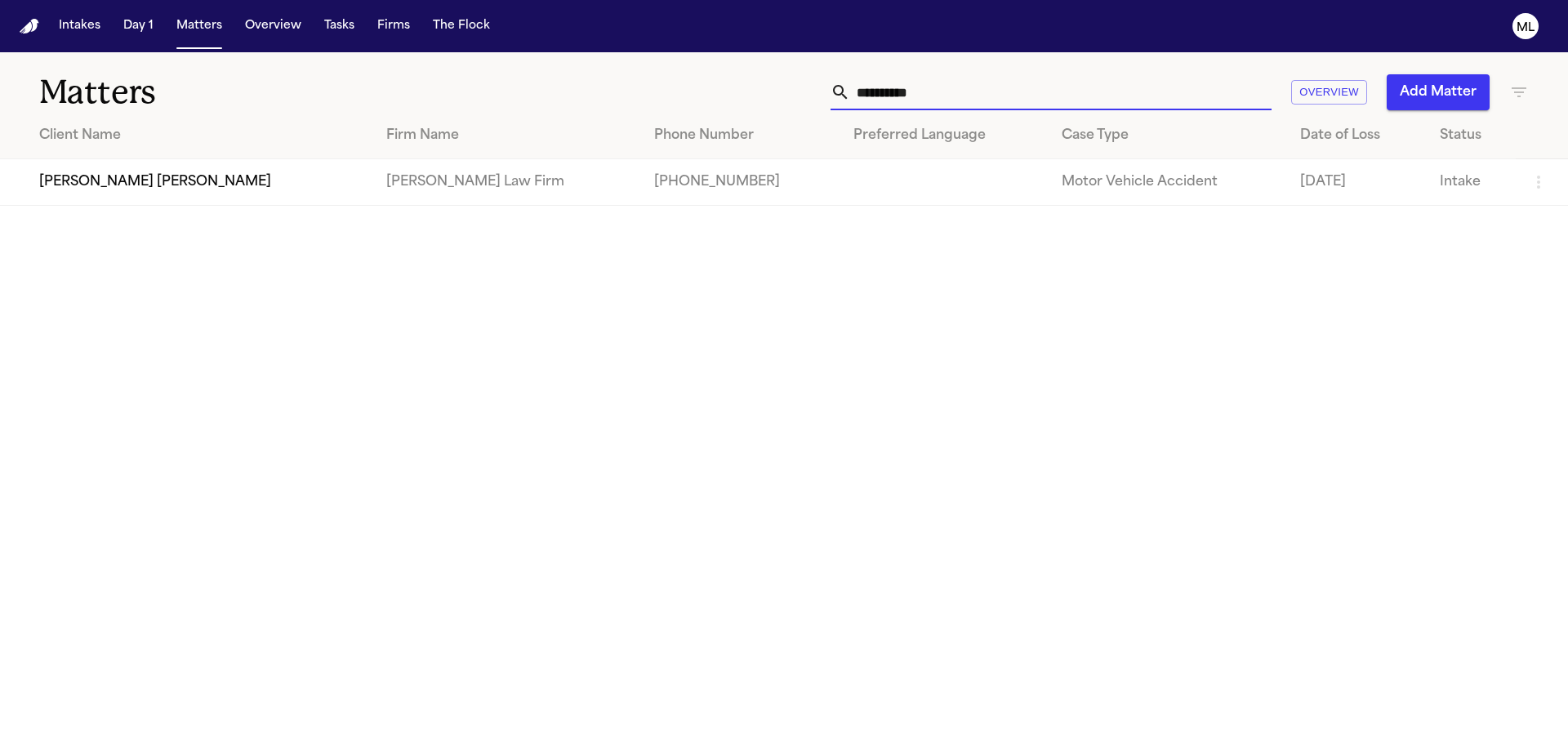
drag, startPoint x: 963, startPoint y: 87, endPoint x: 823, endPoint y: 82, distance: 140.1
click at [823, 83] on div "**********" at bounding box center [1001, 92] width 1056 height 36
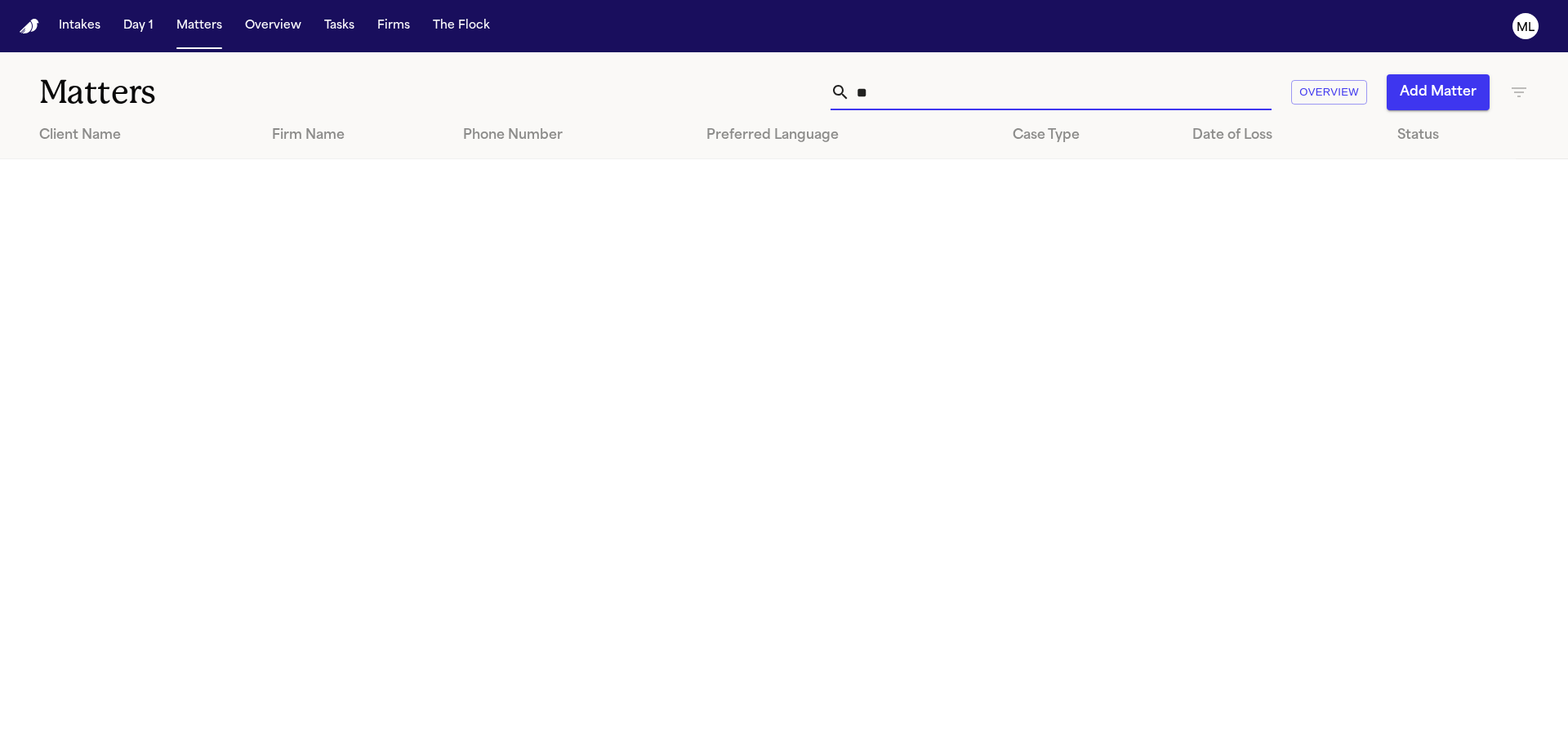
type input "*"
